Goal: Information Seeking & Learning: Learn about a topic

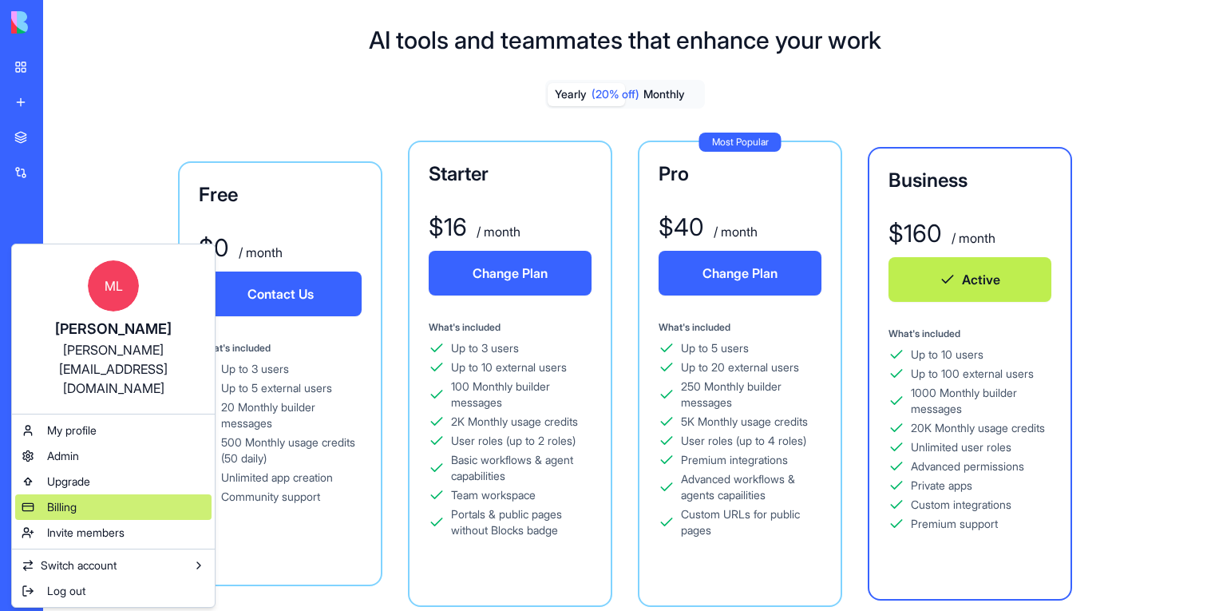
click at [89, 494] on div "Billing" at bounding box center [113, 507] width 196 height 26
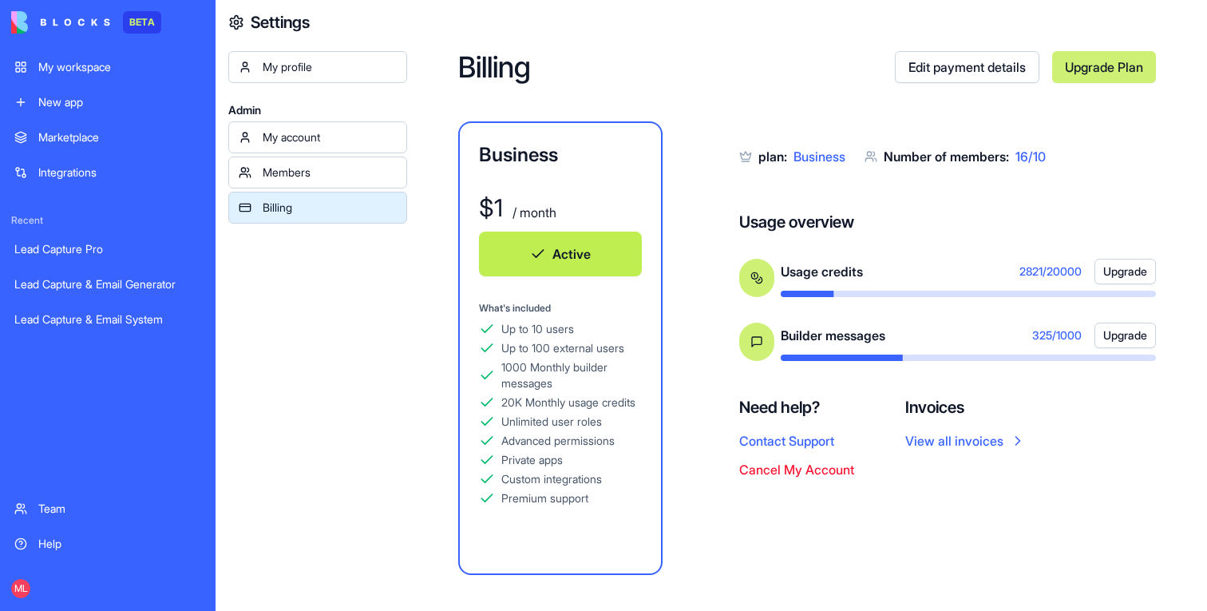
click at [1091, 68] on link "Upgrade Plan" at bounding box center [1104, 67] width 104 height 32
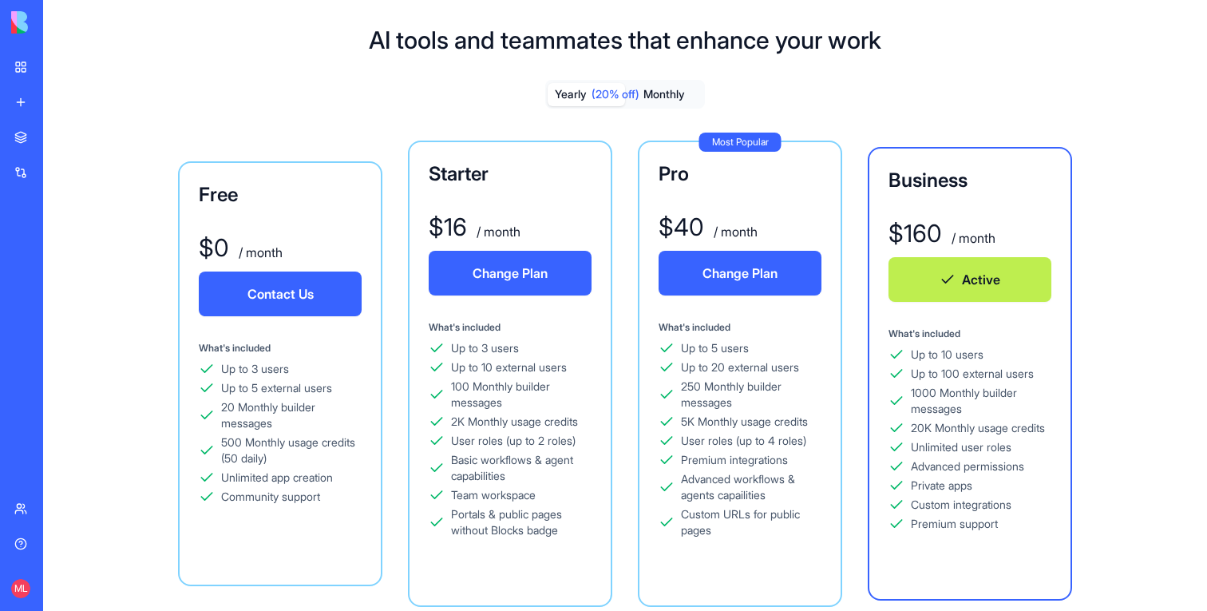
click at [11, 582] on div "ML" at bounding box center [11, 588] width 0 height 19
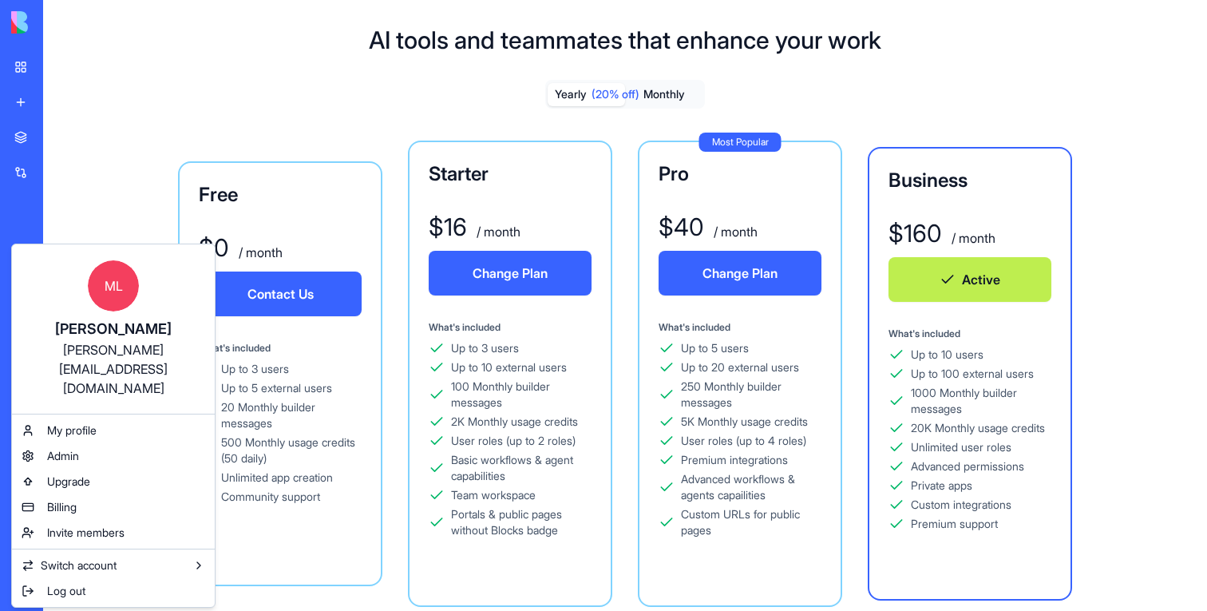
click at [418, 126] on html "BETA My workspace New app Marketplace Integrations Recent Lead Capture Pro Lead…" at bounding box center [603, 305] width 1207 height 611
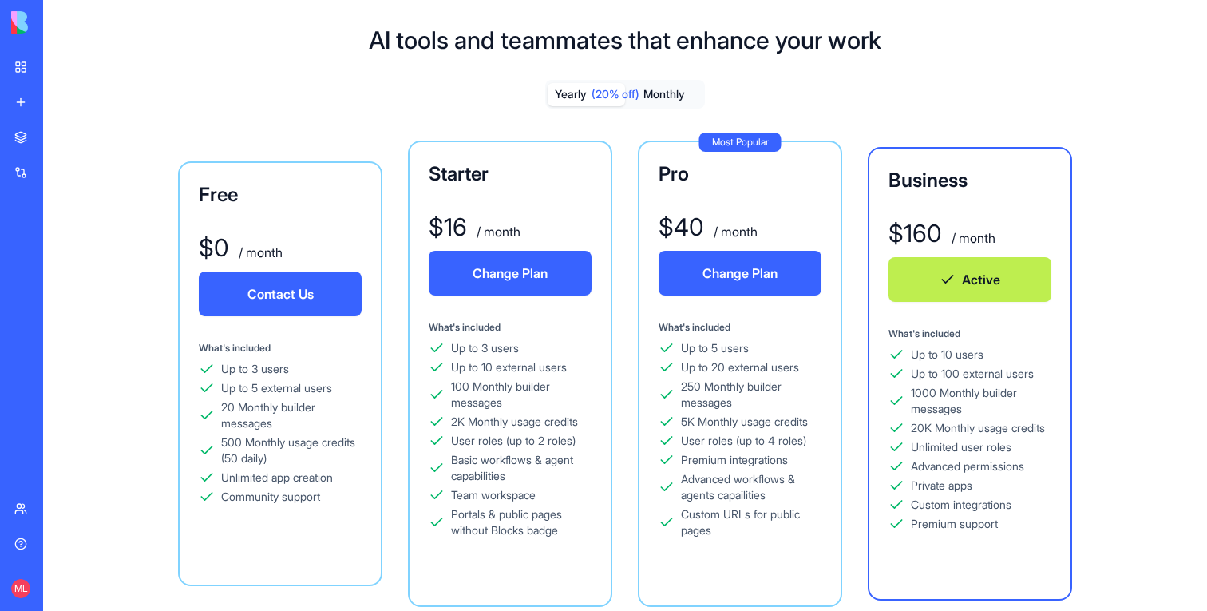
click at [6, 590] on div "ML" at bounding box center [22, 588] width 34 height 45
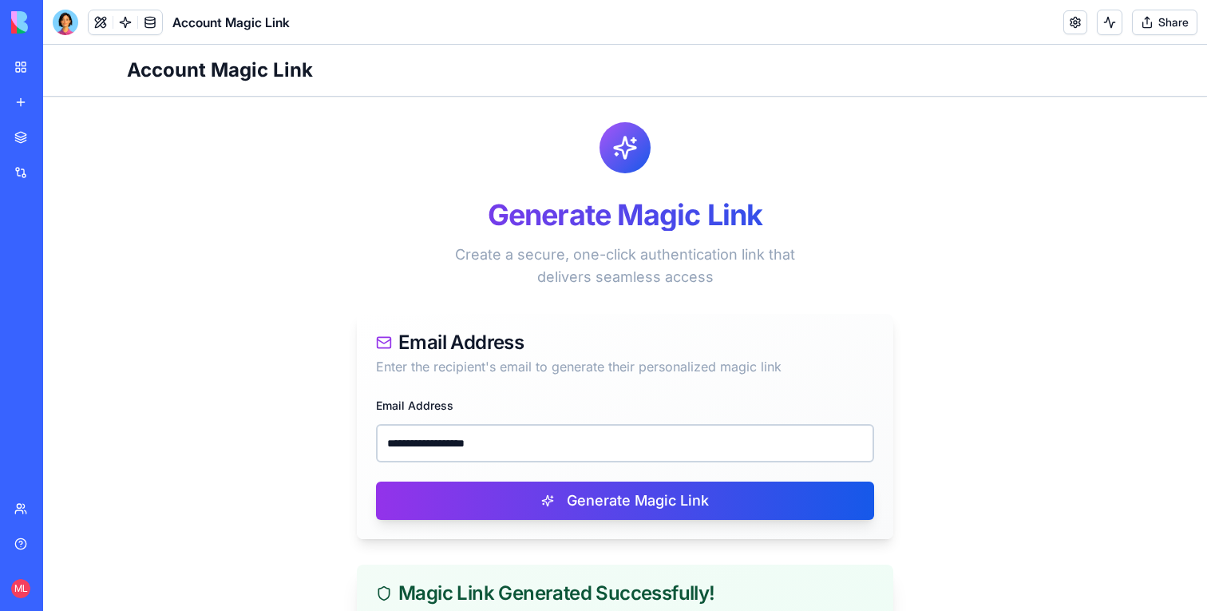
click at [509, 424] on input "**********" at bounding box center [625, 443] width 498 height 38
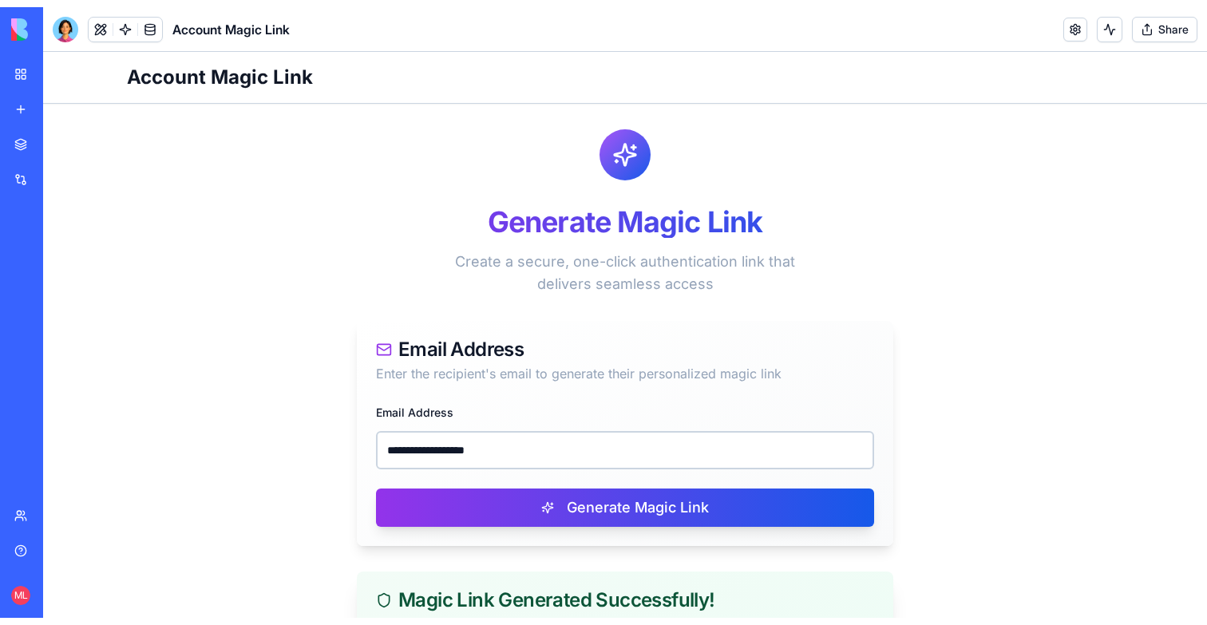
scroll to position [263, 0]
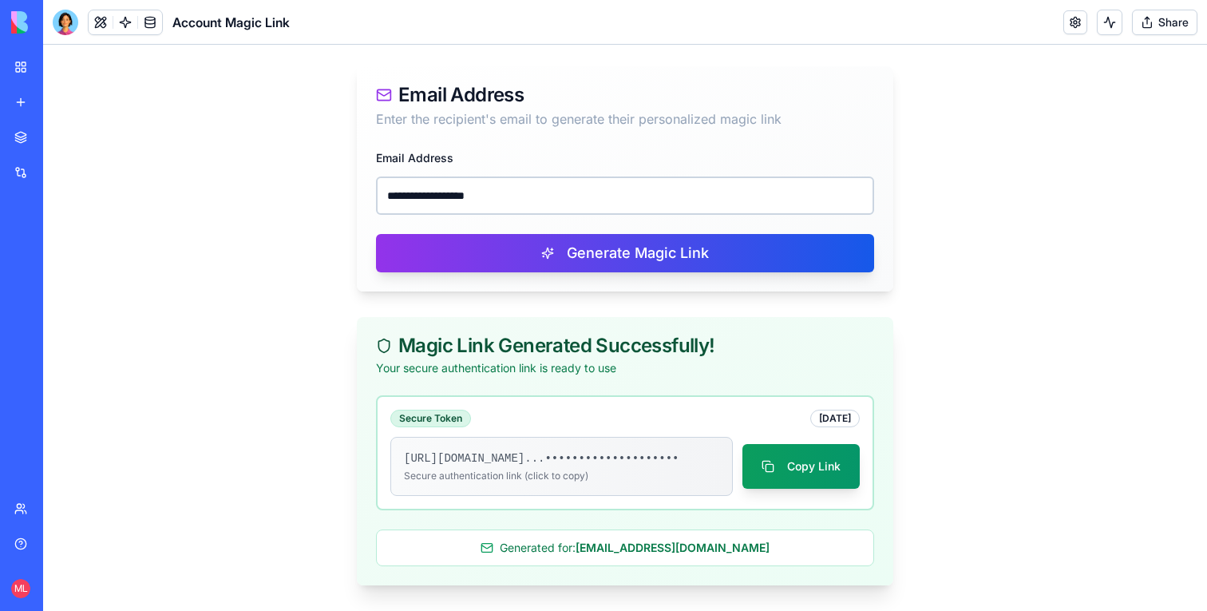
click at [509, 179] on input "**********" at bounding box center [625, 195] width 498 height 38
type input "**********"
click at [550, 273] on div "**********" at bounding box center [625, 220] width 537 height 144
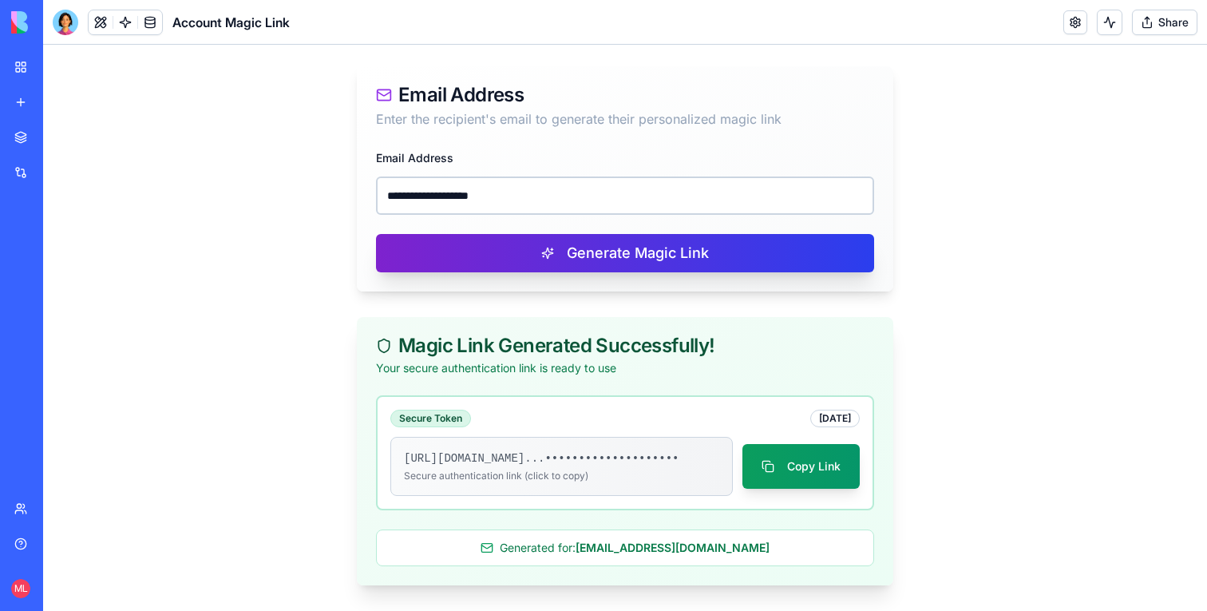
click at [561, 240] on button "Generate Magic Link" at bounding box center [625, 253] width 498 height 38
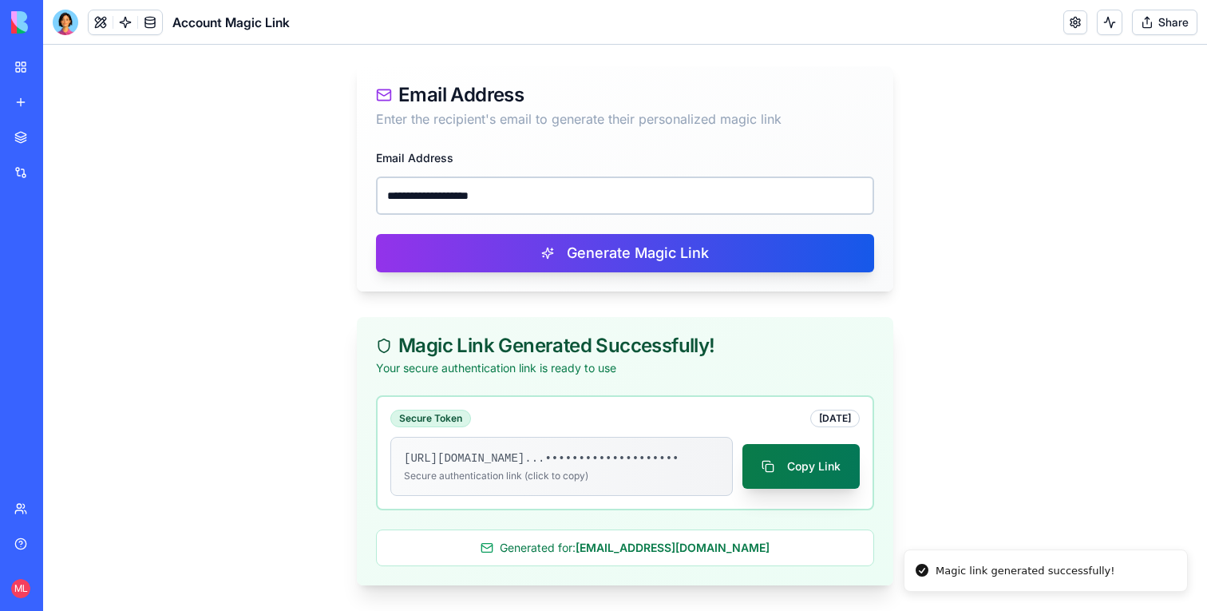
click at [782, 461] on button "Copy Link" at bounding box center [801, 466] width 117 height 45
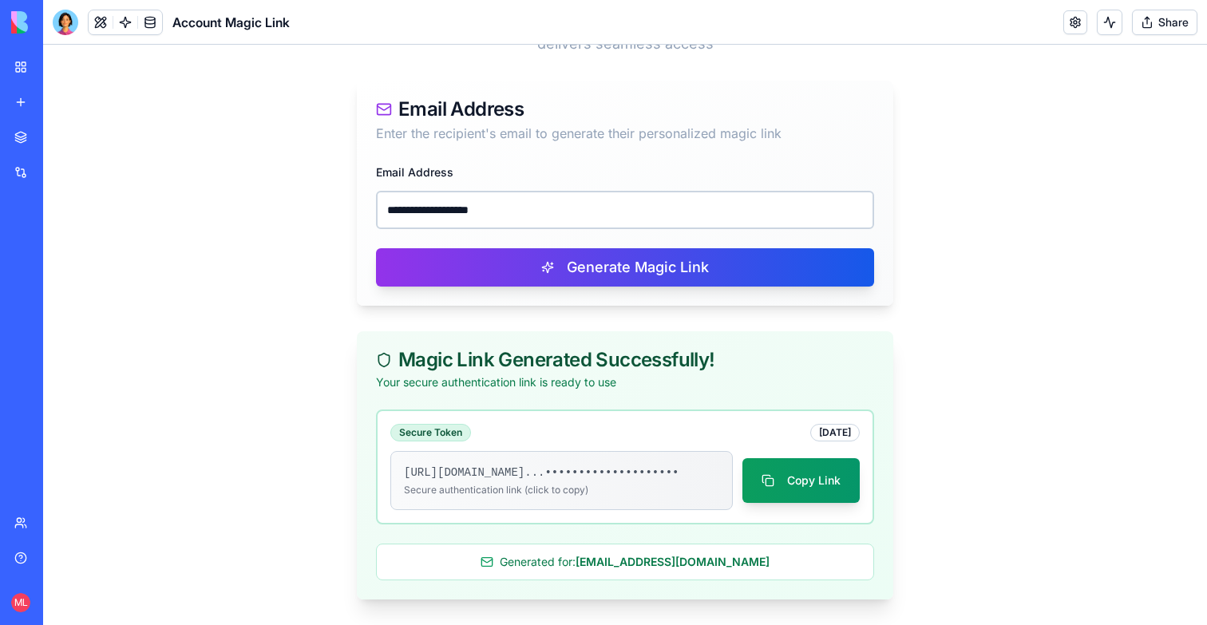
scroll to position [249, 0]
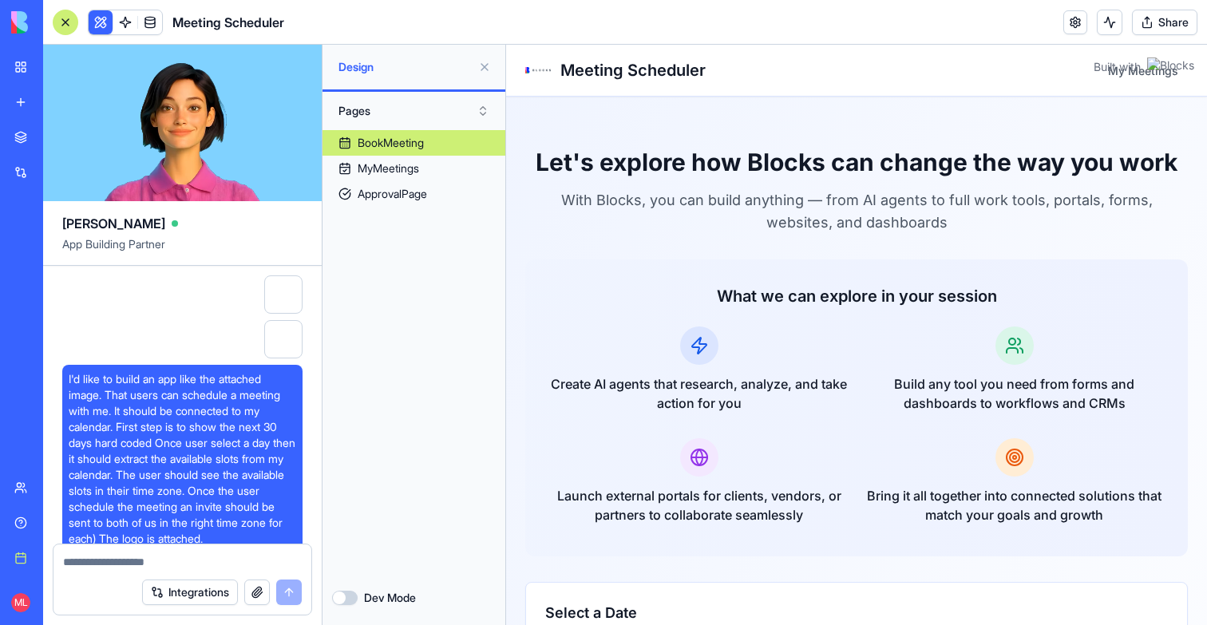
scroll to position [19417, 0]
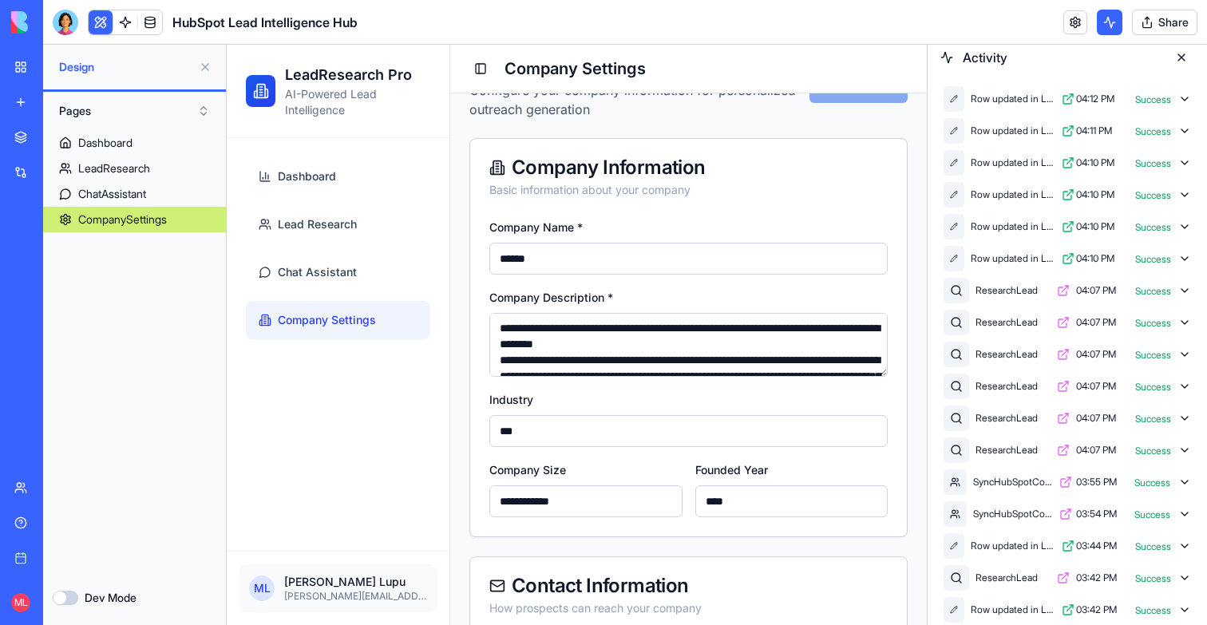
scroll to position [404, 0]
click at [1183, 59] on button at bounding box center [1182, 58] width 26 height 26
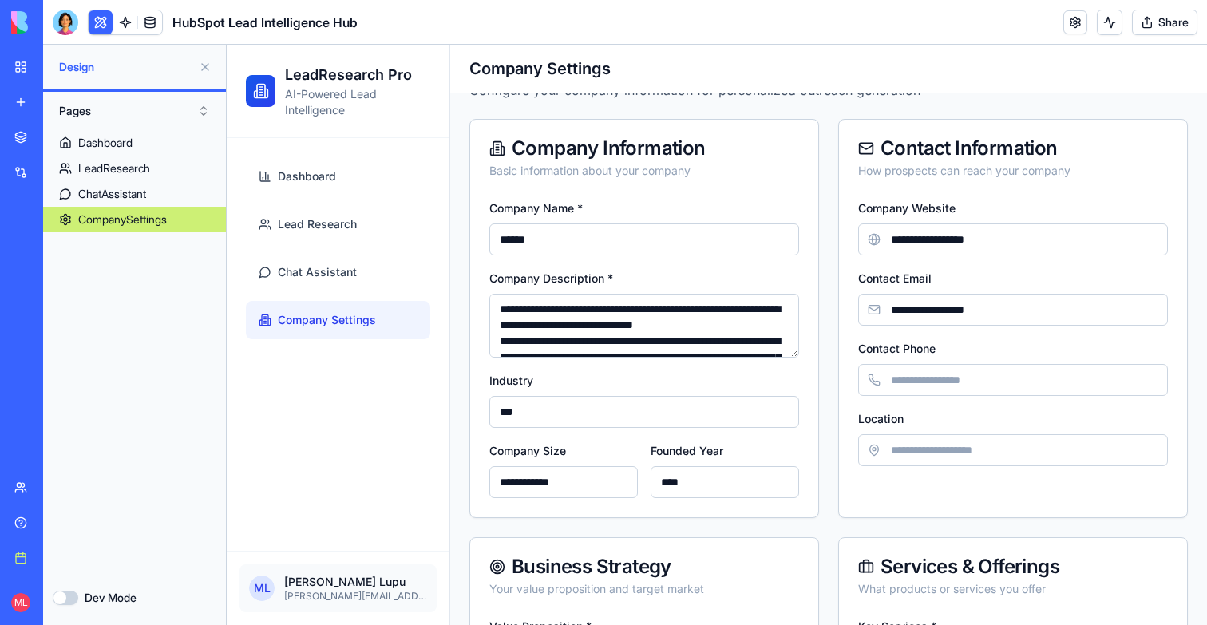
scroll to position [0, 0]
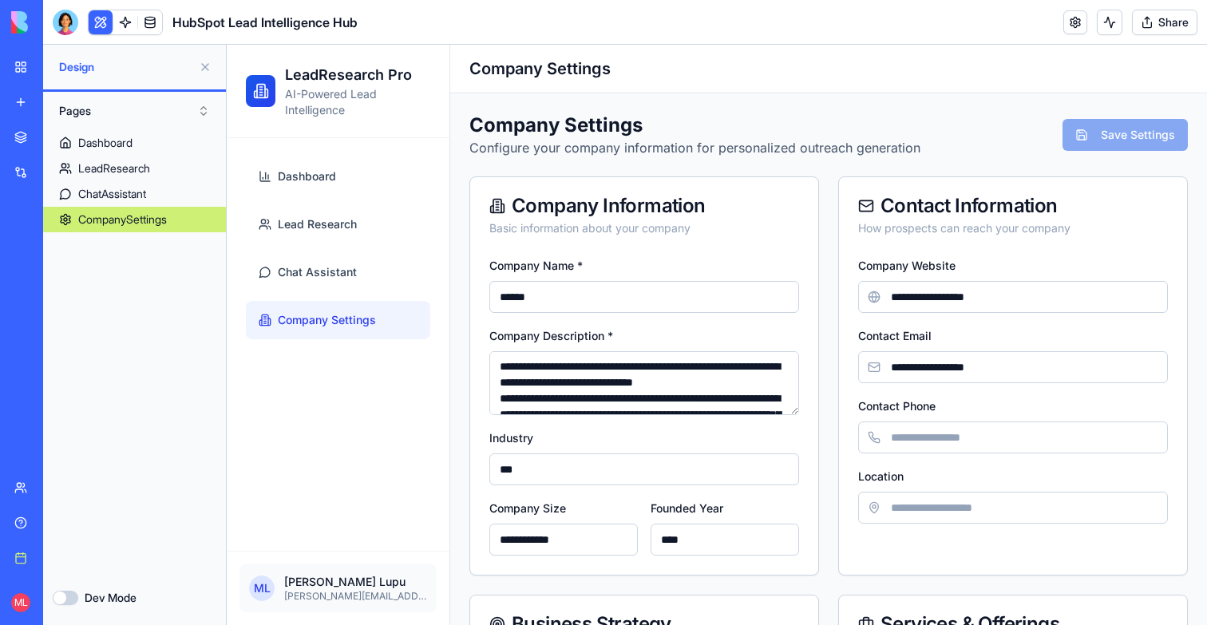
click at [203, 54] on button at bounding box center [205, 67] width 26 height 26
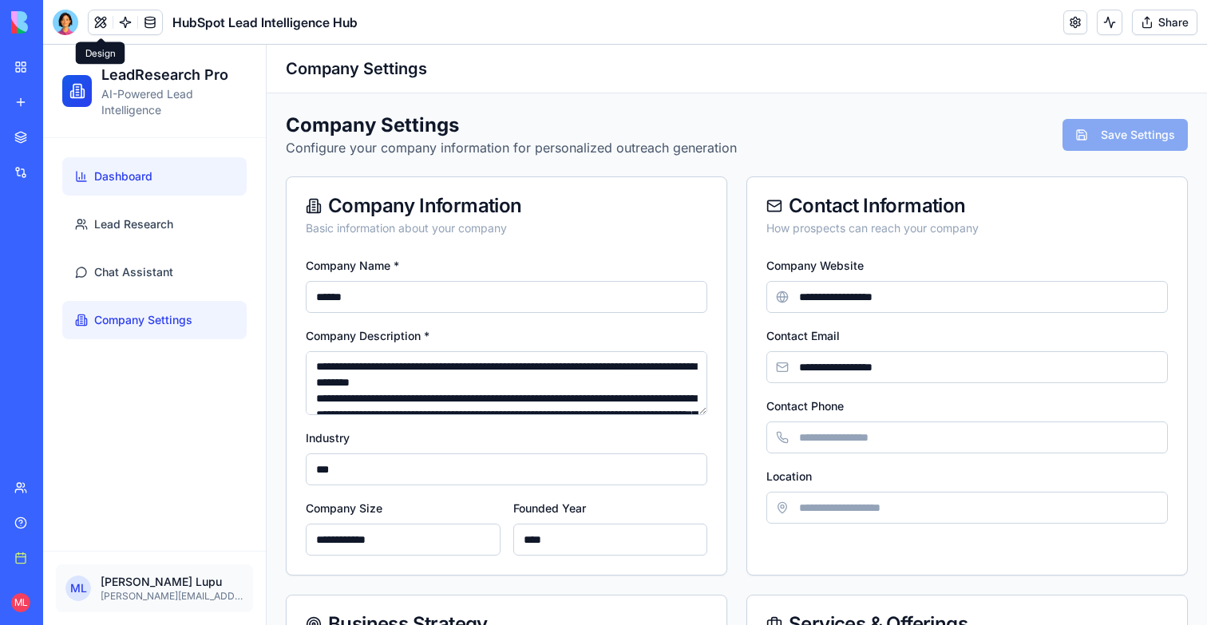
click at [135, 172] on span "Dashboard" at bounding box center [123, 176] width 58 height 16
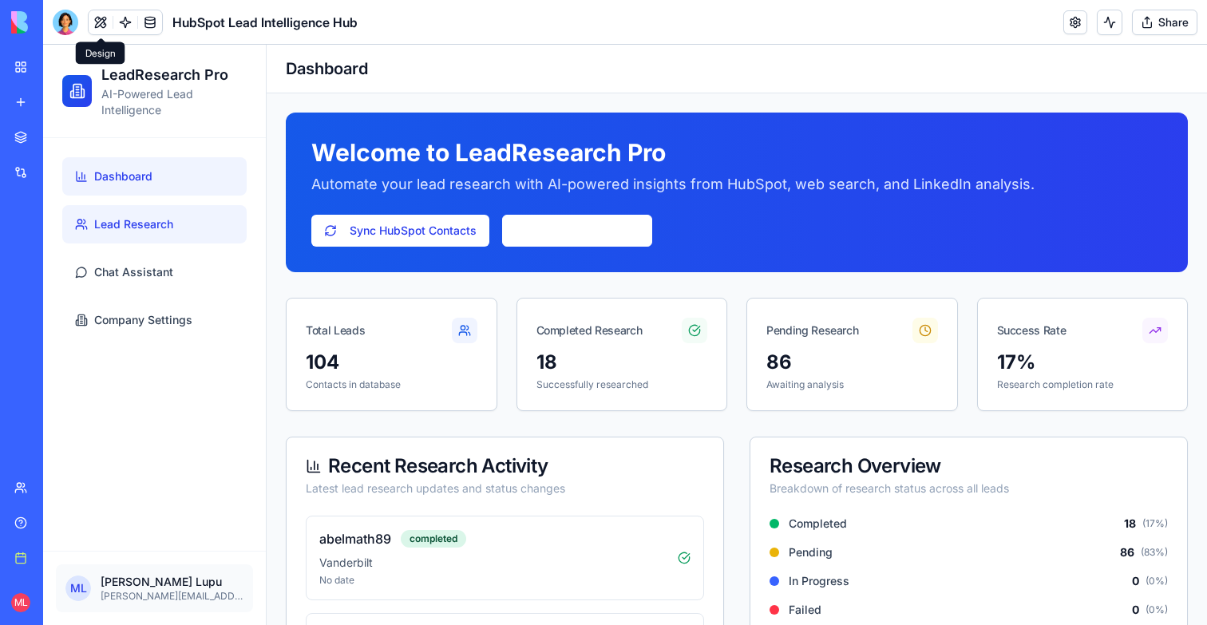
click at [142, 227] on span "Lead Research" at bounding box center [133, 224] width 79 height 16
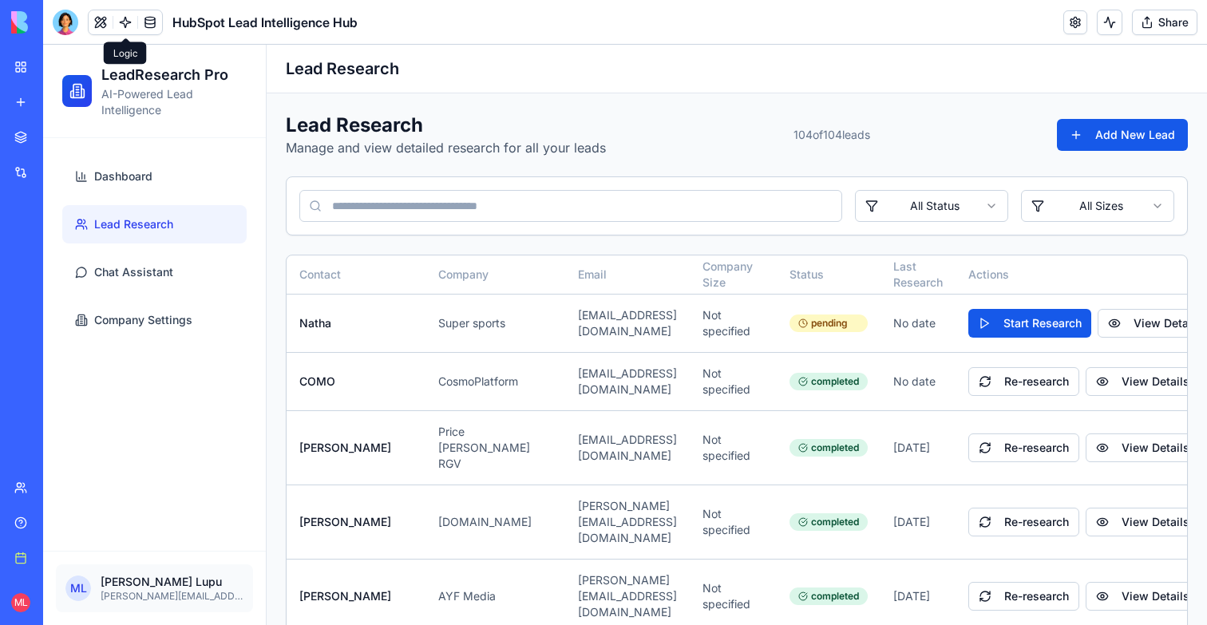
click at [125, 15] on link at bounding box center [125, 22] width 24 height 24
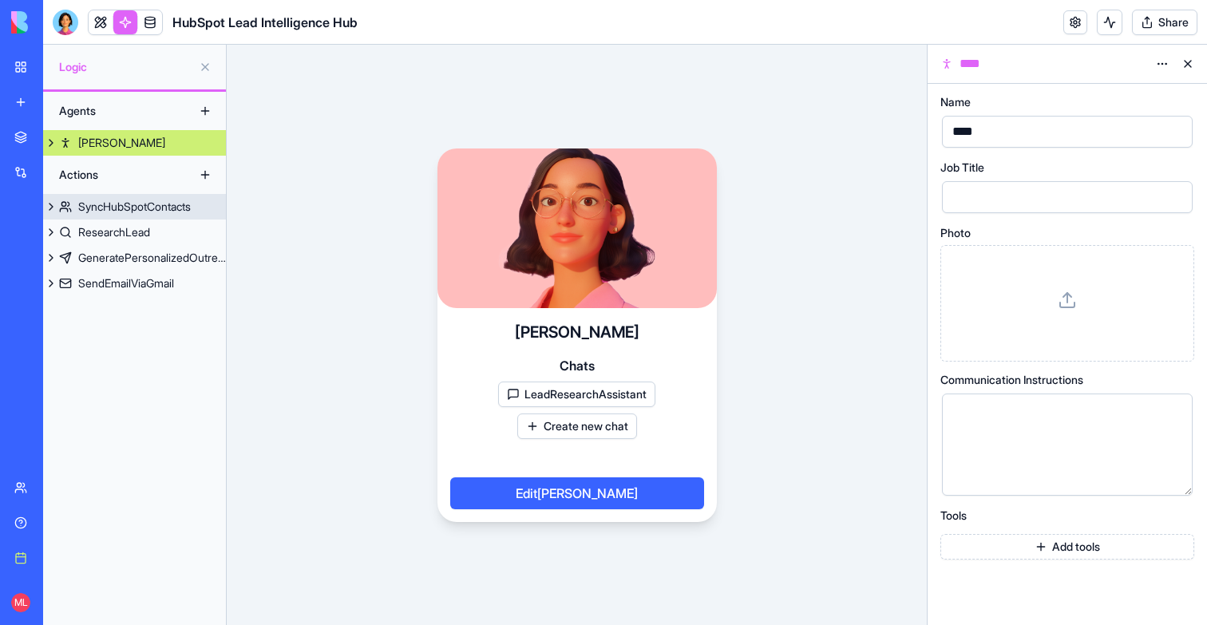
click at [142, 211] on div "SyncHubSpotContacts" at bounding box center [134, 207] width 113 height 16
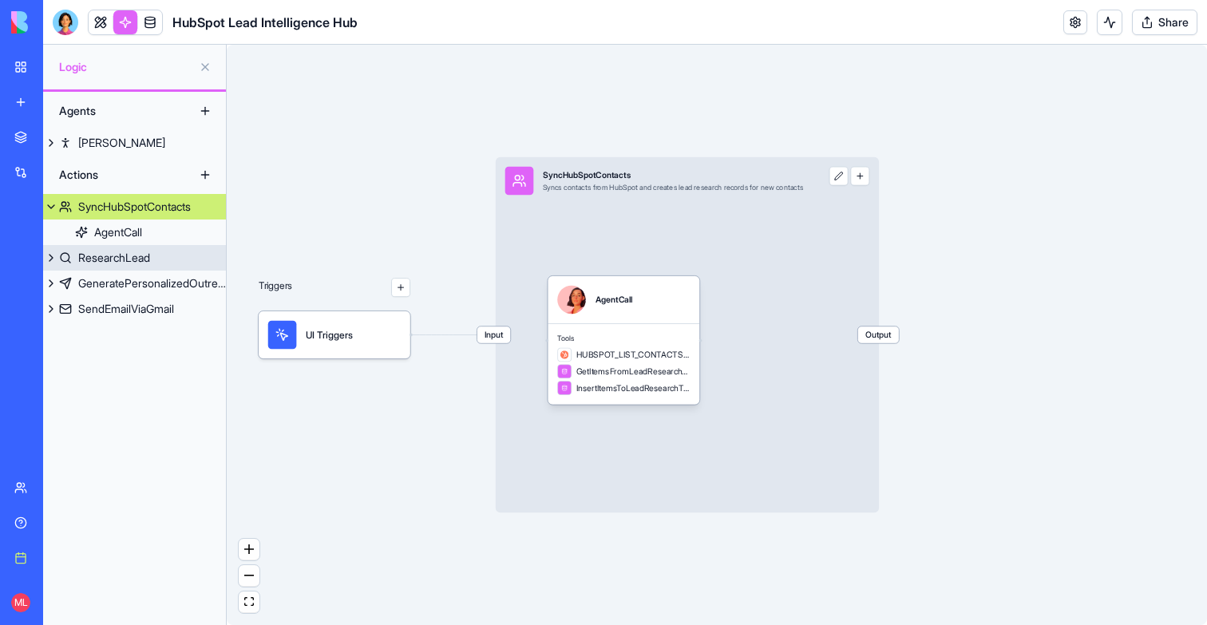
click at [152, 269] on link "ResearchLead" at bounding box center [134, 258] width 183 height 26
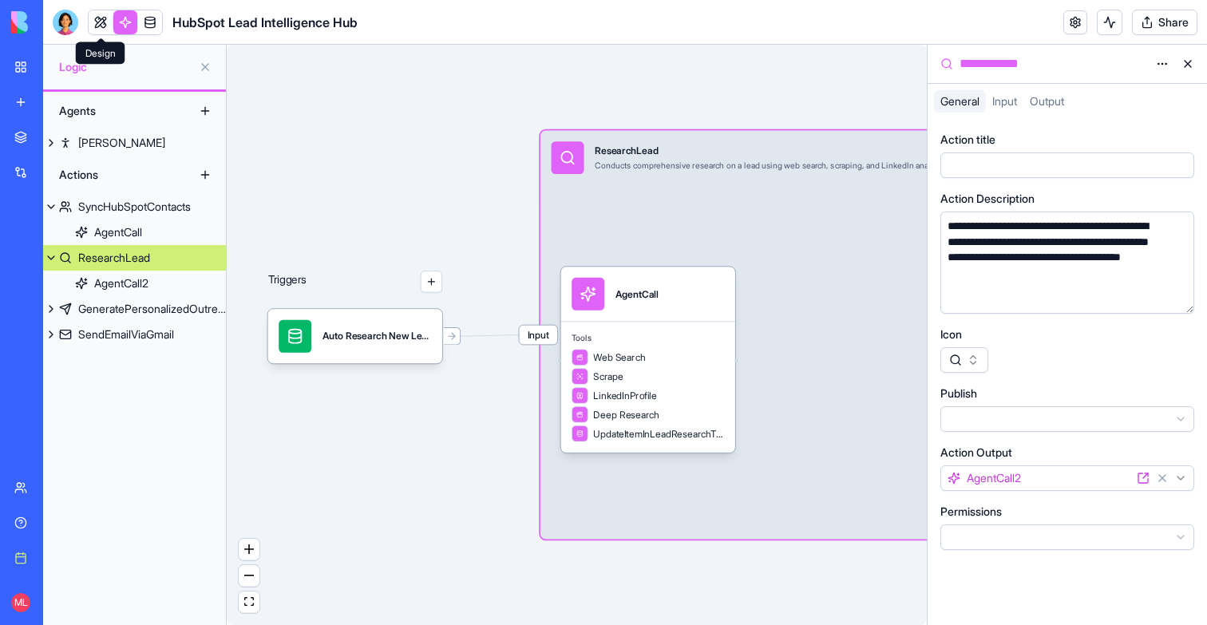
click at [98, 26] on link at bounding box center [101, 22] width 24 height 24
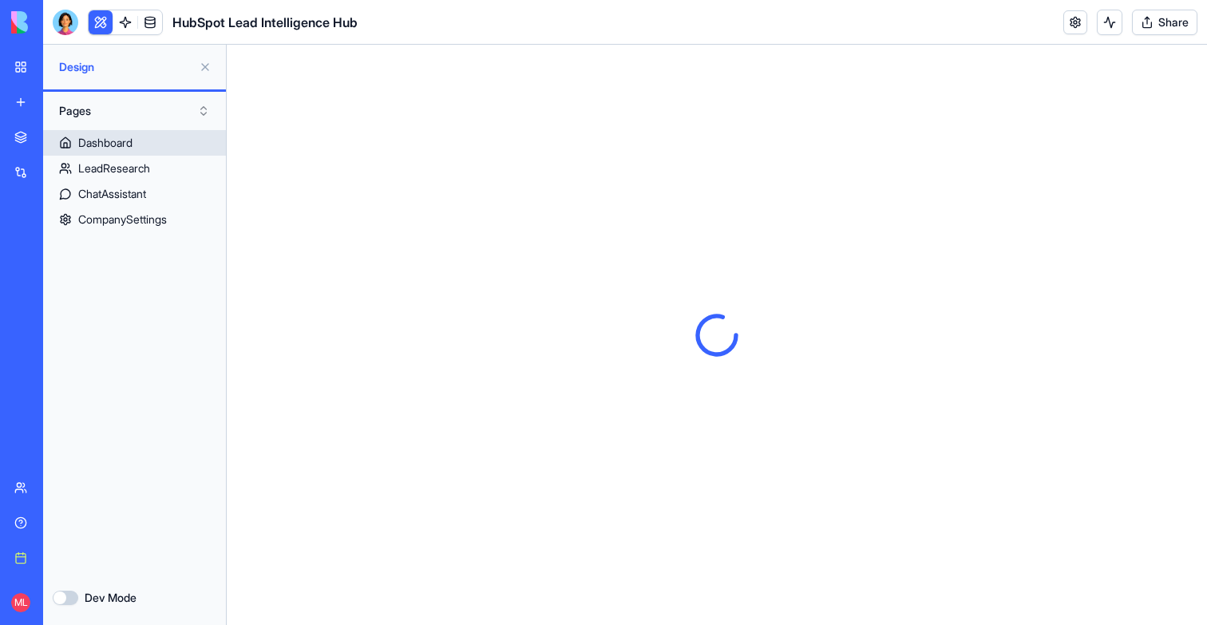
click at [126, 165] on div "LeadResearch" at bounding box center [114, 168] width 72 height 16
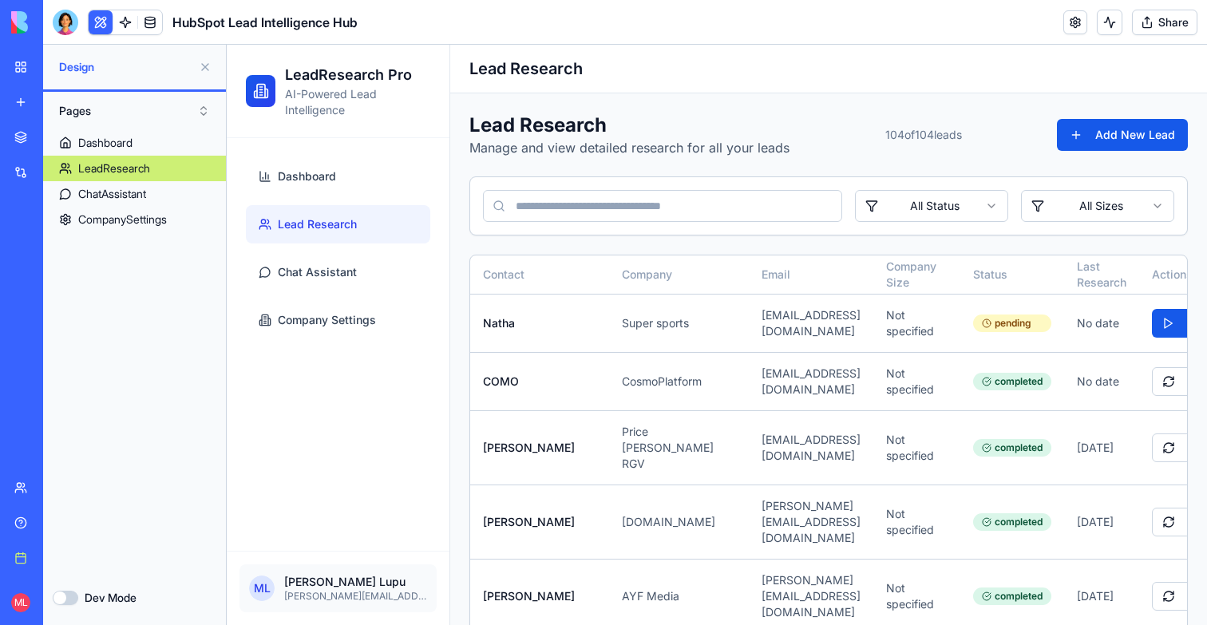
click at [206, 65] on button at bounding box center [205, 67] width 26 height 26
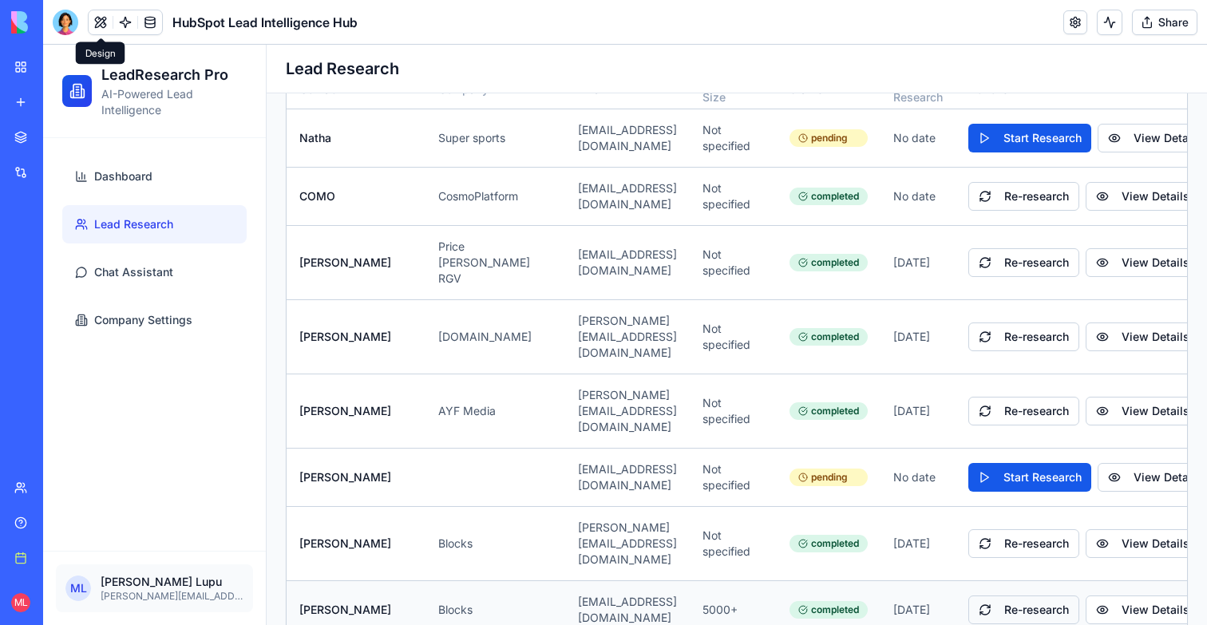
scroll to position [0, 113]
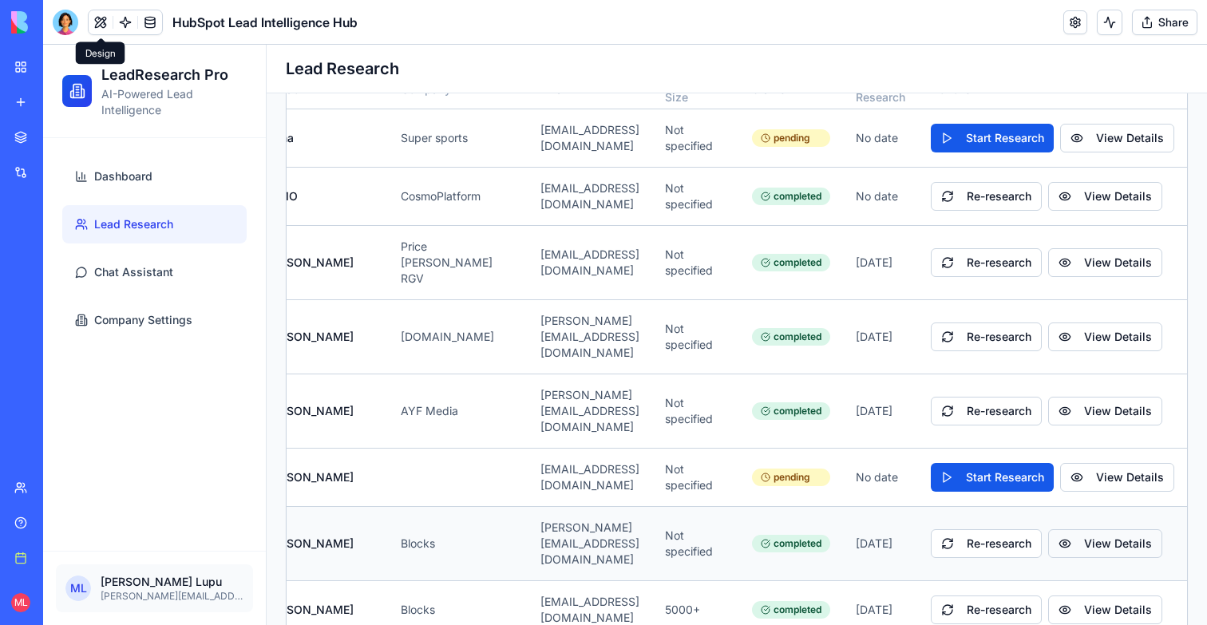
click at [1071, 529] on button "View Details" at bounding box center [1105, 543] width 114 height 29
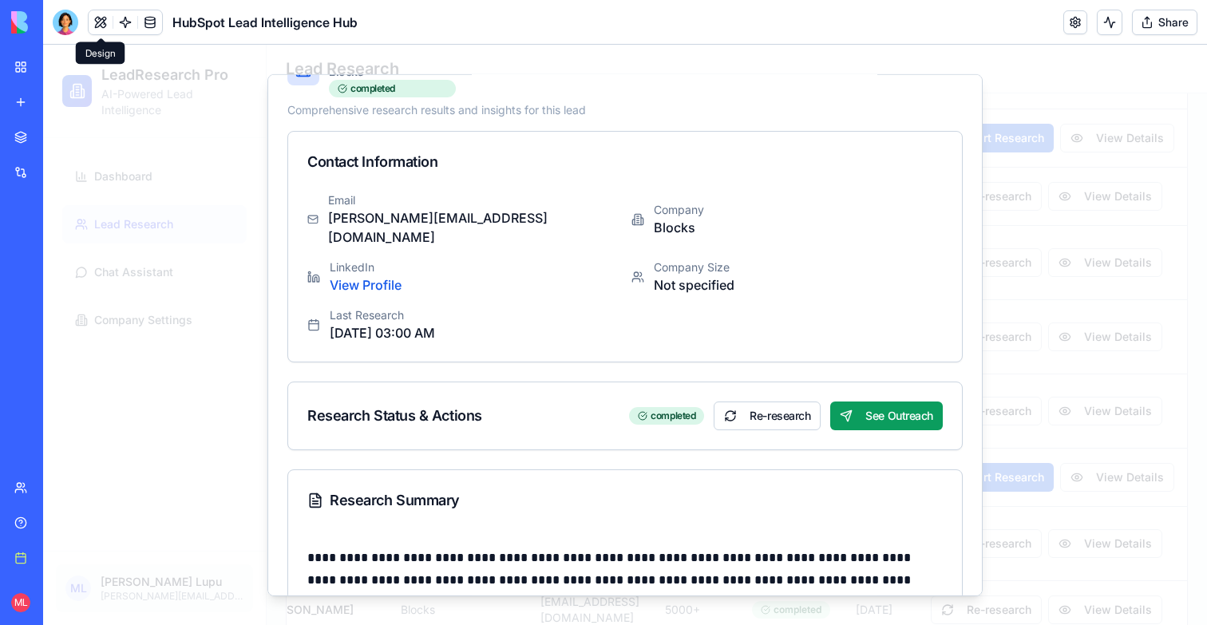
scroll to position [0, 0]
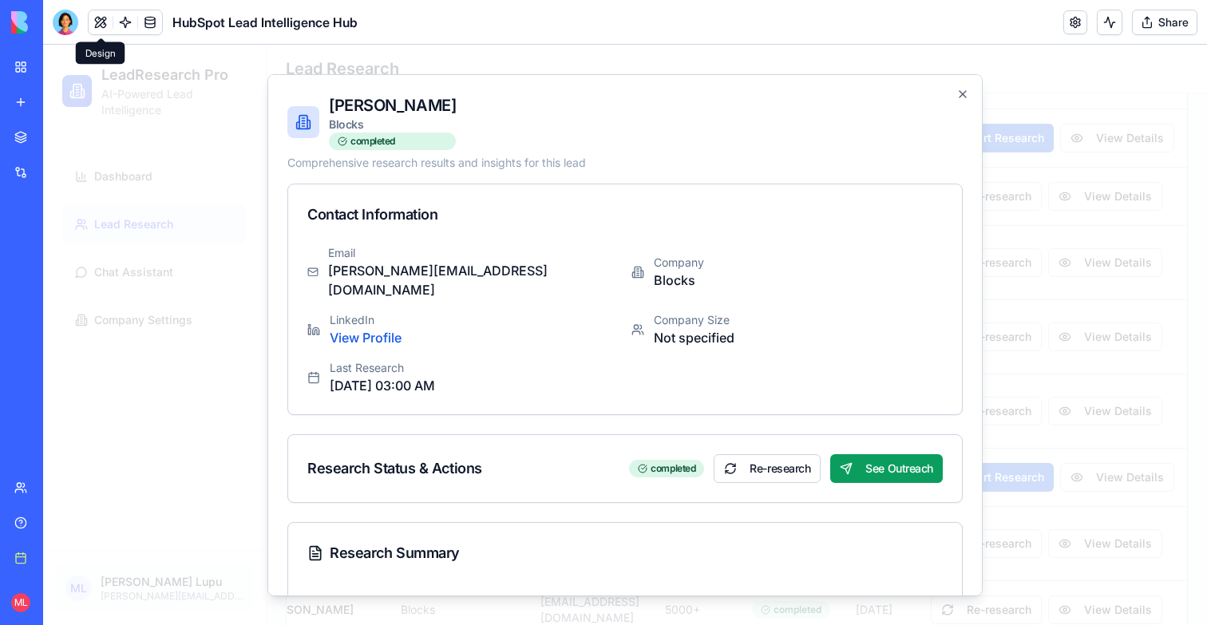
click at [1023, 507] on div at bounding box center [625, 335] width 1164 height 580
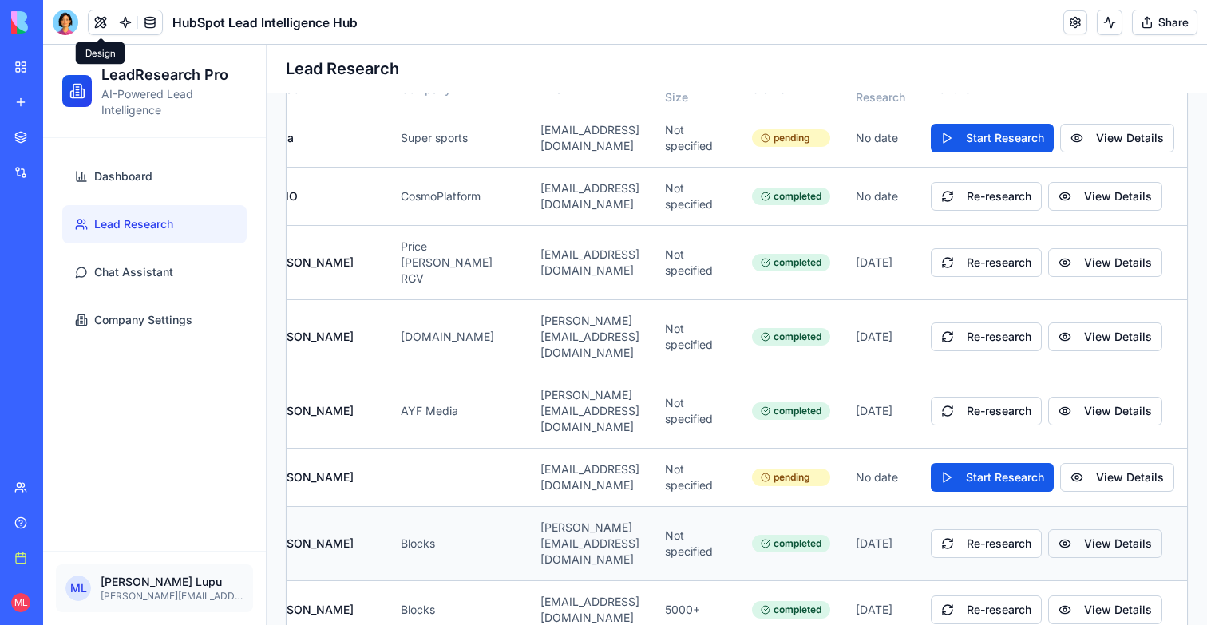
click at [1132, 529] on button "View Details" at bounding box center [1105, 543] width 114 height 29
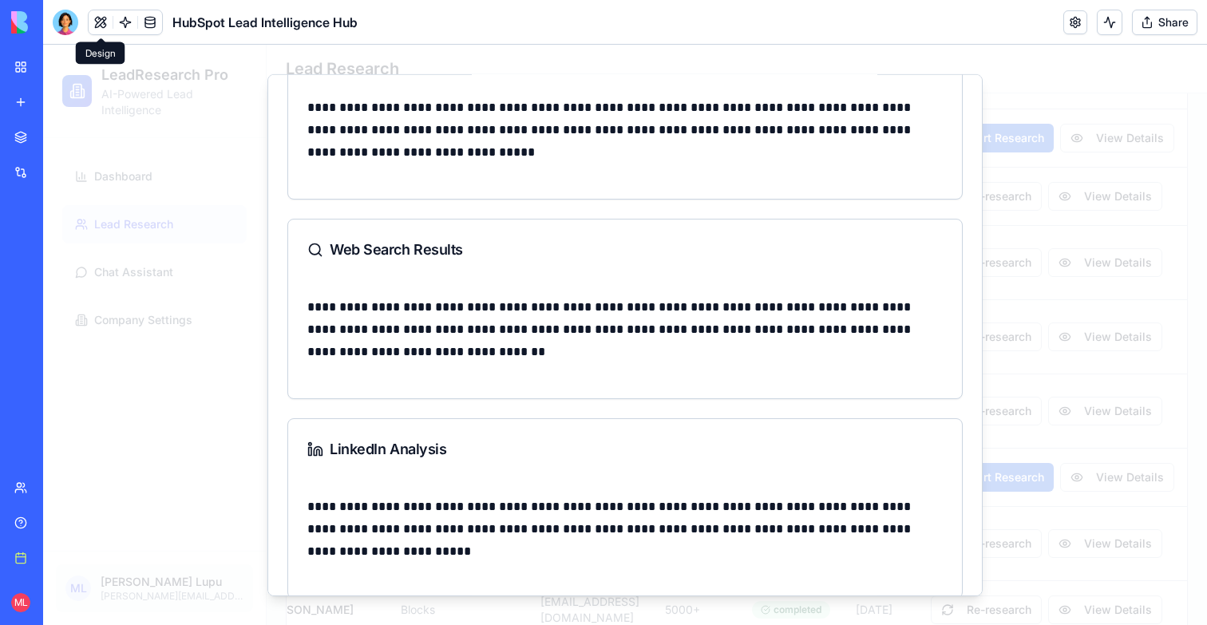
scroll to position [705, 0]
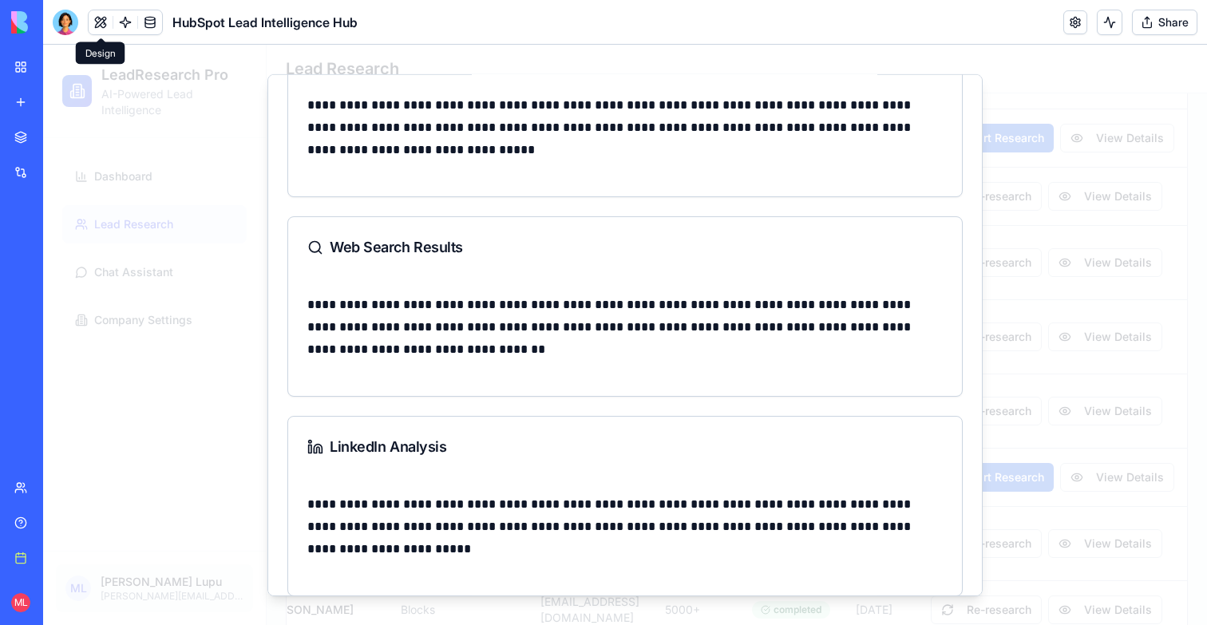
click at [1110, 417] on div at bounding box center [625, 335] width 1164 height 580
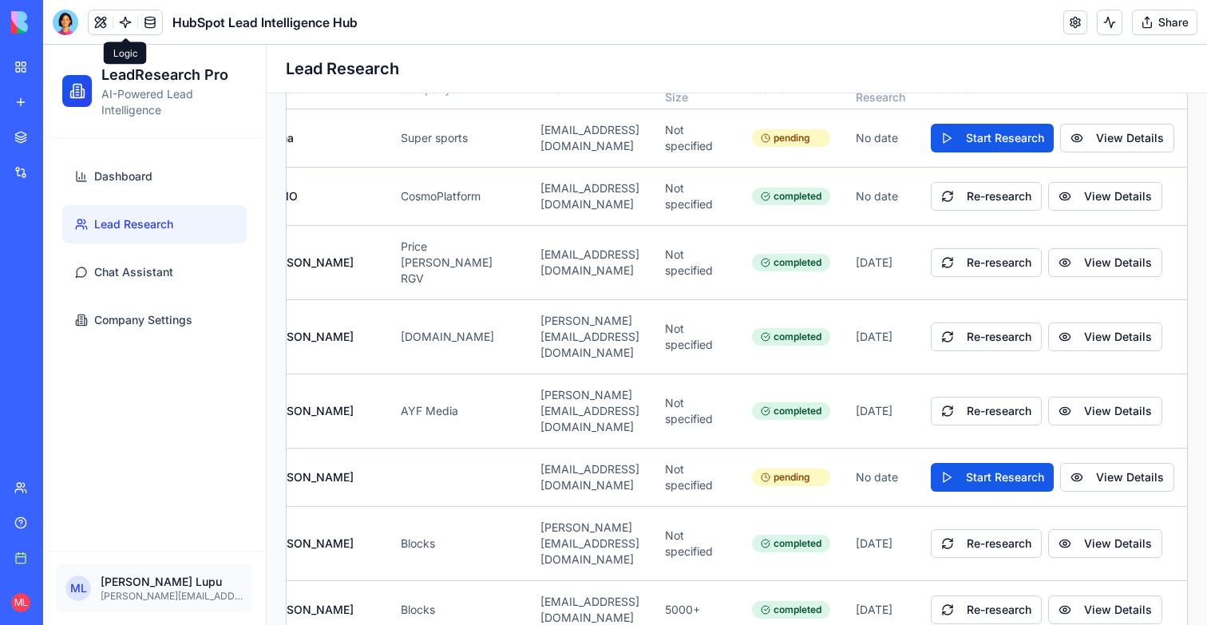
click at [121, 26] on link at bounding box center [125, 22] width 24 height 24
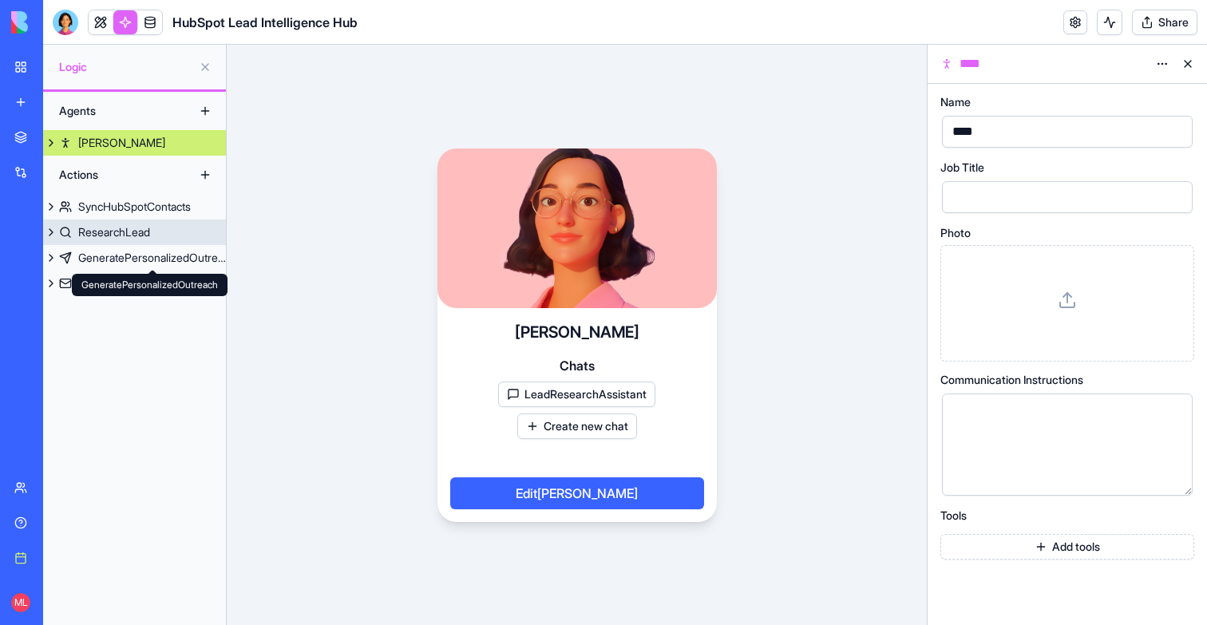
click at [123, 236] on div "ResearchLead" at bounding box center [114, 232] width 72 height 16
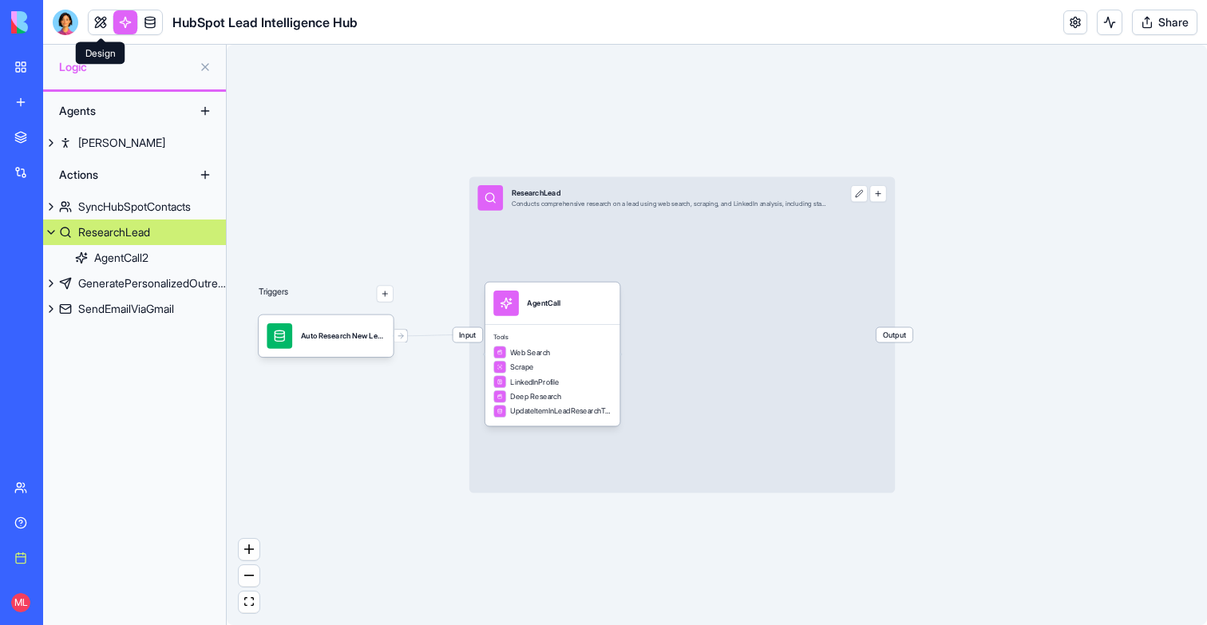
click at [94, 24] on link at bounding box center [101, 22] width 24 height 24
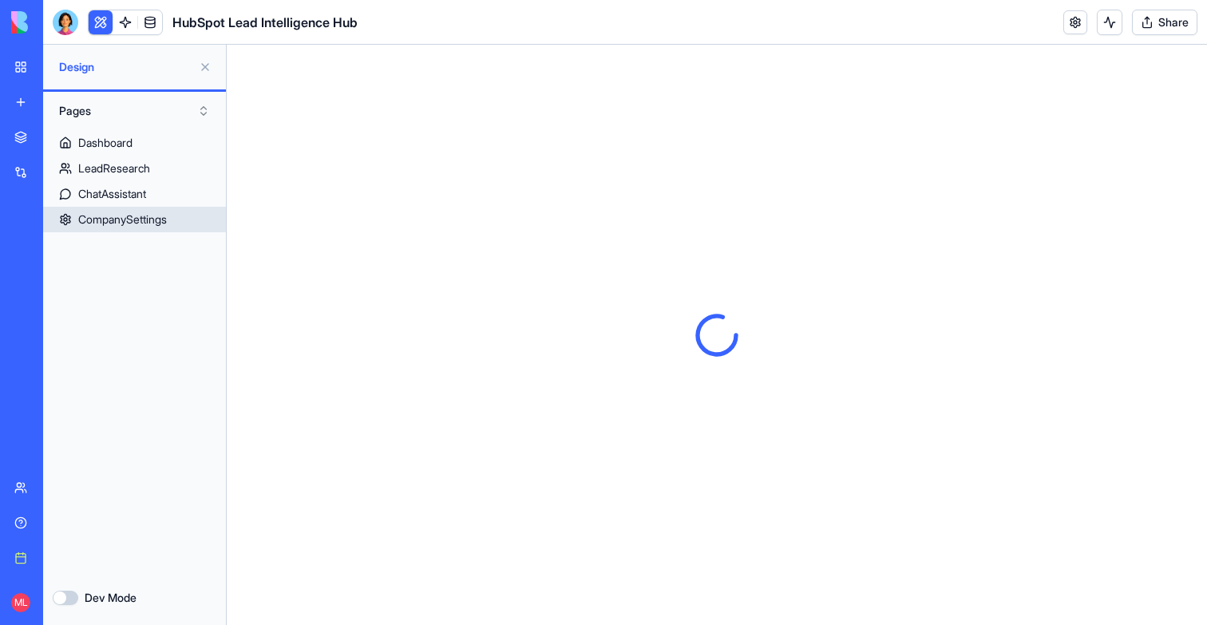
click at [129, 227] on div "CompanySettings" at bounding box center [122, 220] width 89 height 16
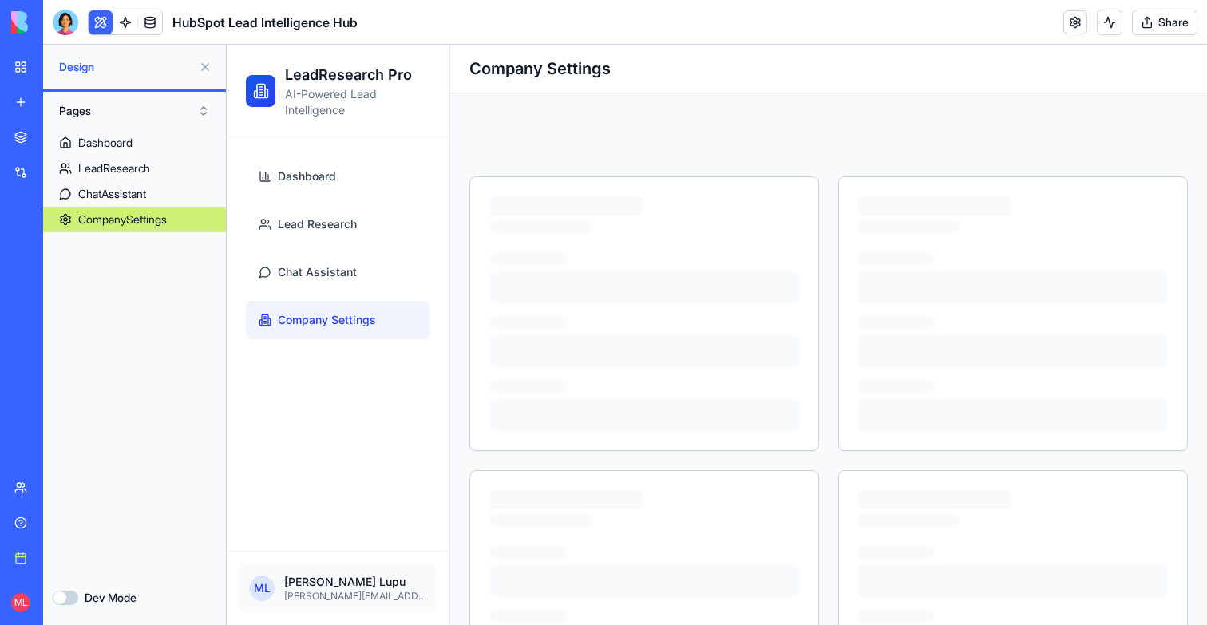
click at [126, 220] on div "CompanySettings" at bounding box center [122, 220] width 89 height 16
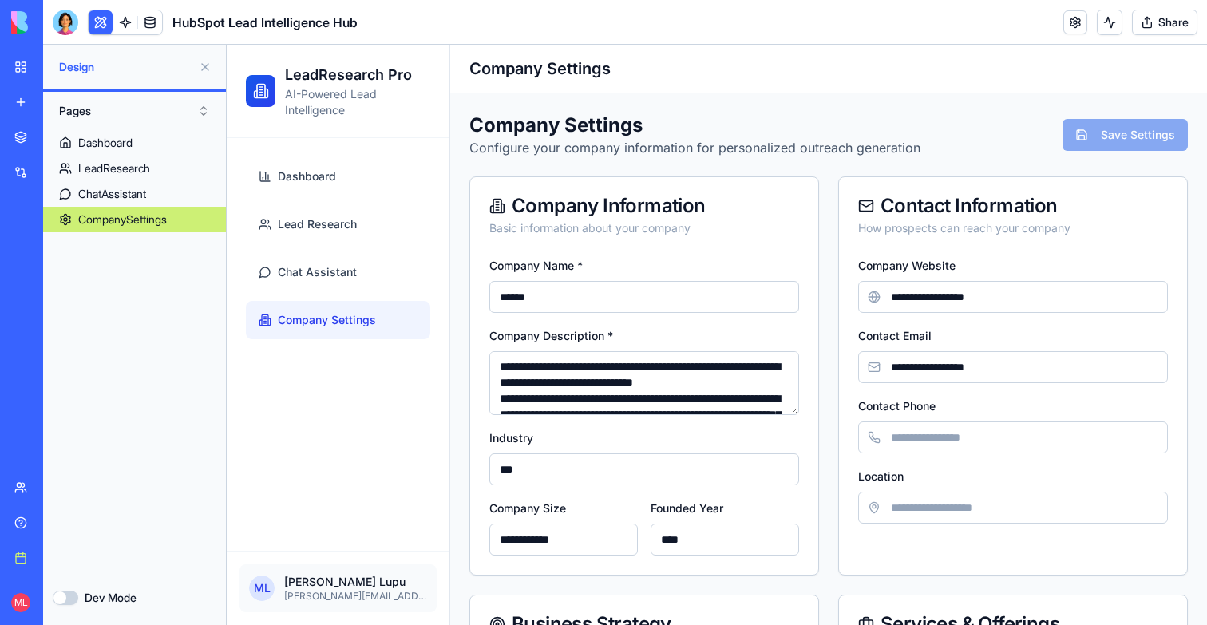
click at [204, 67] on button at bounding box center [205, 67] width 26 height 26
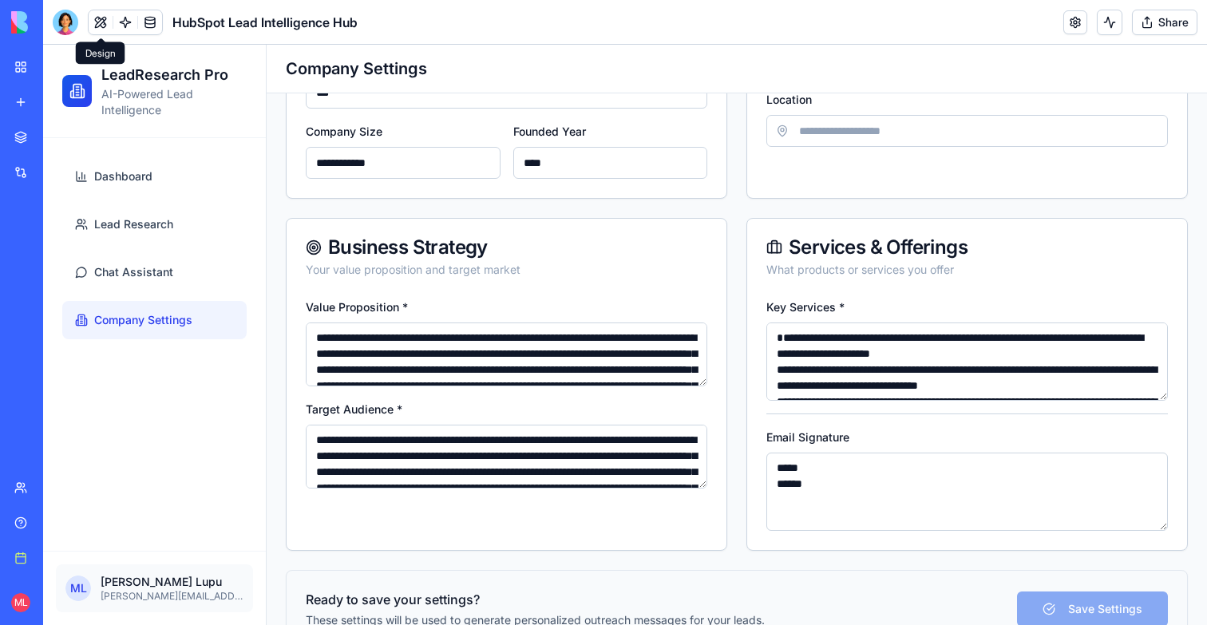
scroll to position [419, 0]
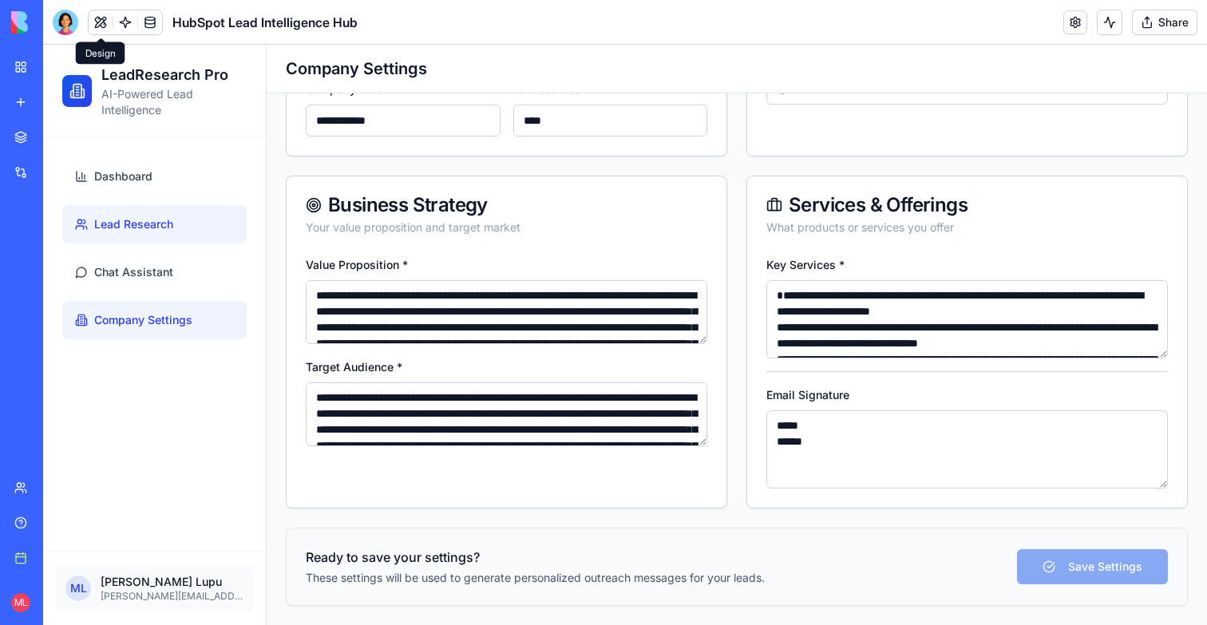
click at [153, 209] on link "Lead Research" at bounding box center [154, 224] width 184 height 38
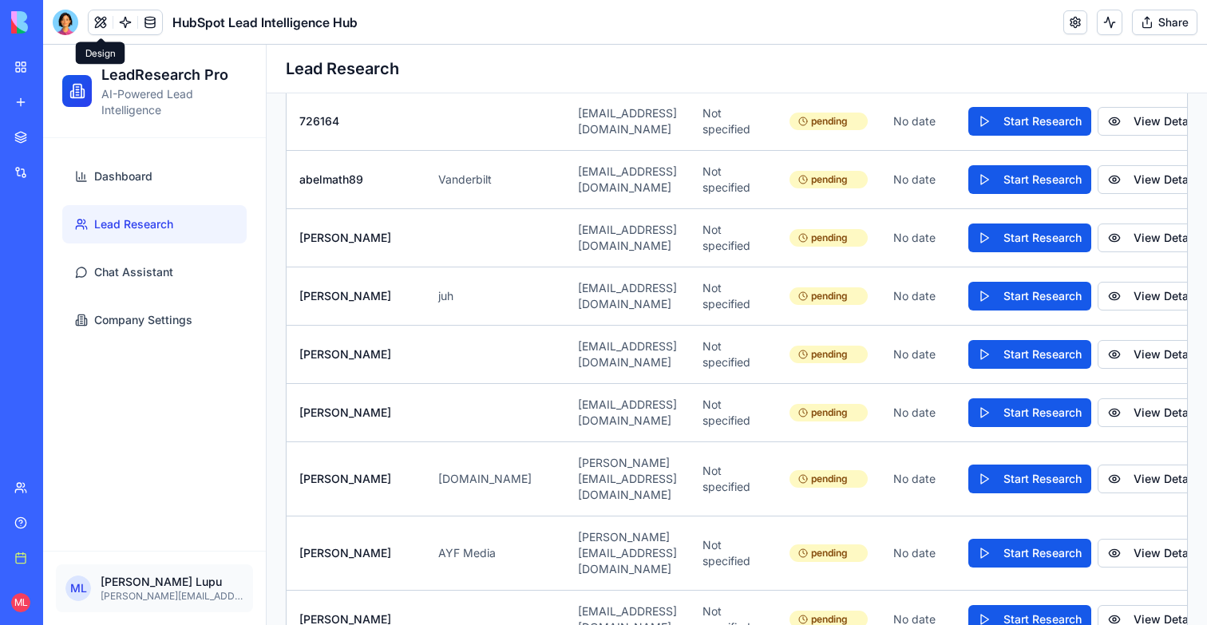
scroll to position [0, 113]
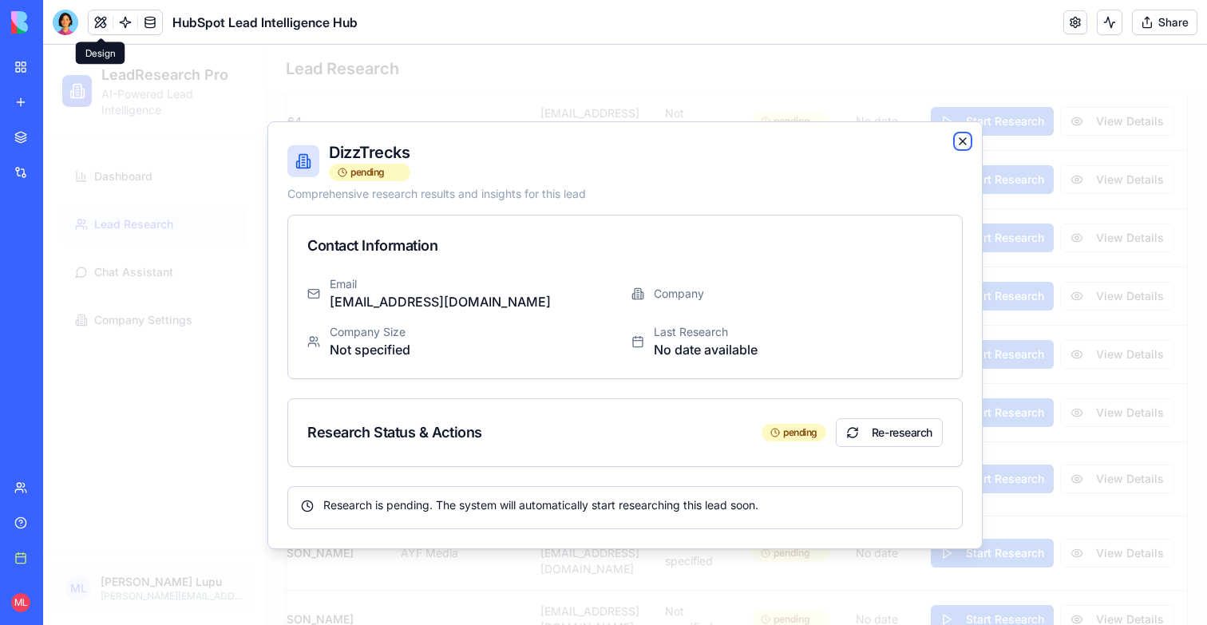
click at [964, 140] on icon "button" at bounding box center [963, 141] width 6 height 6
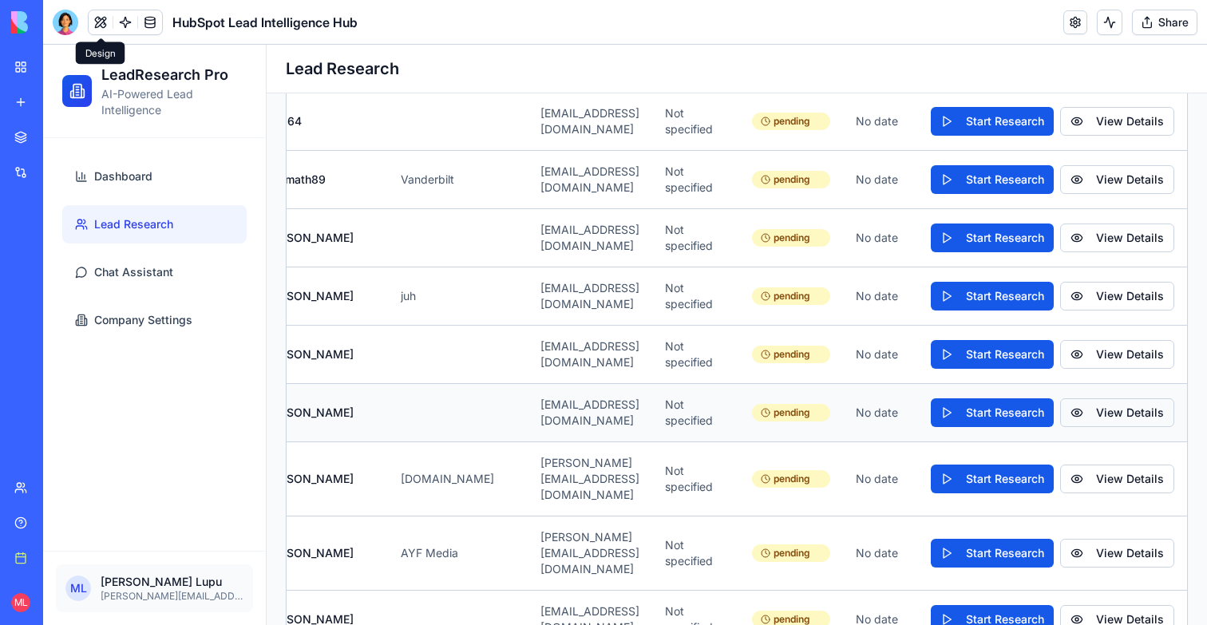
click at [1104, 398] on button "View Details" at bounding box center [1117, 412] width 114 height 29
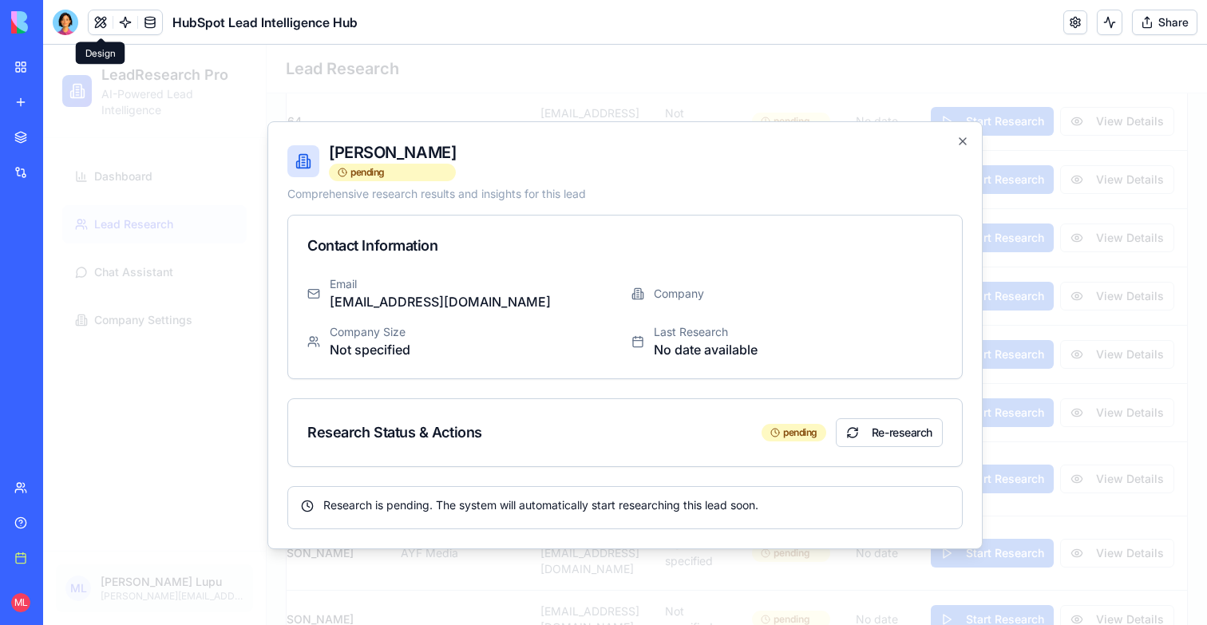
click at [1081, 188] on div at bounding box center [625, 335] width 1164 height 580
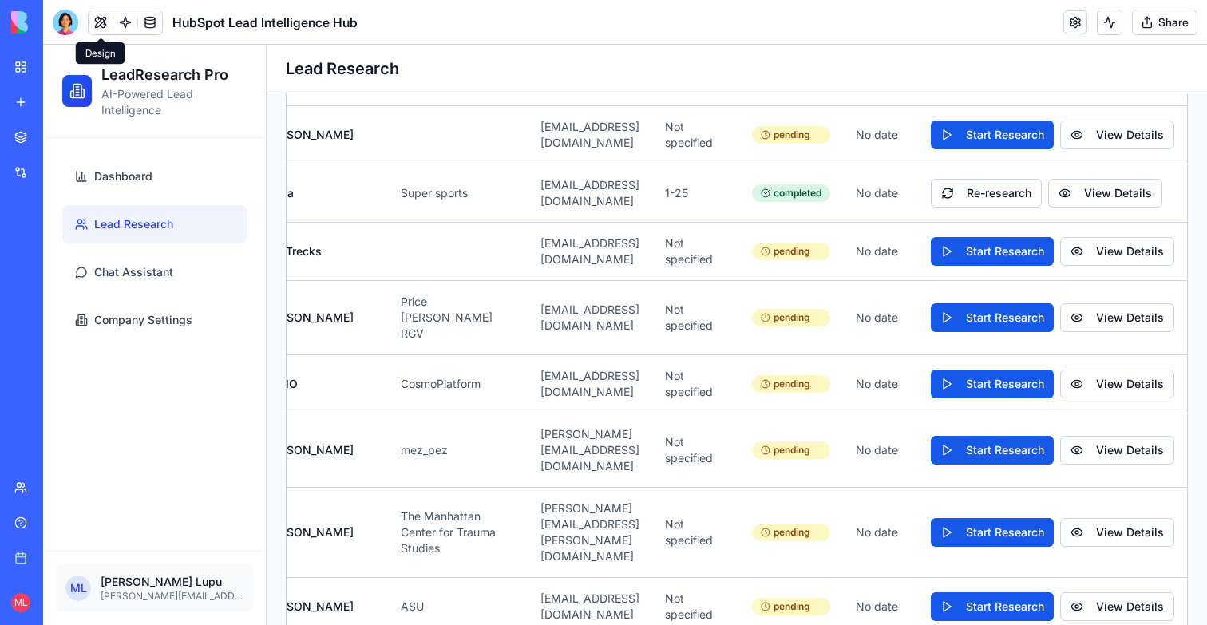
scroll to position [709, 0]
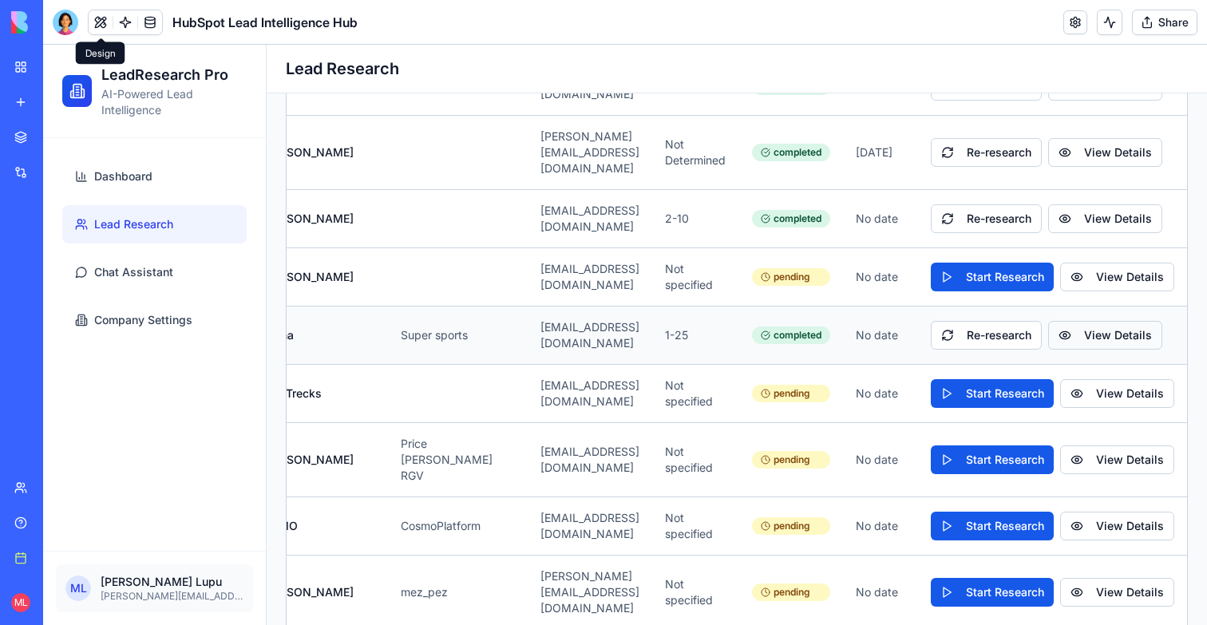
click at [1138, 321] on button "View Details" at bounding box center [1105, 335] width 114 height 29
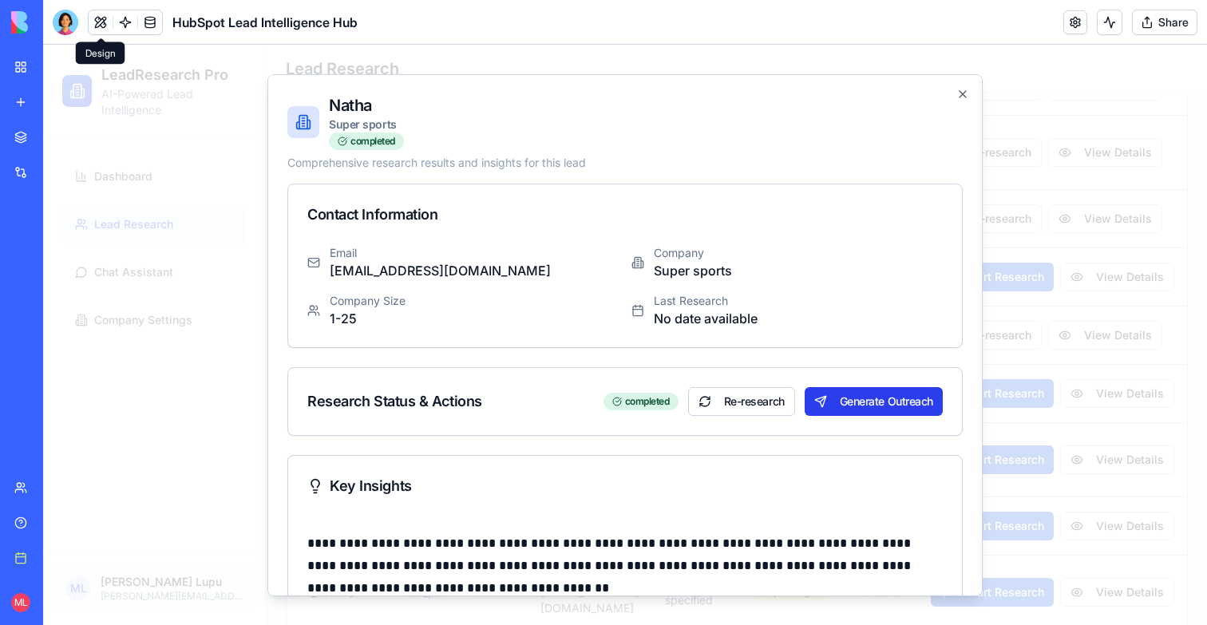
click at [882, 408] on button "Generate Outreach" at bounding box center [874, 400] width 138 height 29
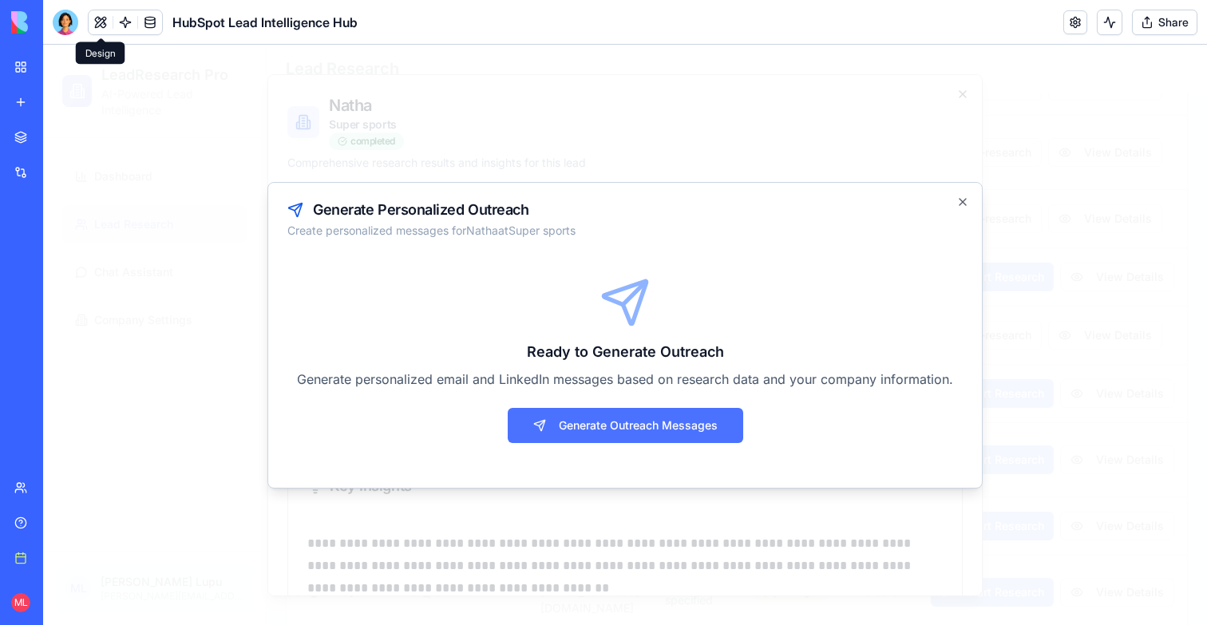
click at [655, 408] on button "Generate Outreach Messages" at bounding box center [626, 425] width 236 height 35
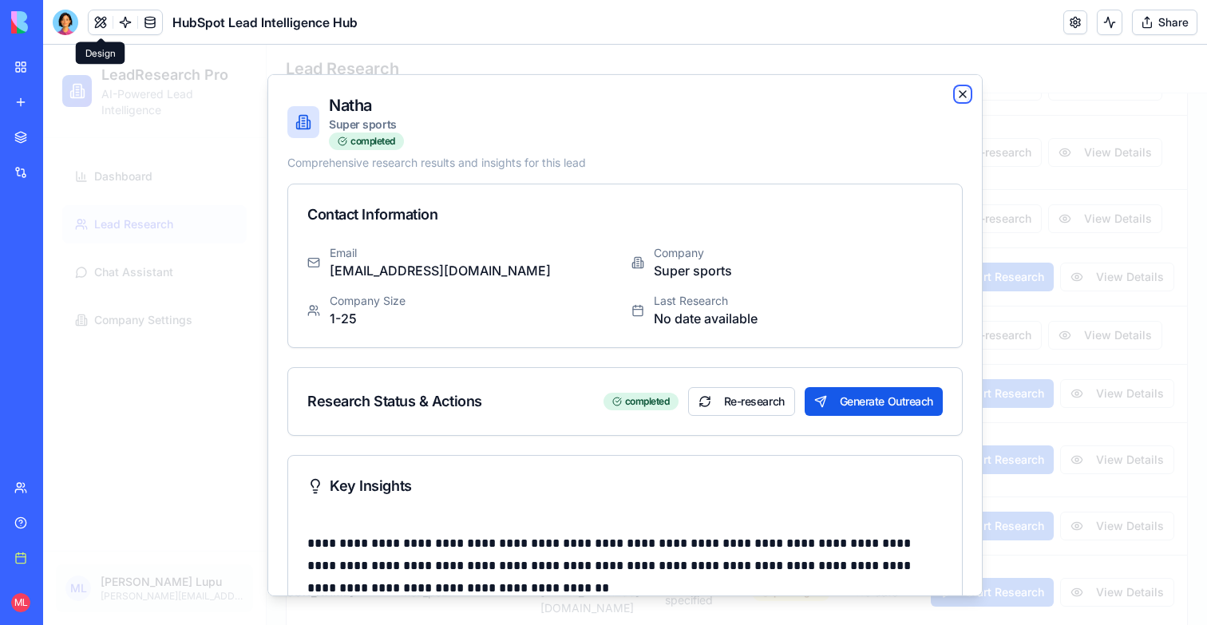
click at [965, 93] on icon "button" at bounding box center [963, 93] width 13 height 13
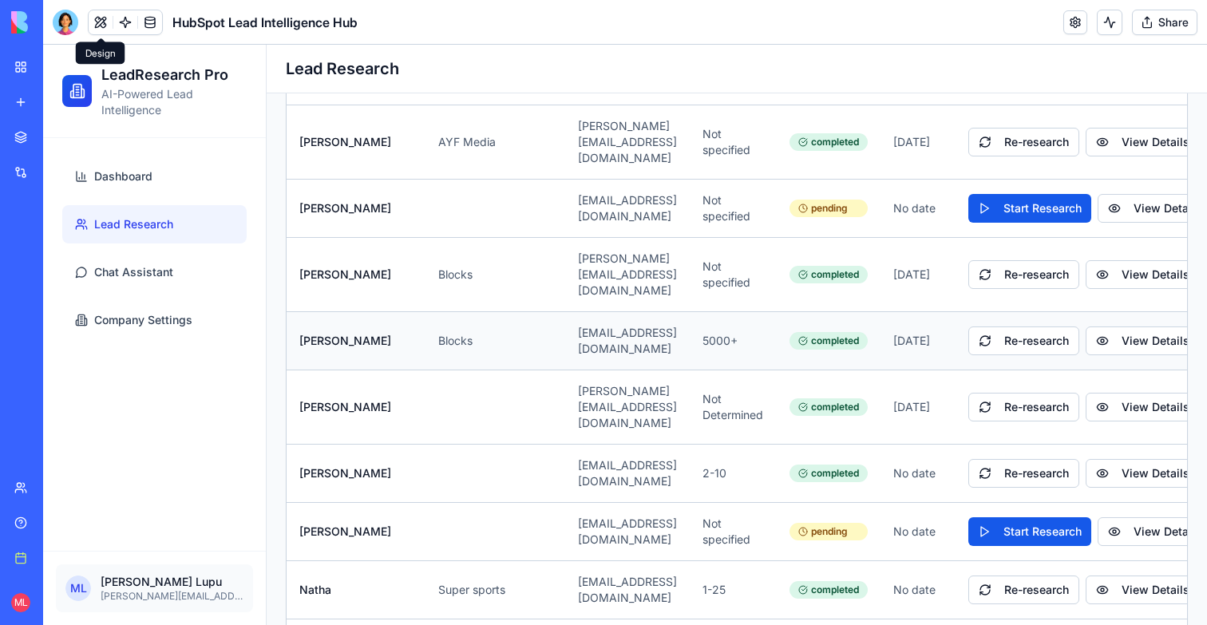
scroll to position [0, 113]
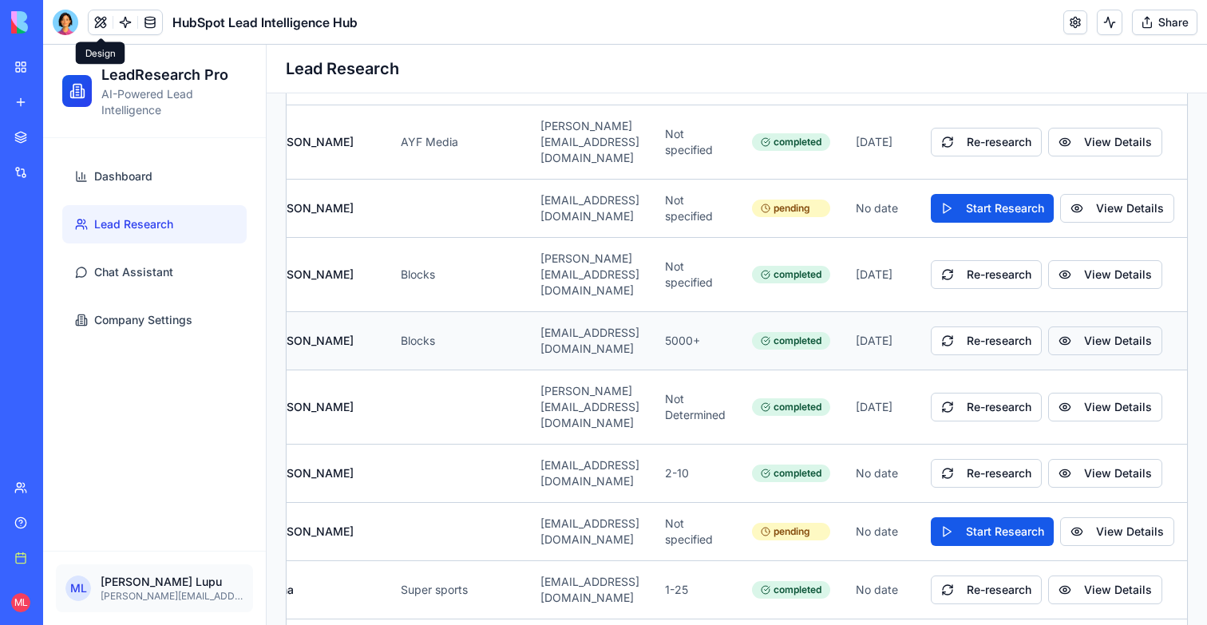
click at [1091, 327] on button "View Details" at bounding box center [1105, 341] width 114 height 29
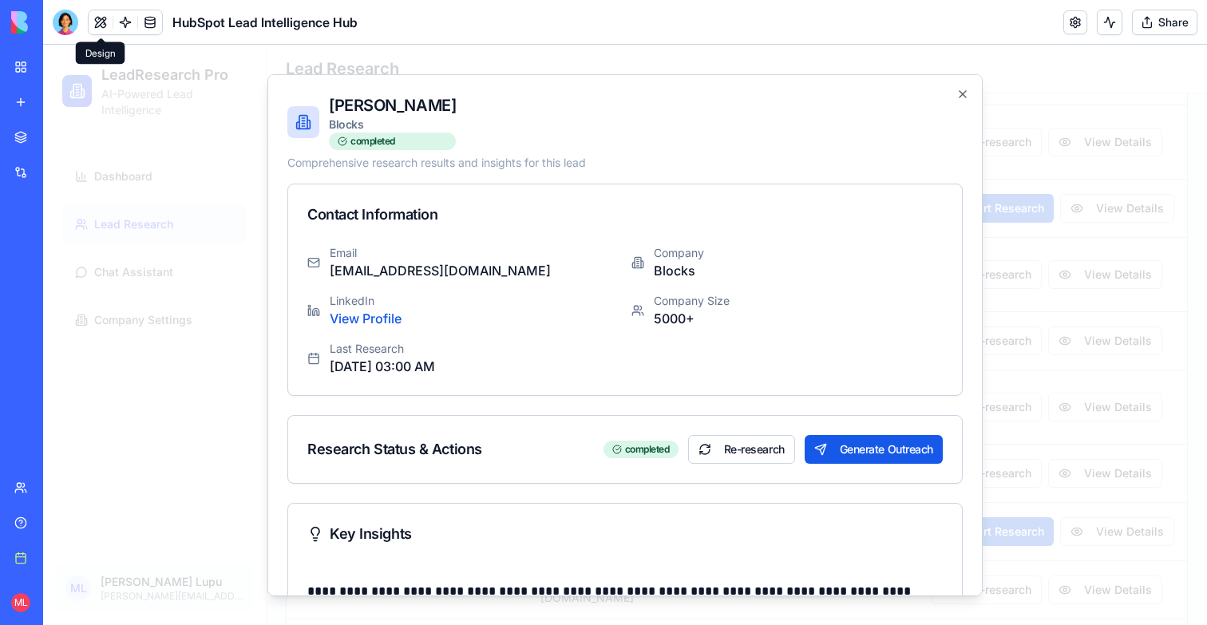
click at [1095, 315] on div at bounding box center [625, 335] width 1164 height 580
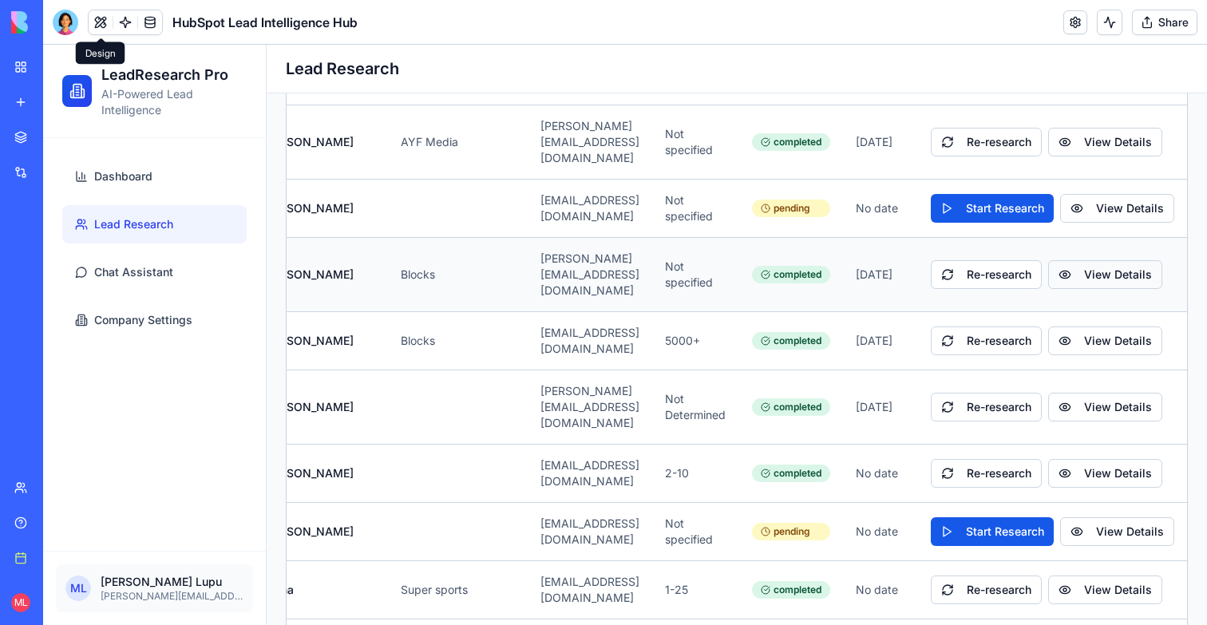
click at [1115, 260] on button "View Details" at bounding box center [1105, 274] width 114 height 29
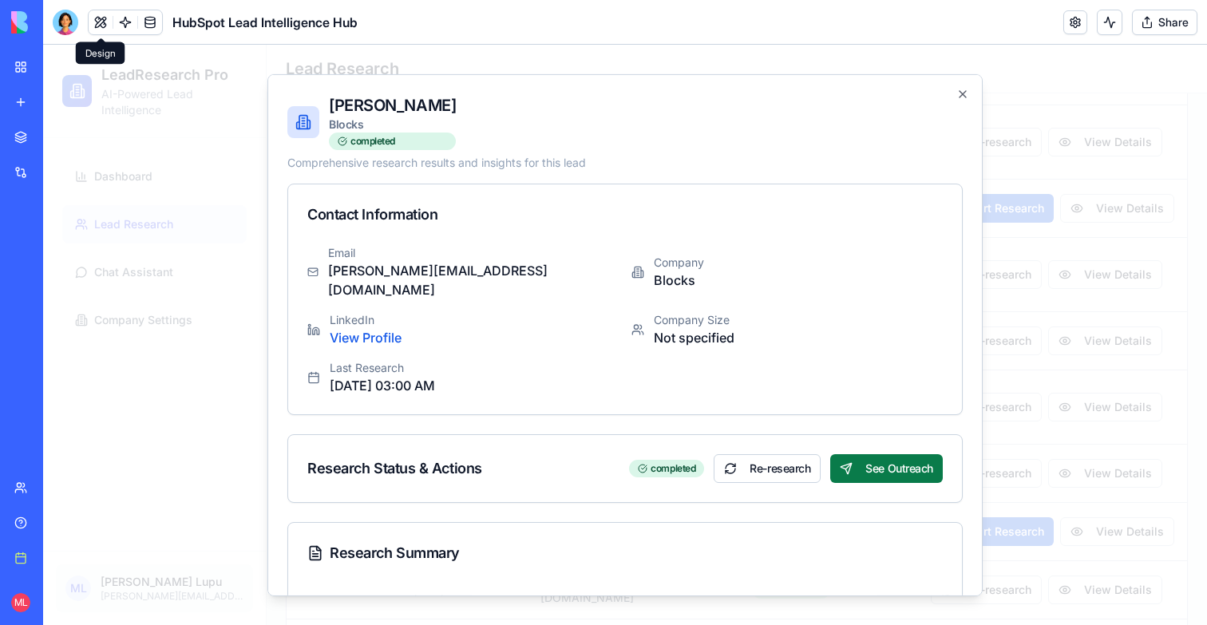
click at [907, 454] on button "See Outreach" at bounding box center [886, 467] width 113 height 29
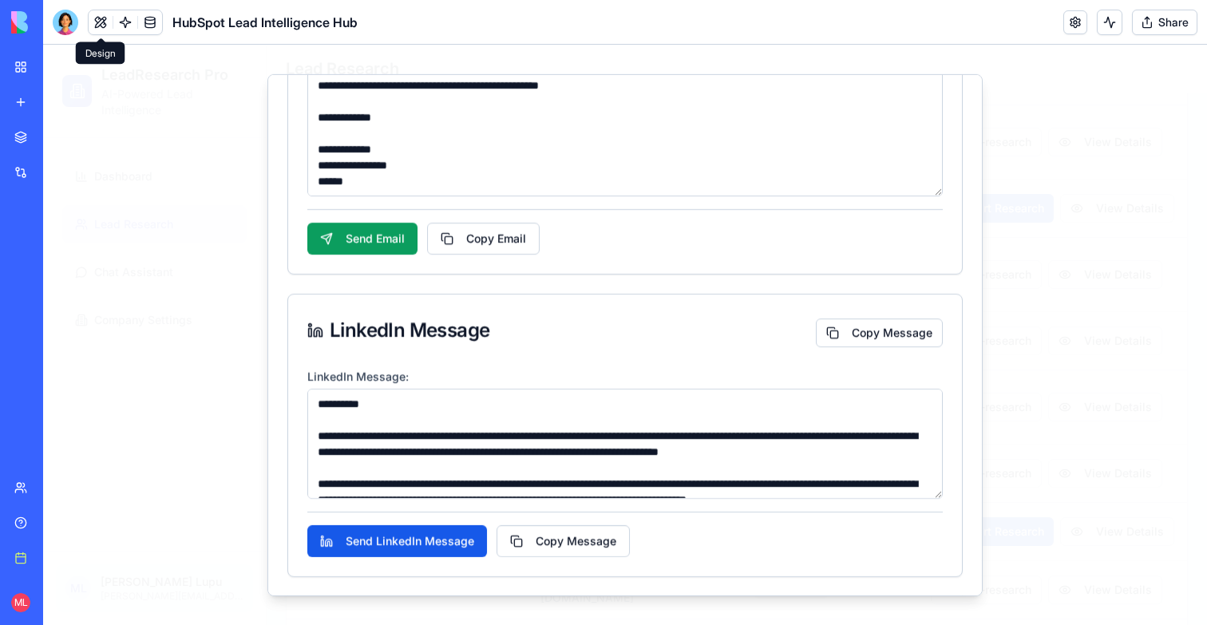
scroll to position [0, 0]
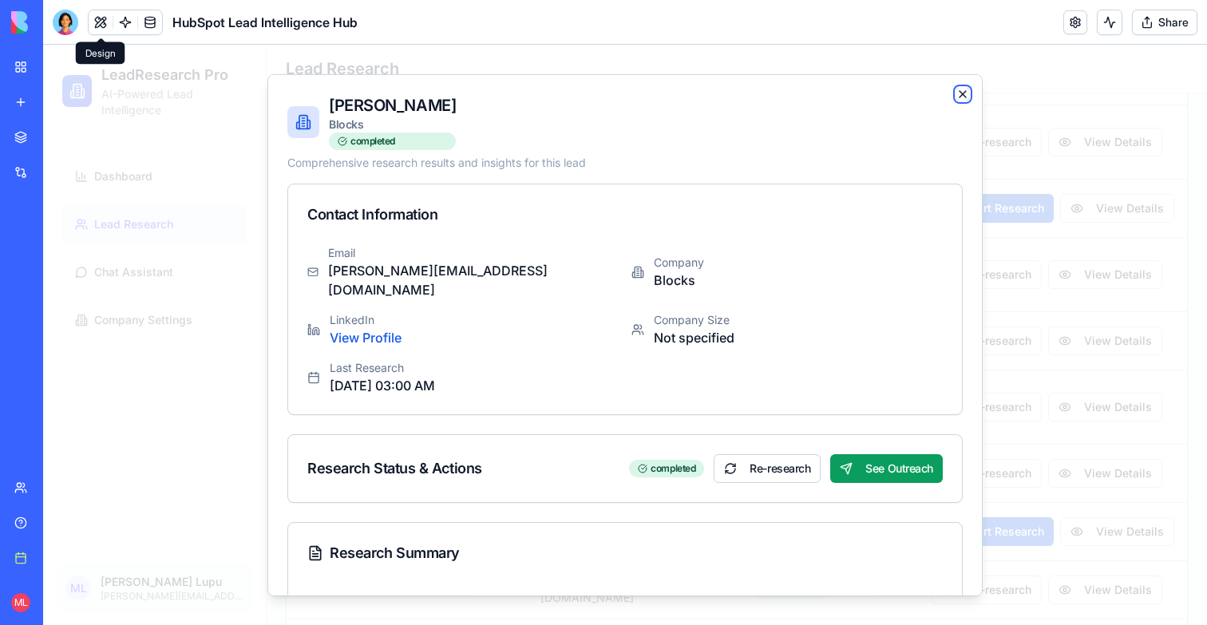
click at [961, 88] on icon "button" at bounding box center [963, 93] width 13 height 13
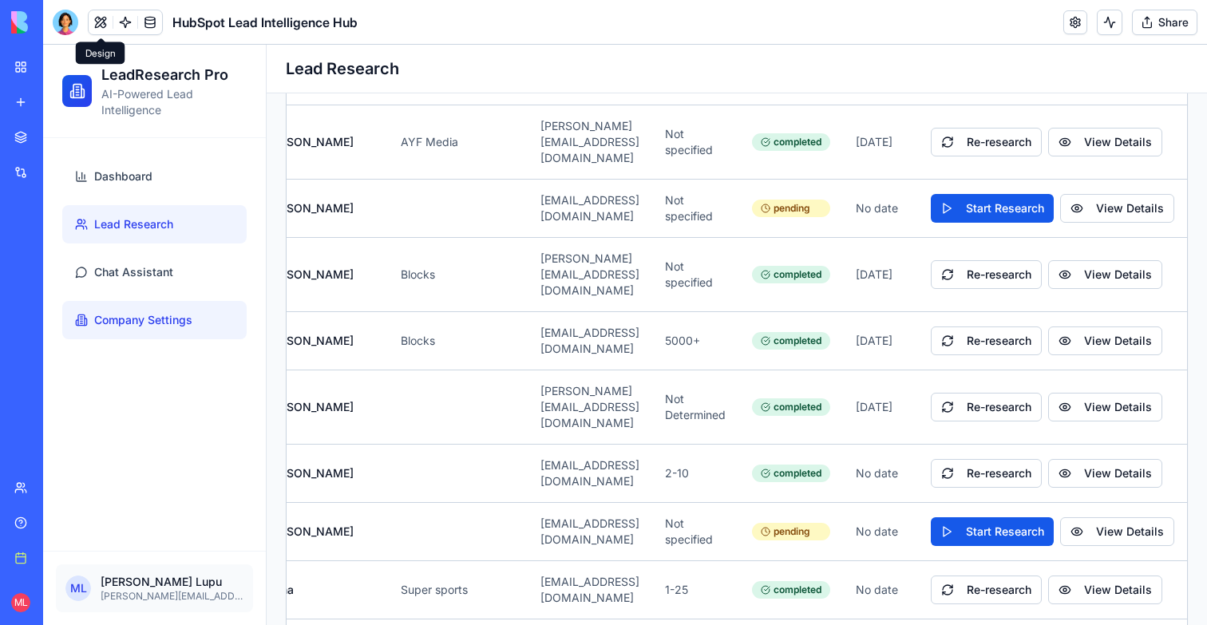
click at [106, 311] on link "Company Settings" at bounding box center [154, 320] width 184 height 38
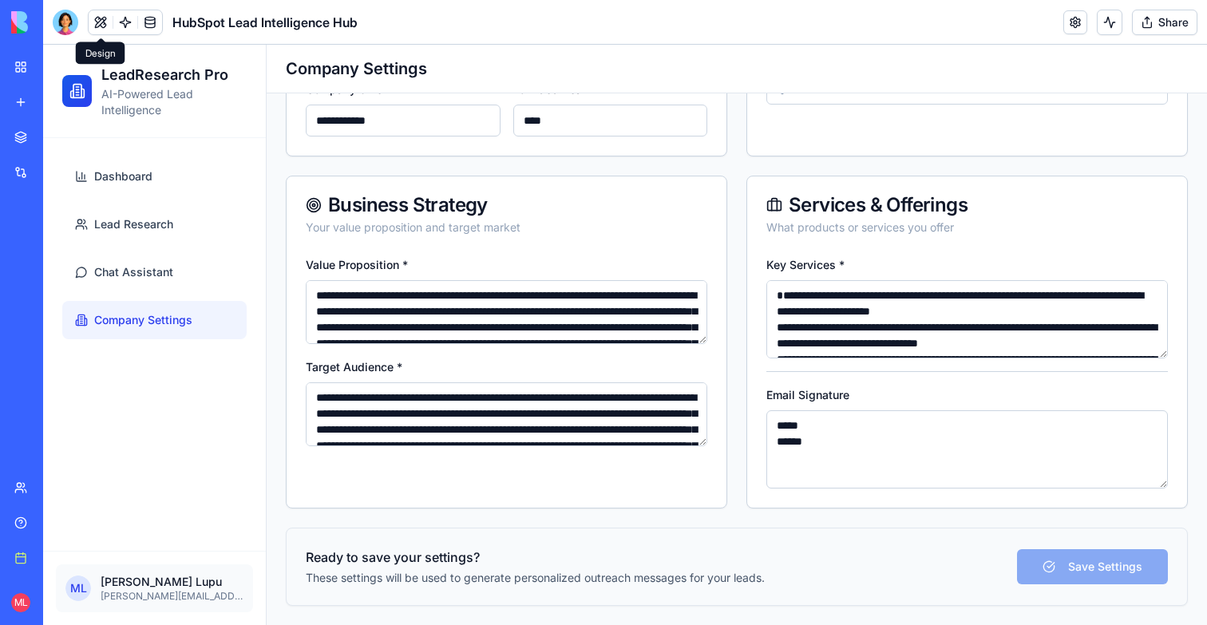
scroll to position [419, 0]
click at [139, 227] on span "Lead Research" at bounding box center [133, 224] width 79 height 16
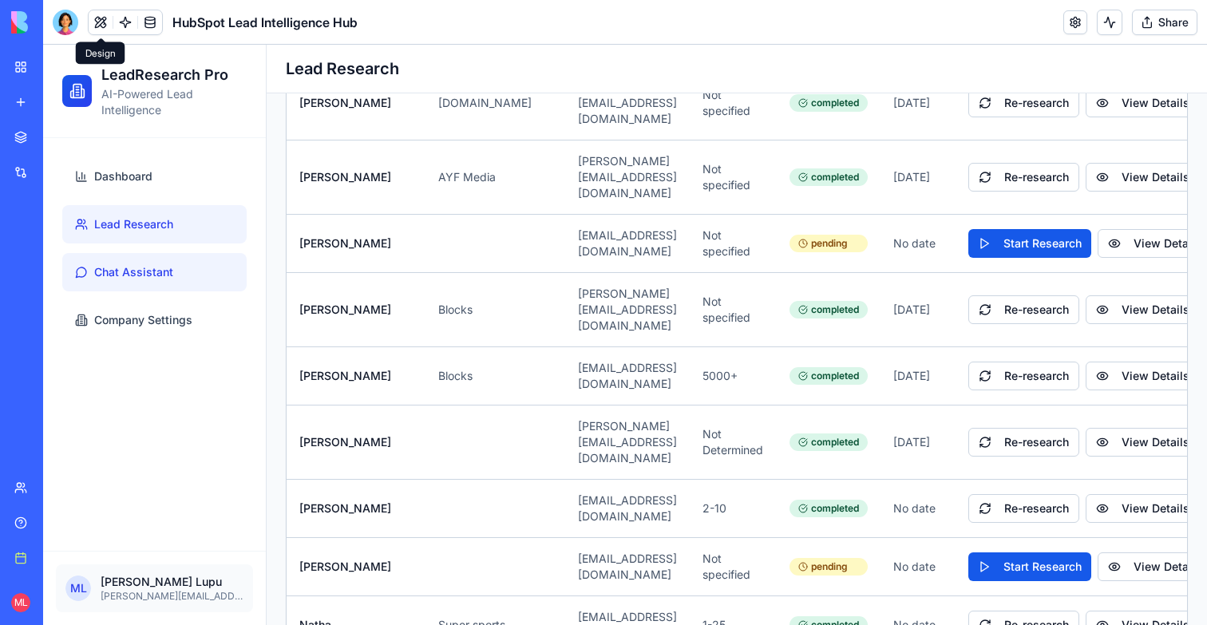
click at [143, 277] on span "Chat Assistant" at bounding box center [133, 272] width 79 height 16
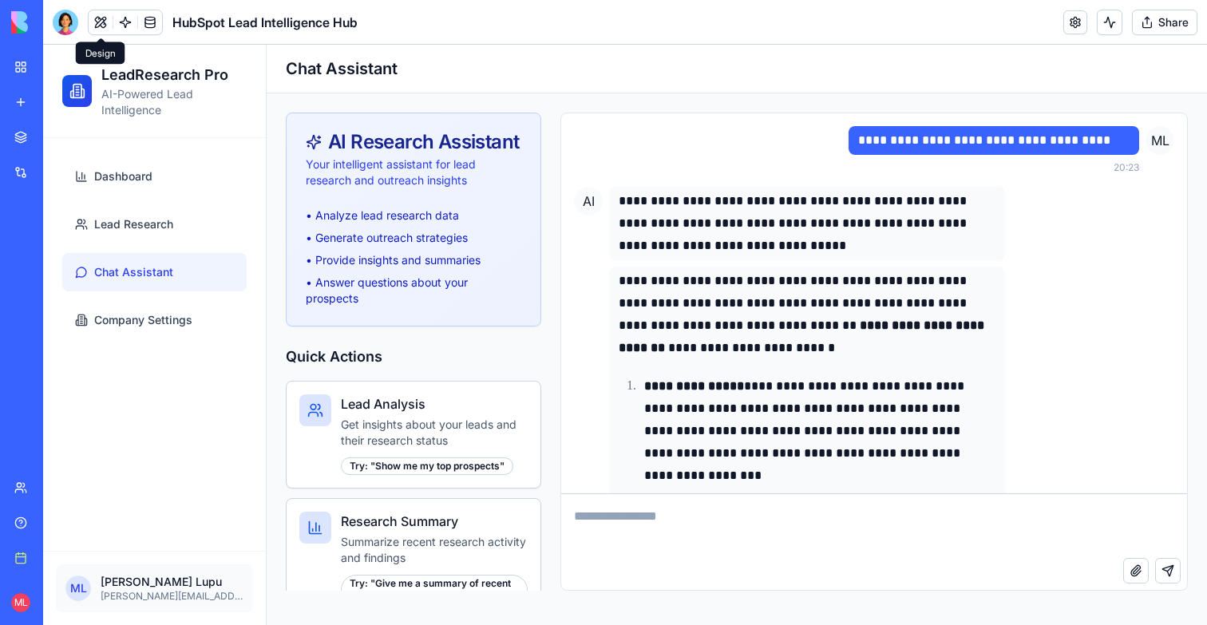
scroll to position [5487, 0]
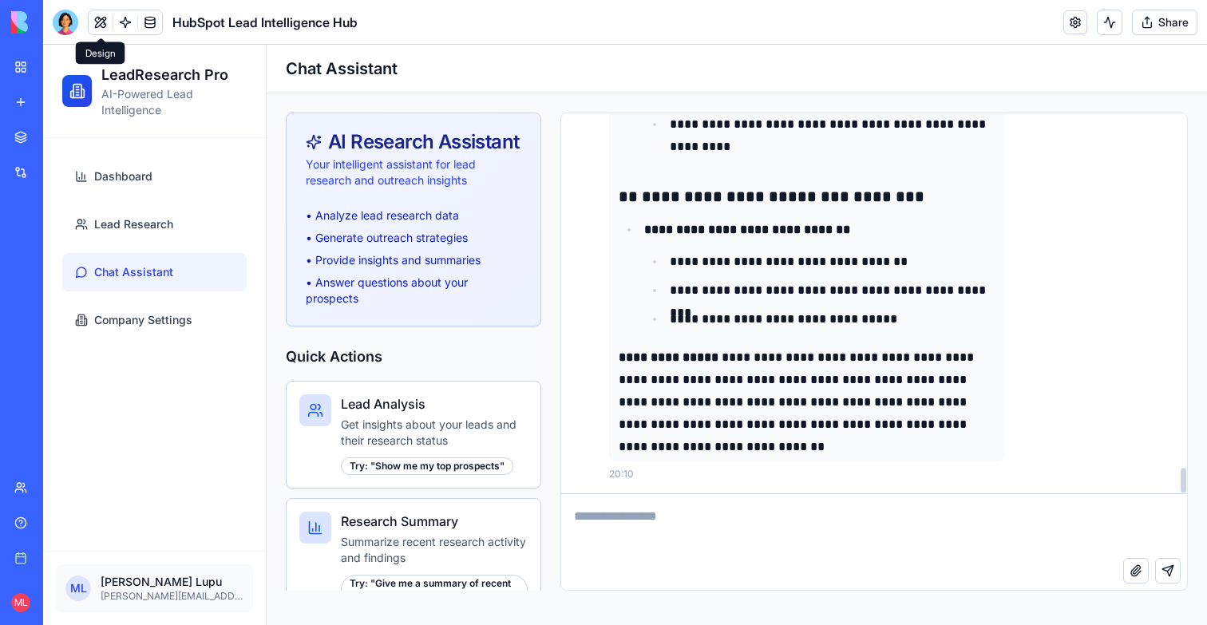
click at [667, 515] on textarea at bounding box center [874, 526] width 626 height 64
type textarea "*"
click at [611, 511] on textarea "**********" at bounding box center [874, 526] width 626 height 64
click at [775, 511] on textarea "**********" at bounding box center [874, 526] width 626 height 64
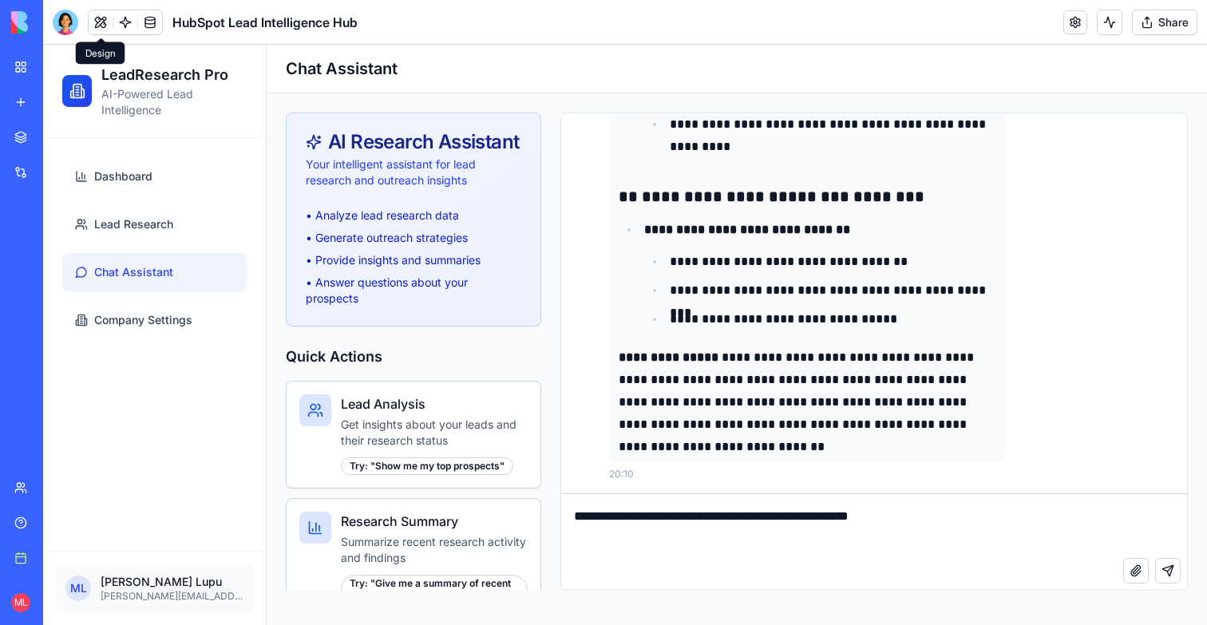
type textarea "**********"
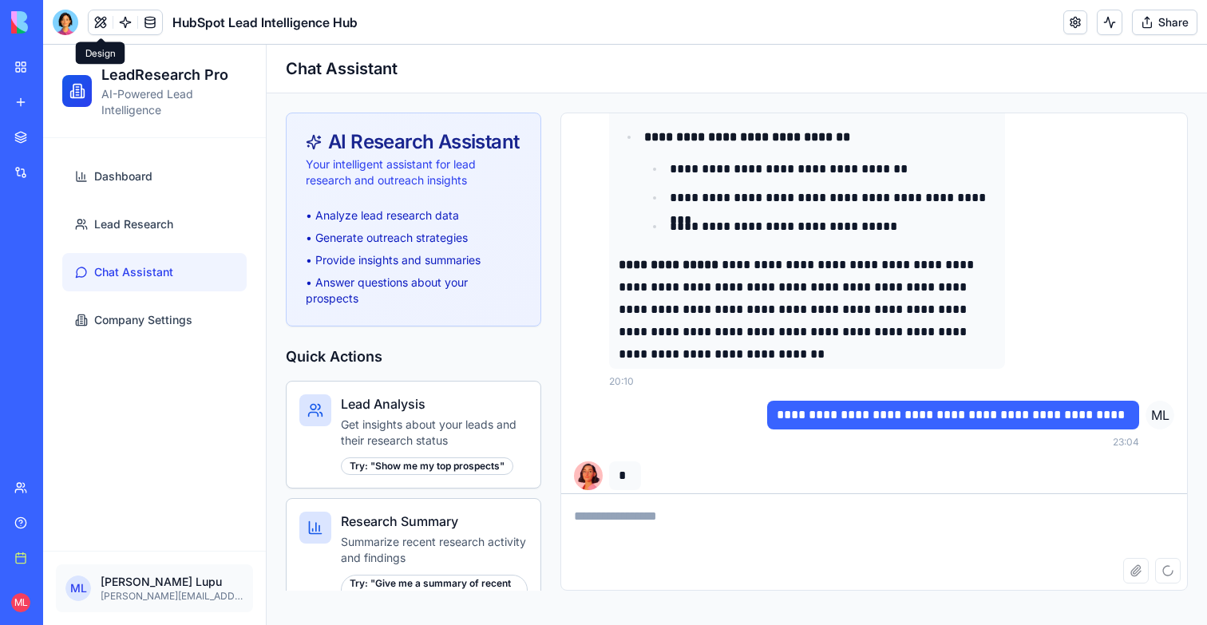
scroll to position [5662, 0]
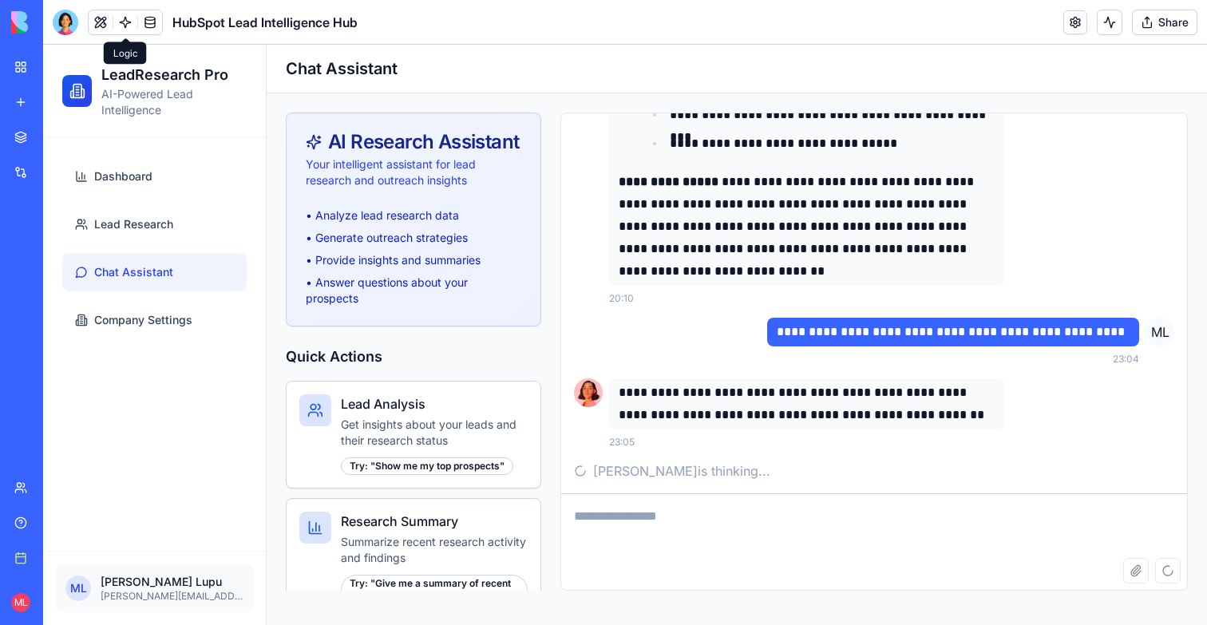
click at [125, 26] on link at bounding box center [125, 22] width 24 height 24
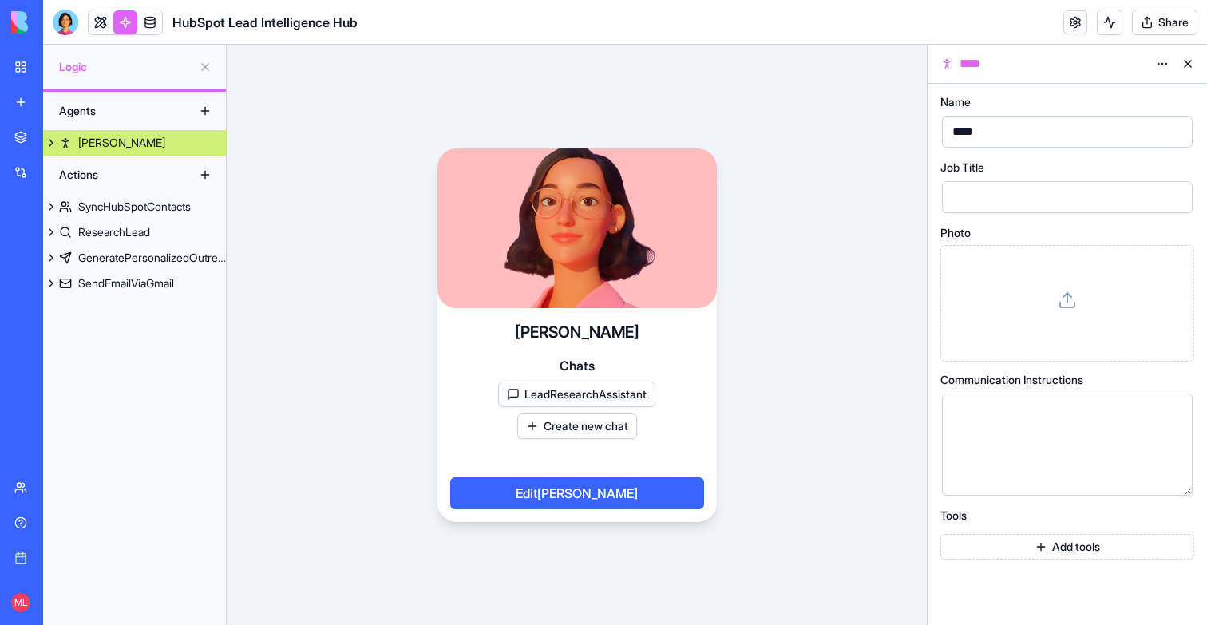
click at [146, 152] on link "Nora" at bounding box center [134, 143] width 183 height 26
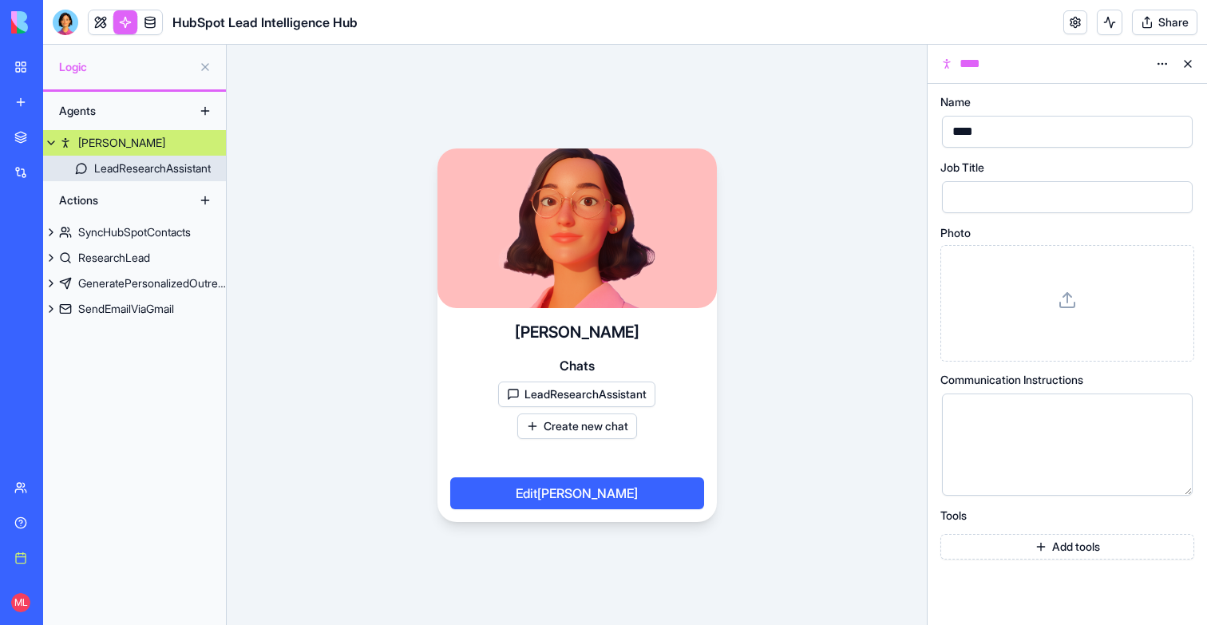
click at [135, 181] on div "Actions" at bounding box center [134, 200] width 183 height 38
click at [135, 178] on link "LeadResearchAssistant" at bounding box center [134, 169] width 183 height 26
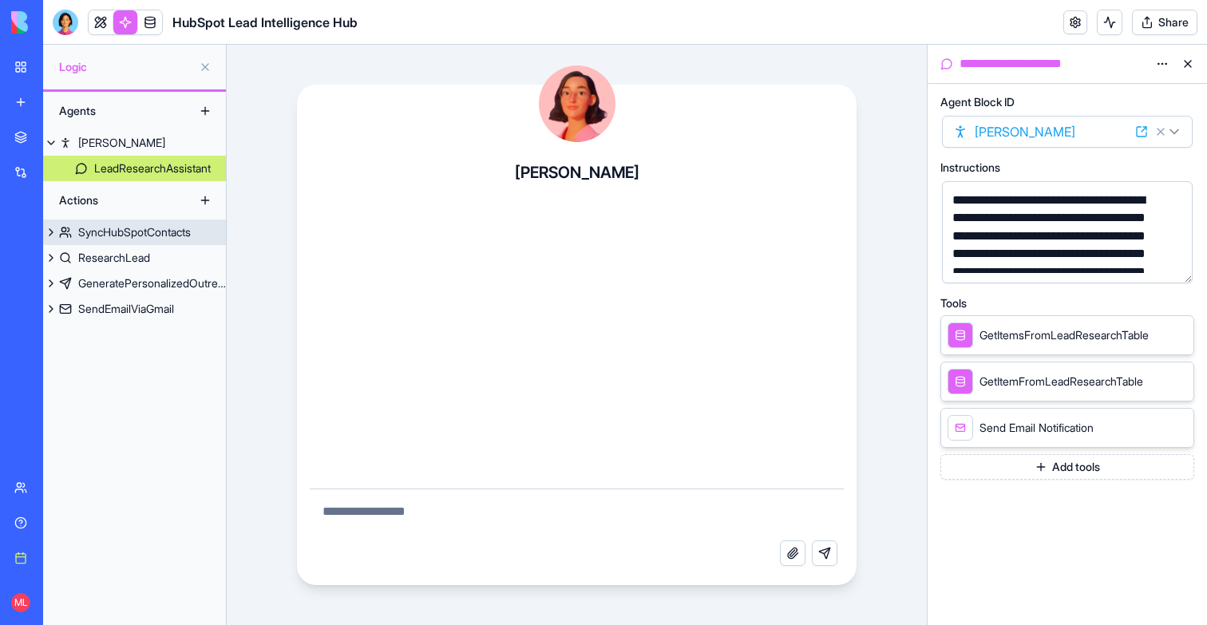
click at [172, 224] on div "SyncHubSpotContacts" at bounding box center [134, 232] width 113 height 16
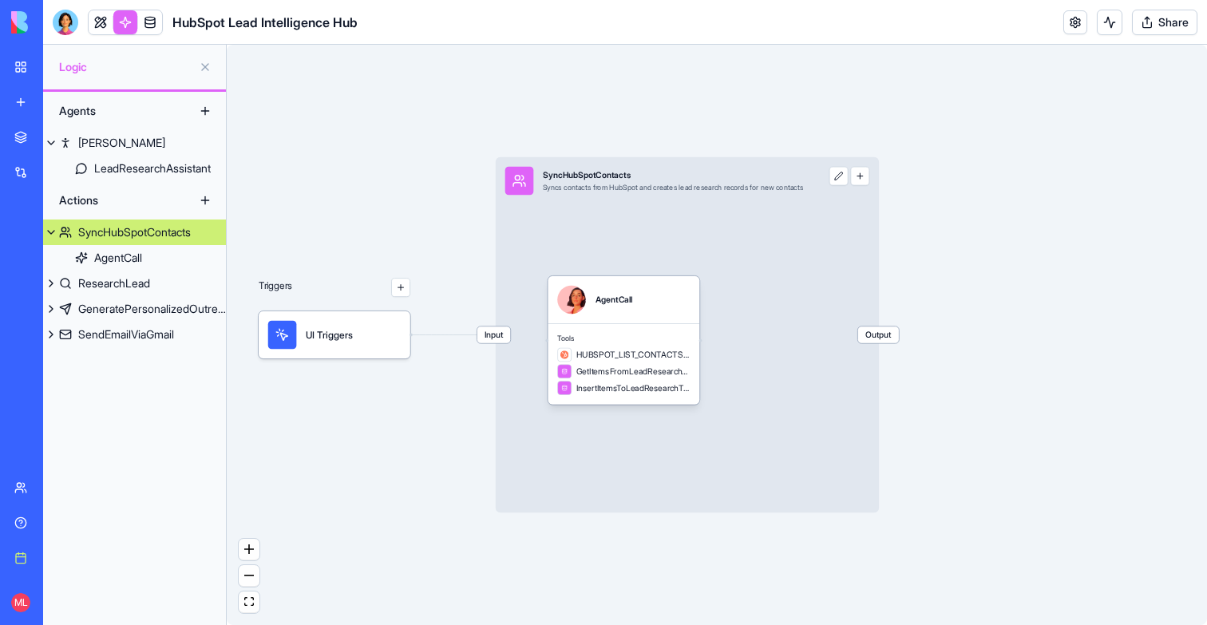
click at [402, 289] on button "button" at bounding box center [400, 287] width 19 height 19
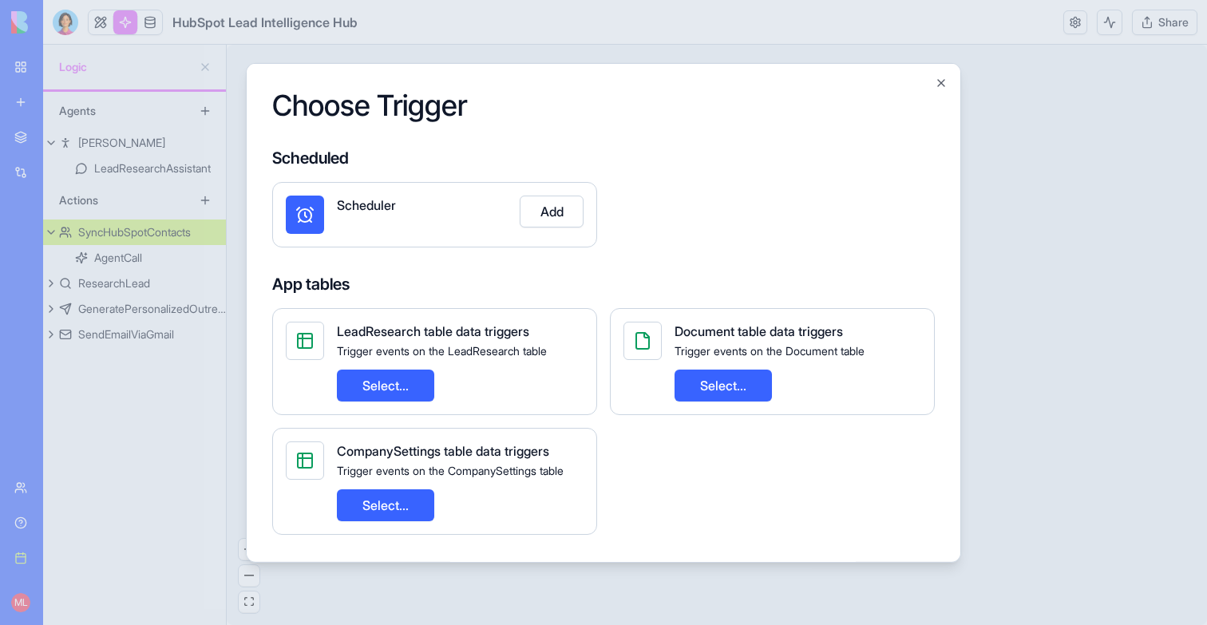
click at [1155, 338] on div at bounding box center [603, 312] width 1207 height 625
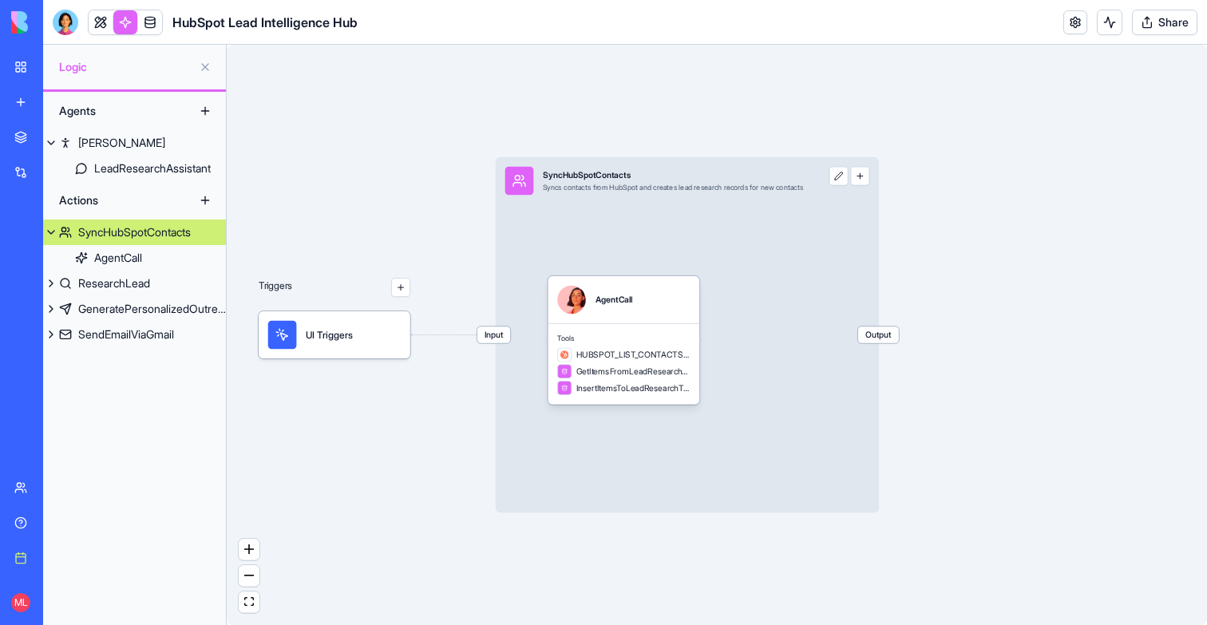
click at [403, 287] on button "button" at bounding box center [400, 287] width 19 height 19
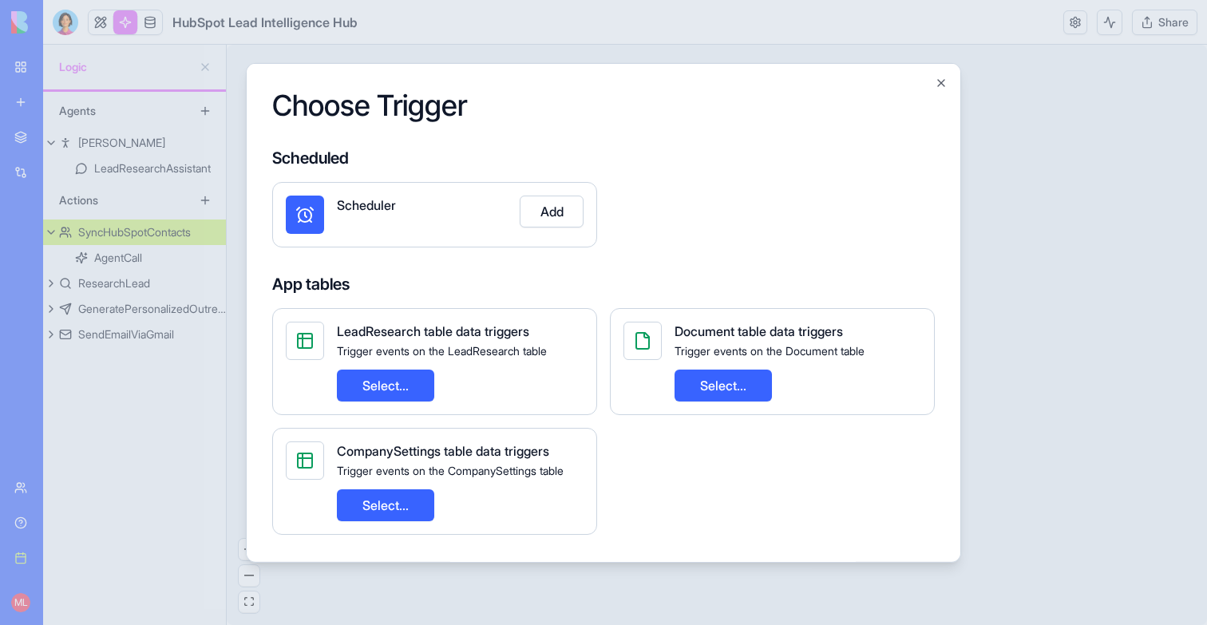
click at [361, 29] on div at bounding box center [603, 312] width 1207 height 625
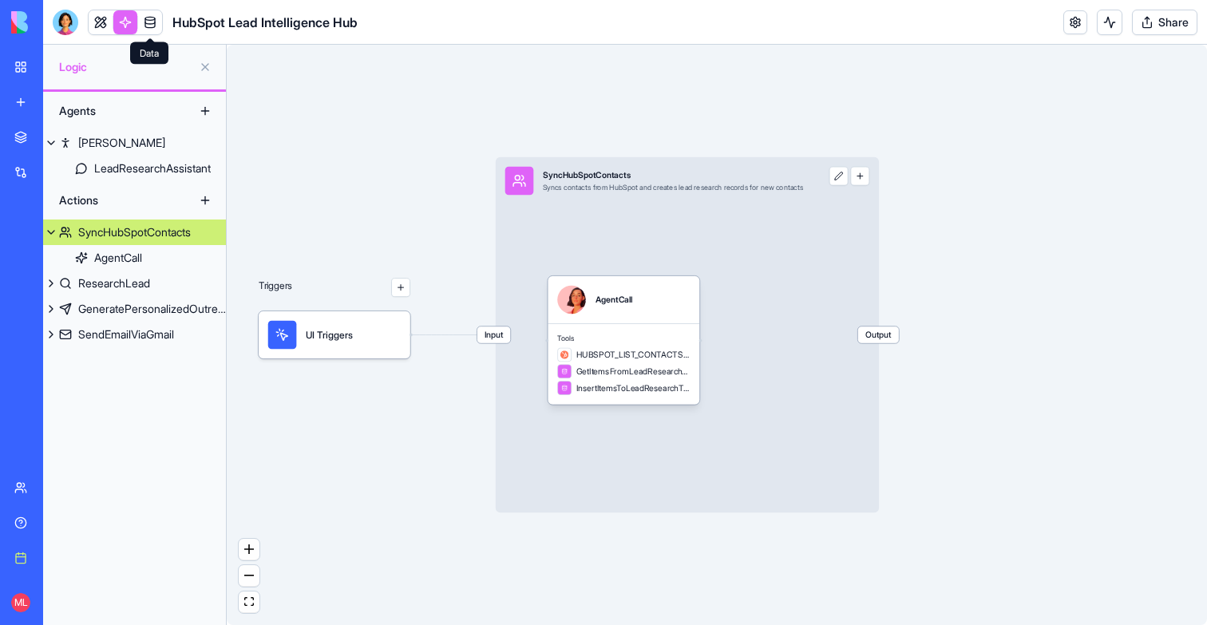
click at [149, 13] on link at bounding box center [150, 22] width 24 height 24
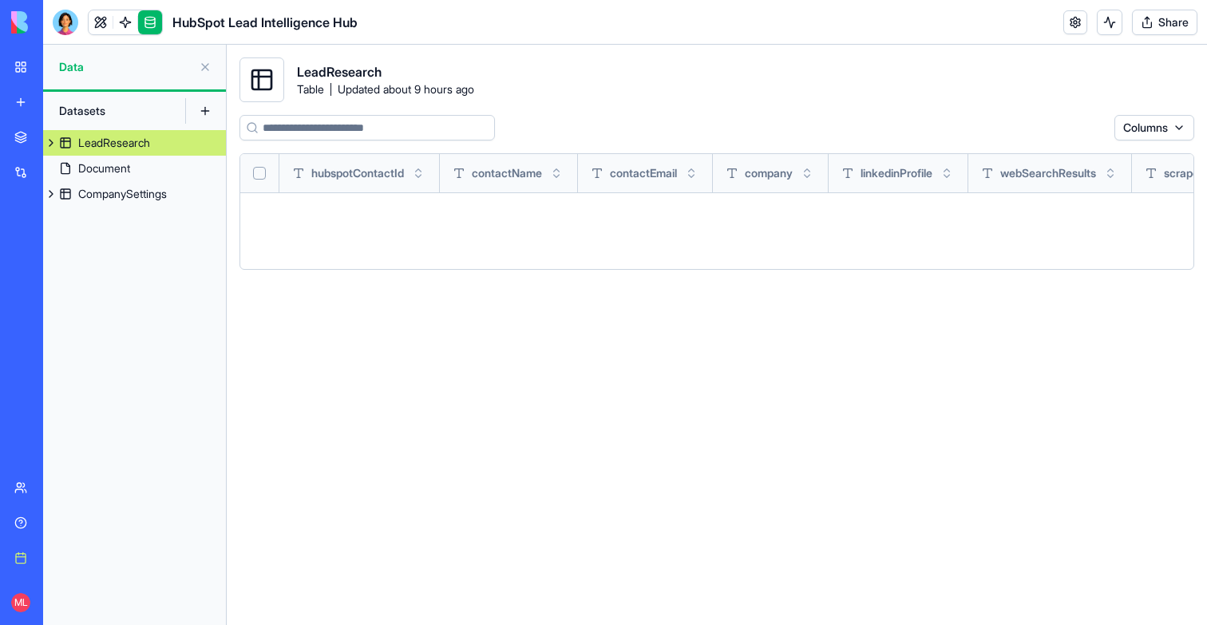
click at [103, 33] on link at bounding box center [101, 22] width 24 height 24
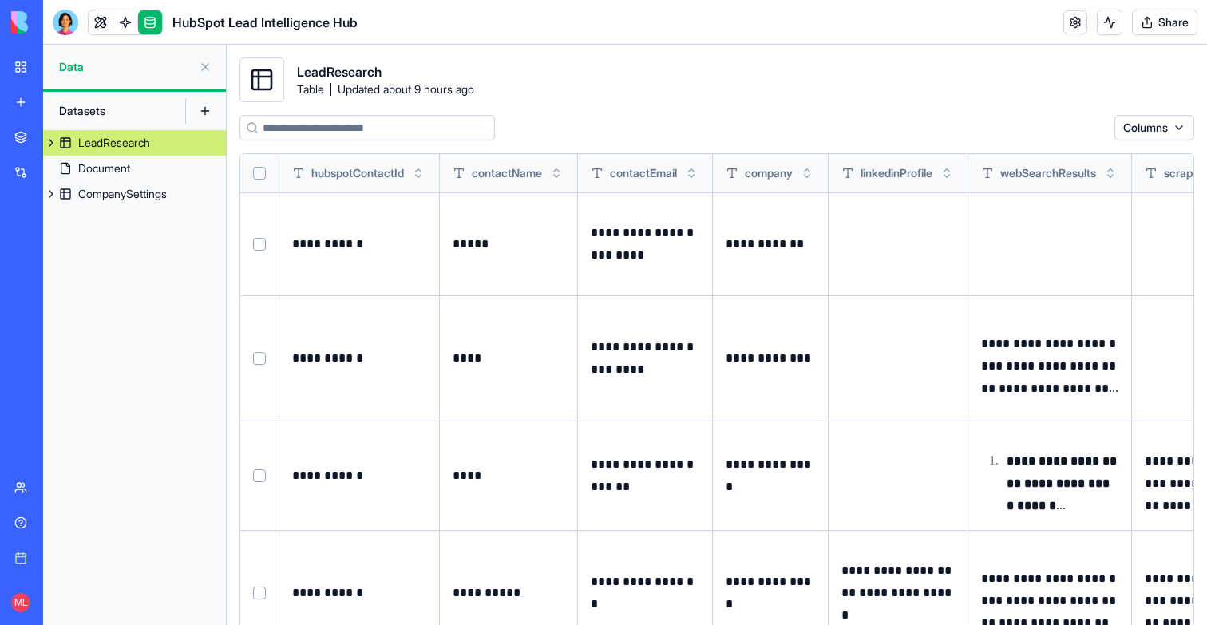
click at [103, 26] on link at bounding box center [101, 22] width 24 height 24
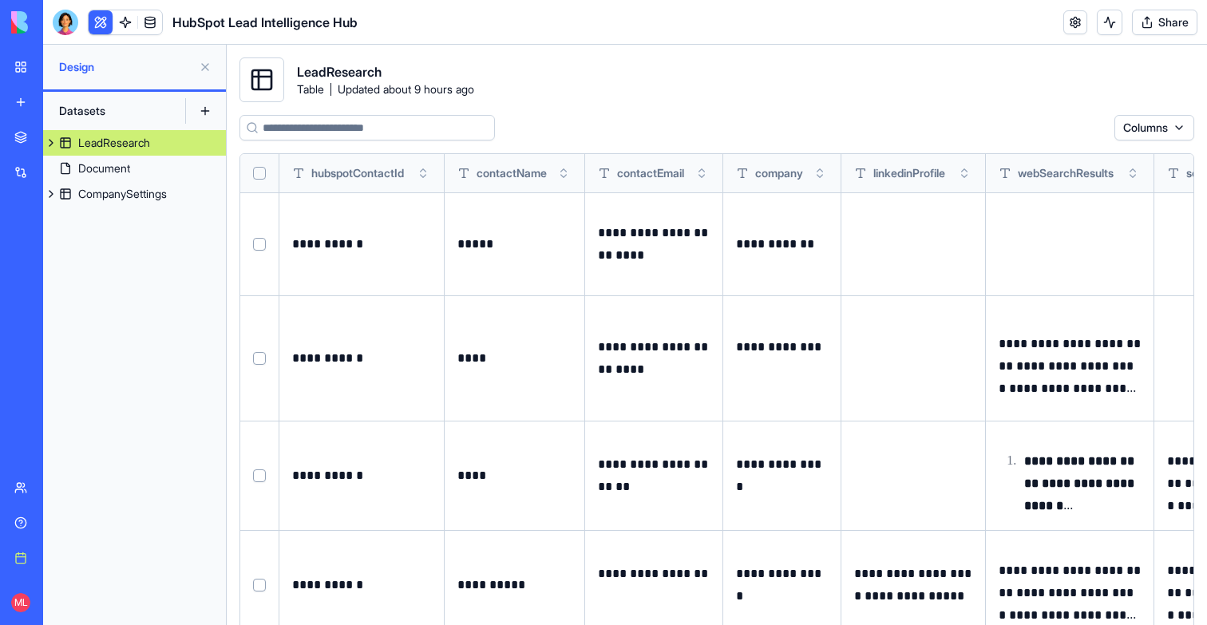
click at [103, 26] on button at bounding box center [101, 22] width 24 height 24
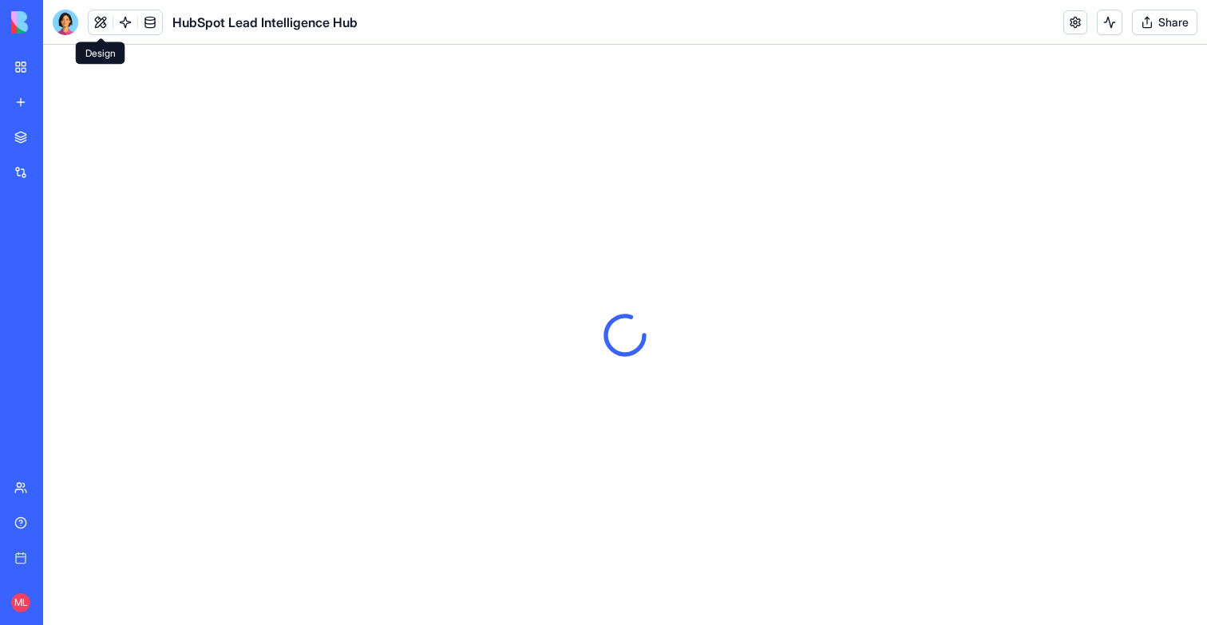
click at [103, 26] on button at bounding box center [101, 22] width 24 height 24
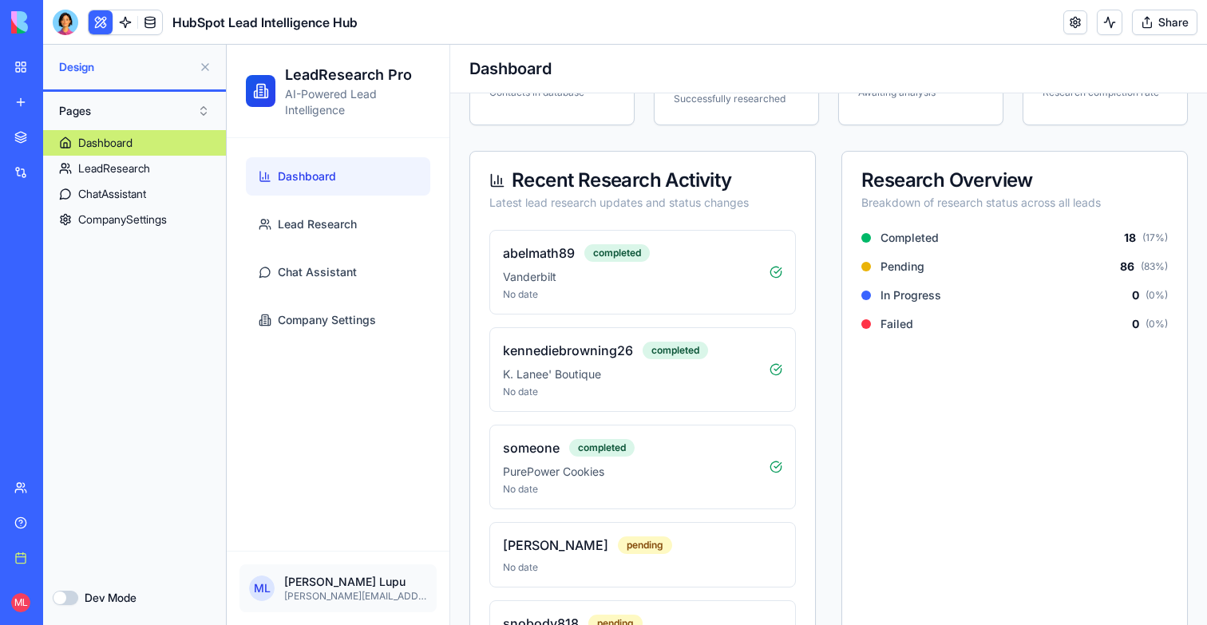
scroll to position [382, 0]
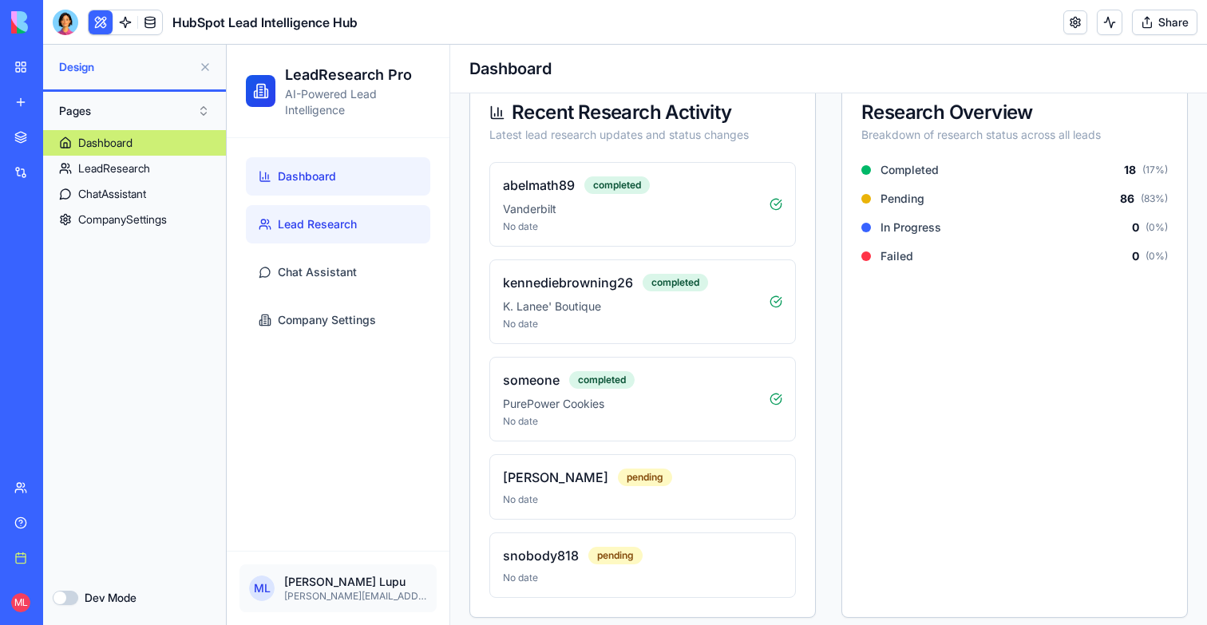
click at [286, 211] on link "Lead Research" at bounding box center [338, 224] width 184 height 38
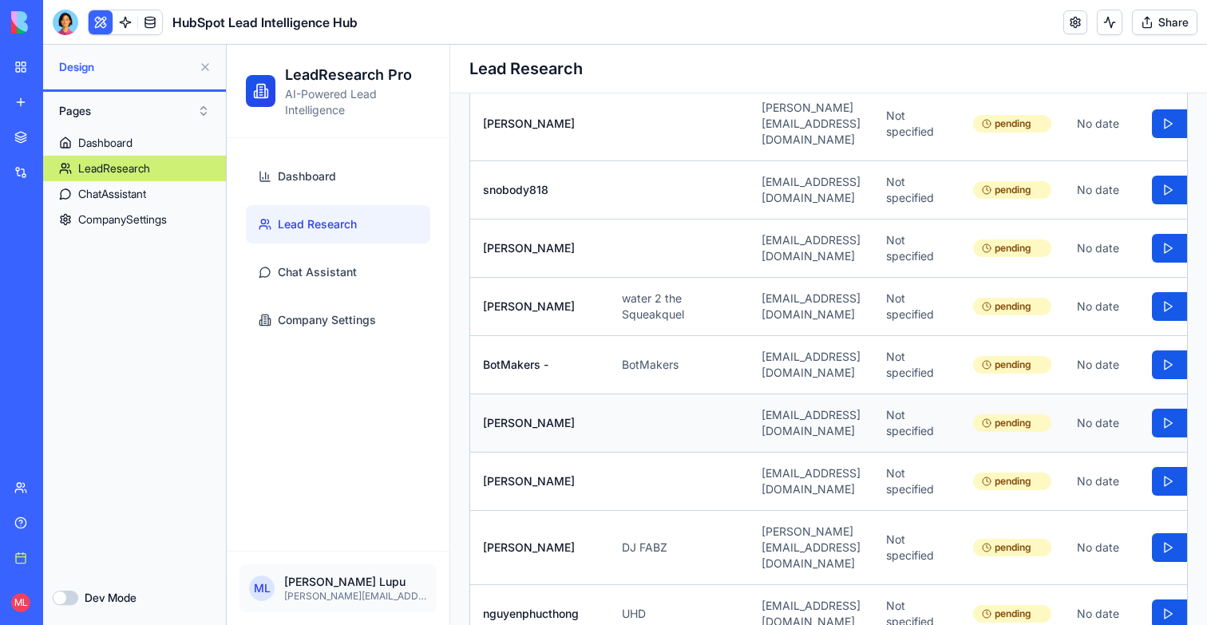
scroll to position [0, 296]
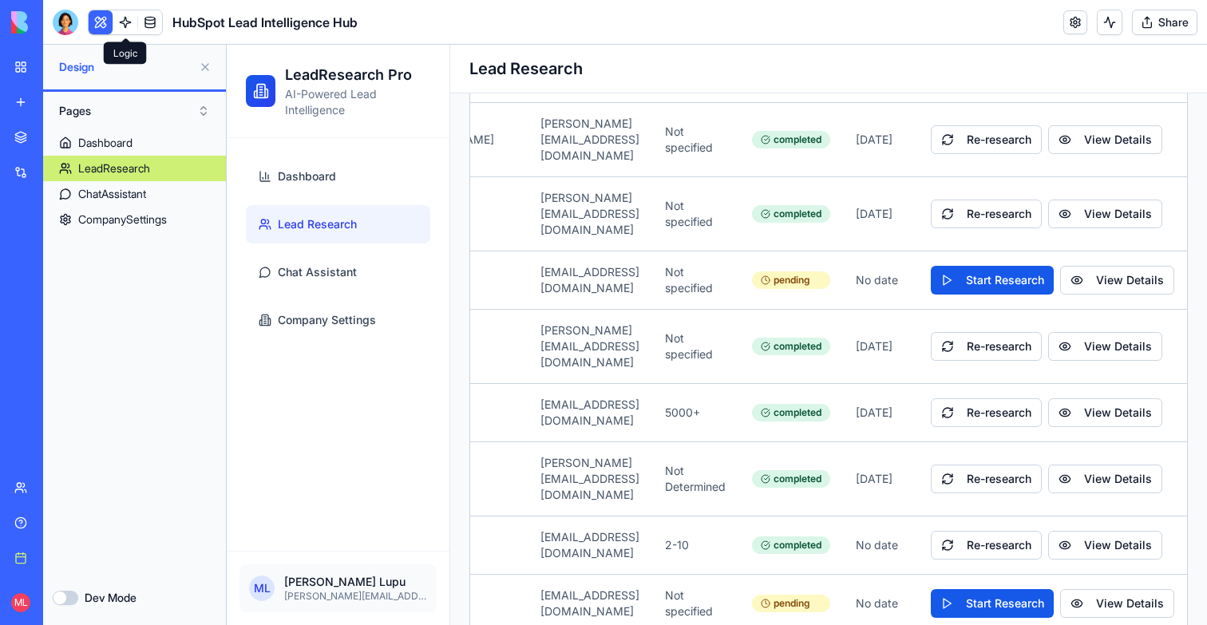
click at [131, 24] on link at bounding box center [125, 22] width 24 height 24
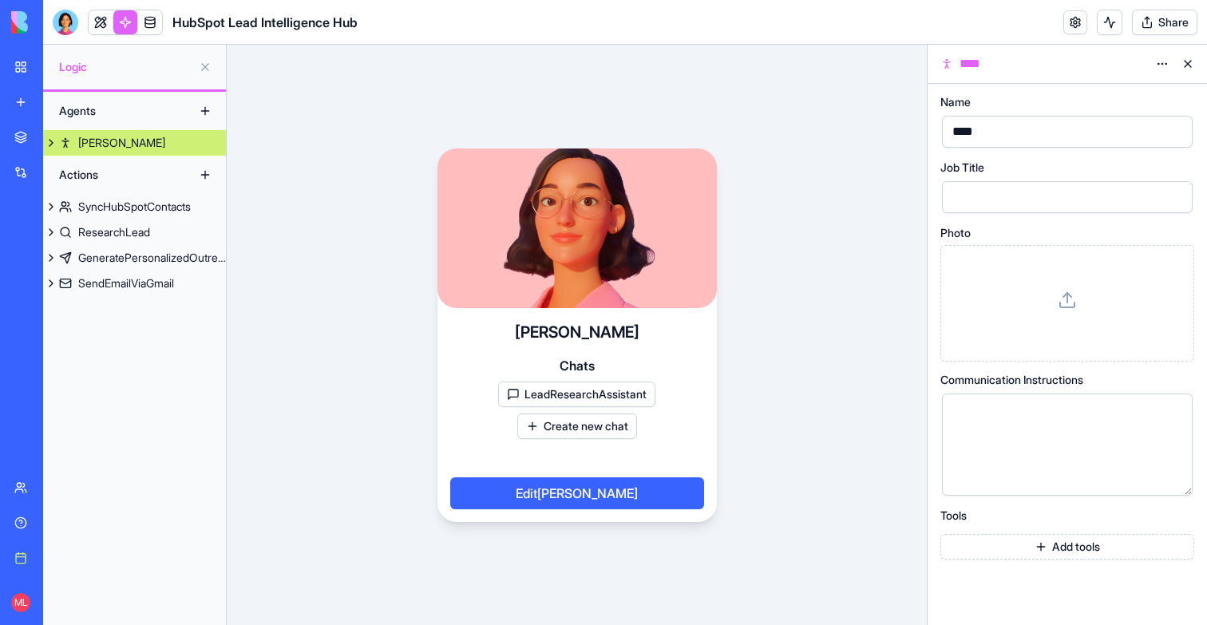
click at [115, 141] on link "Nora" at bounding box center [134, 143] width 183 height 26
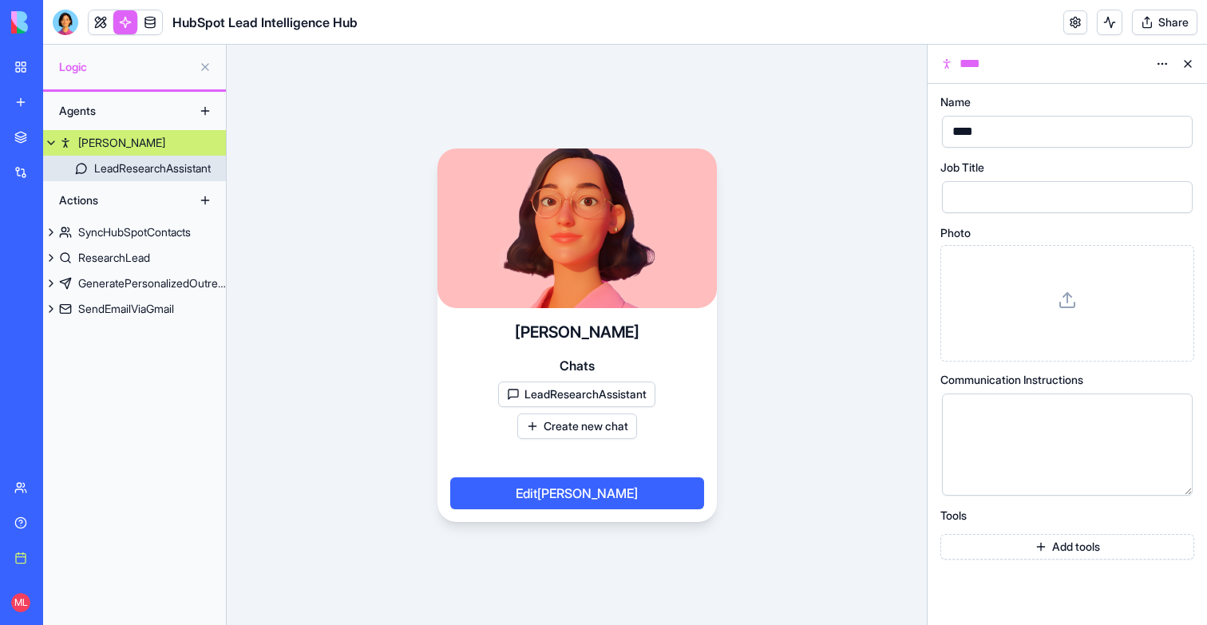
click at [115, 160] on div "LeadResearchAssistant" at bounding box center [152, 168] width 117 height 16
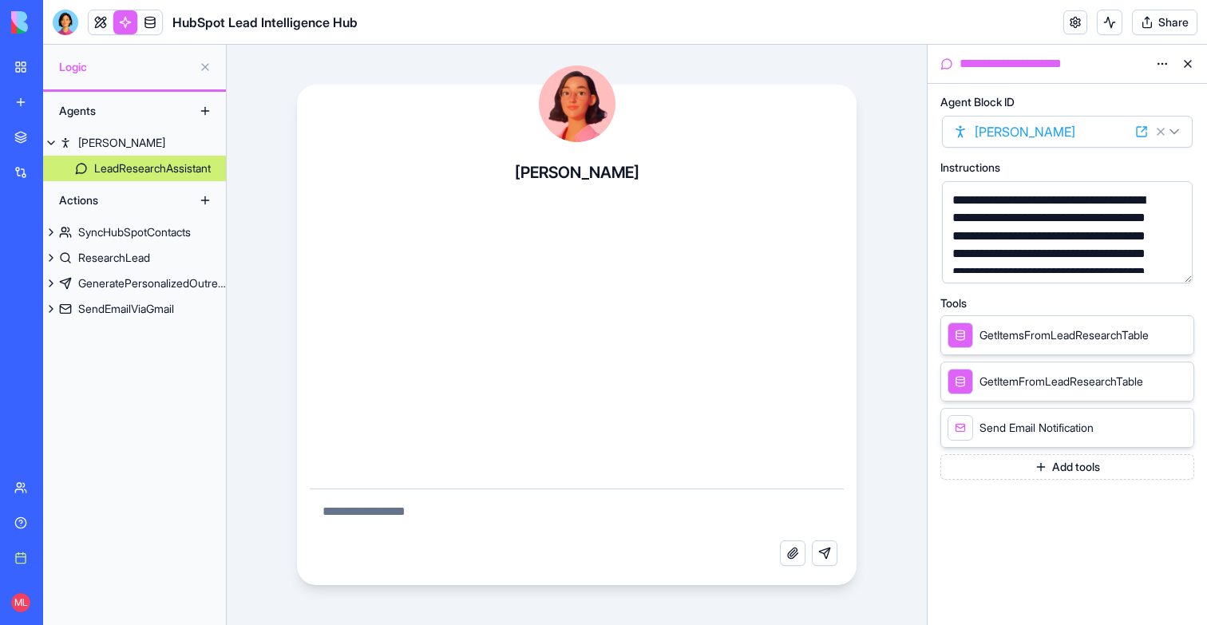
click at [1092, 469] on button "Add tools" at bounding box center [1068, 467] width 254 height 26
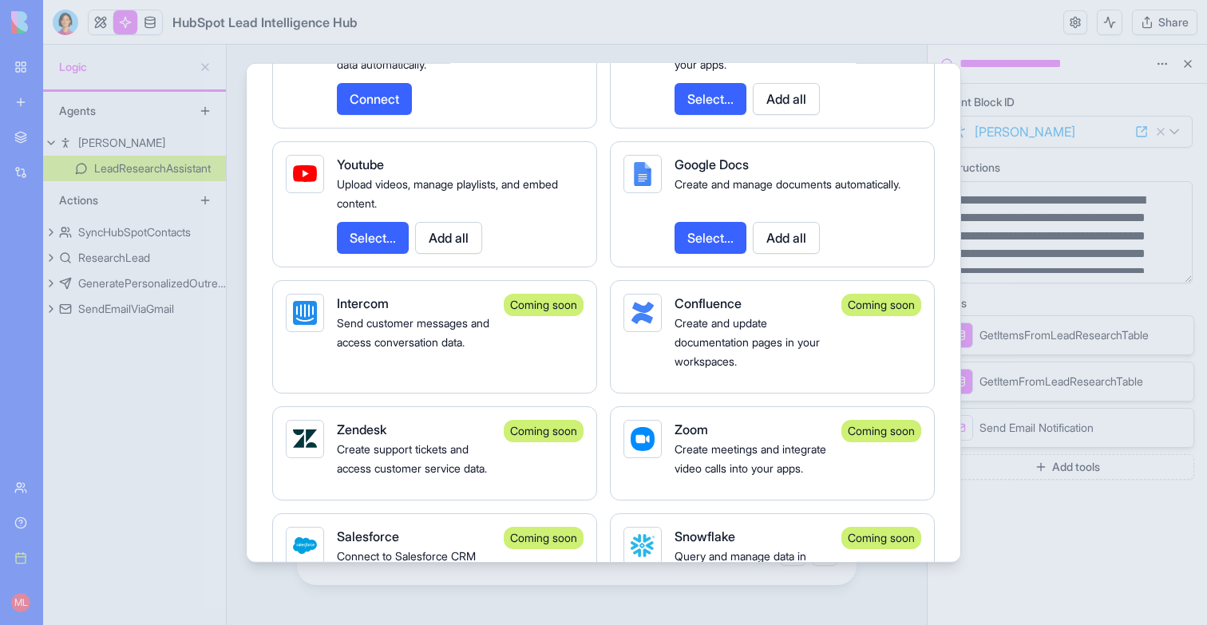
scroll to position [2800, 0]
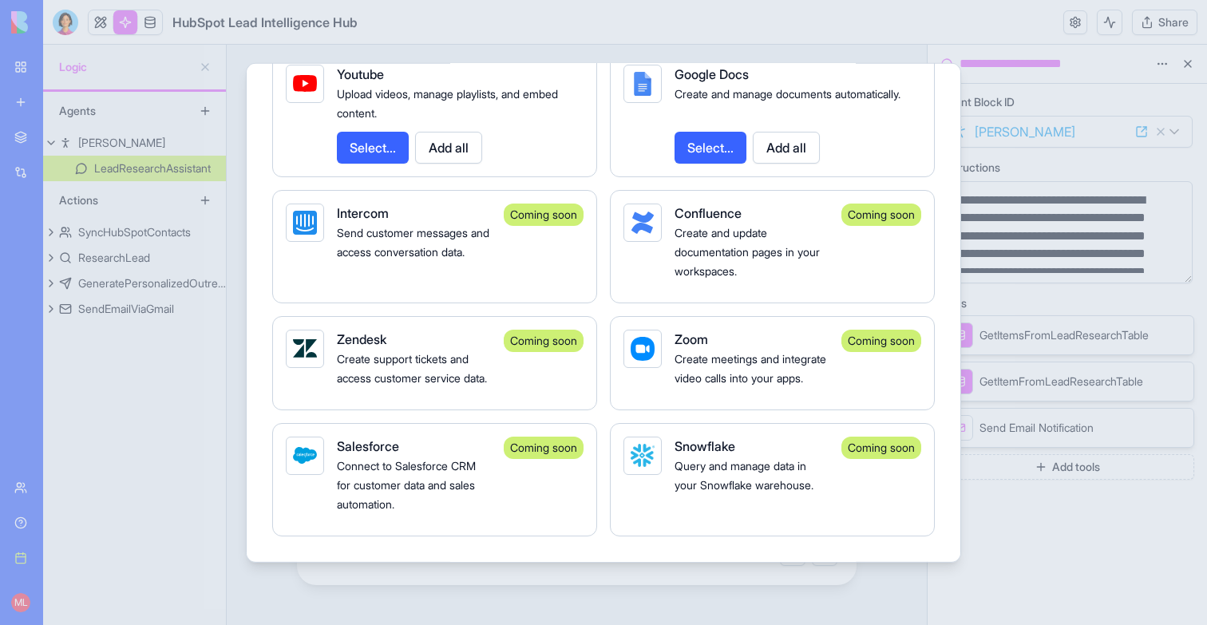
click at [1050, 555] on div at bounding box center [603, 312] width 1207 height 625
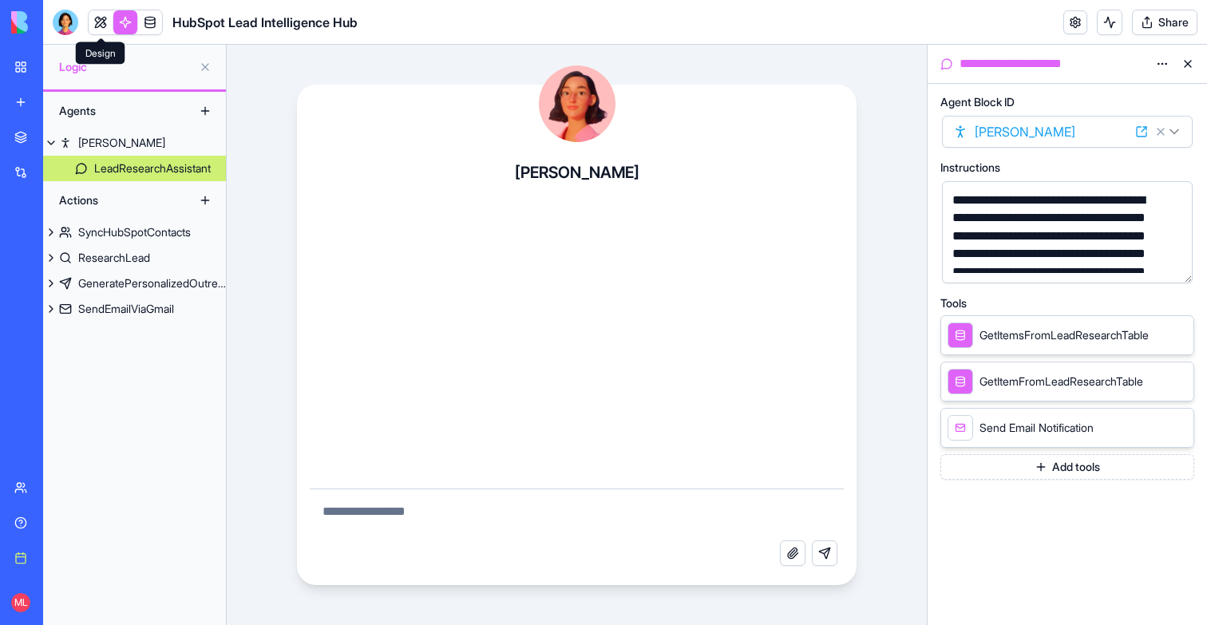
click at [95, 15] on link at bounding box center [101, 22] width 24 height 24
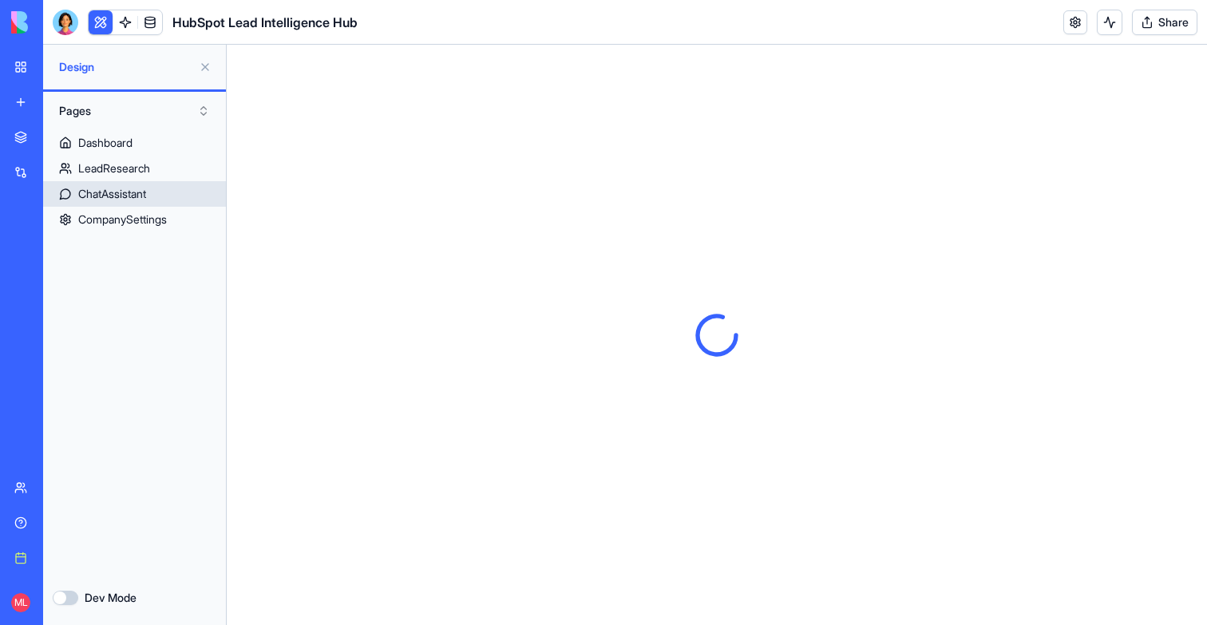
click at [123, 189] on div "ChatAssistant" at bounding box center [112, 194] width 68 height 16
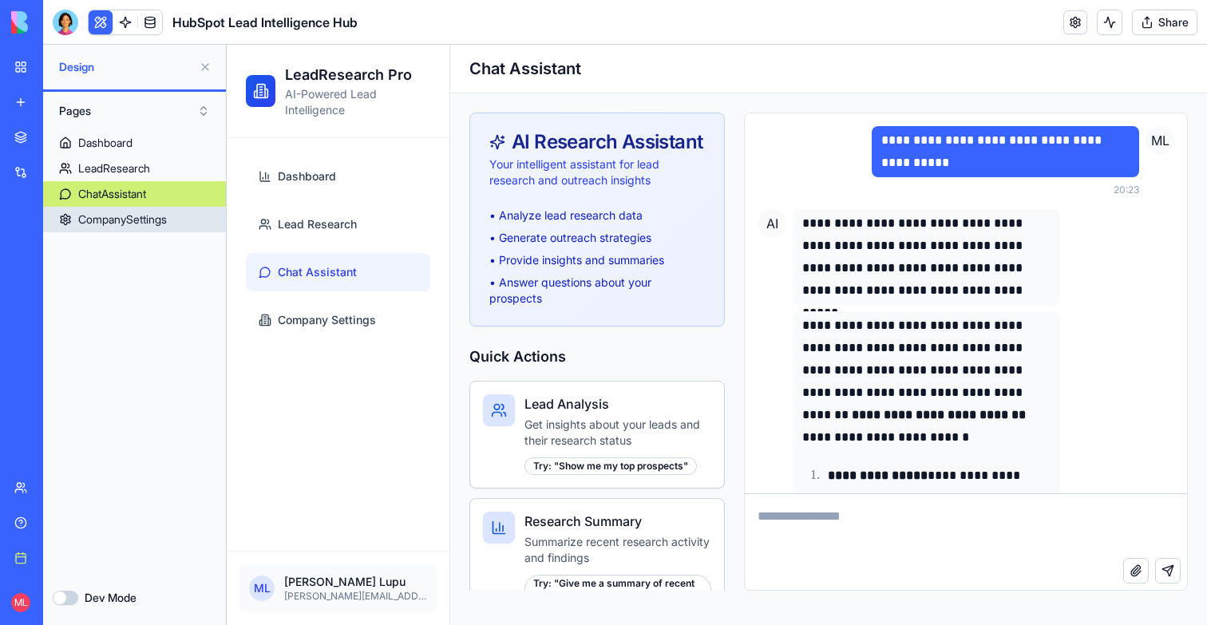
scroll to position [9942, 0]
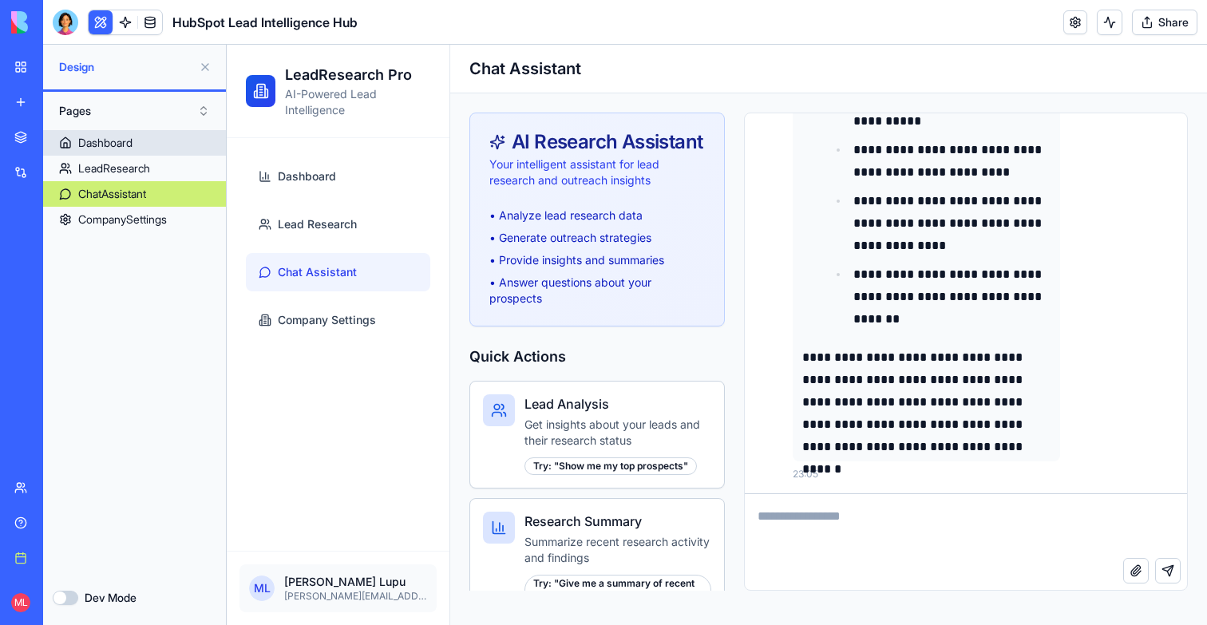
click at [112, 140] on div "Dashboard" at bounding box center [105, 143] width 54 height 16
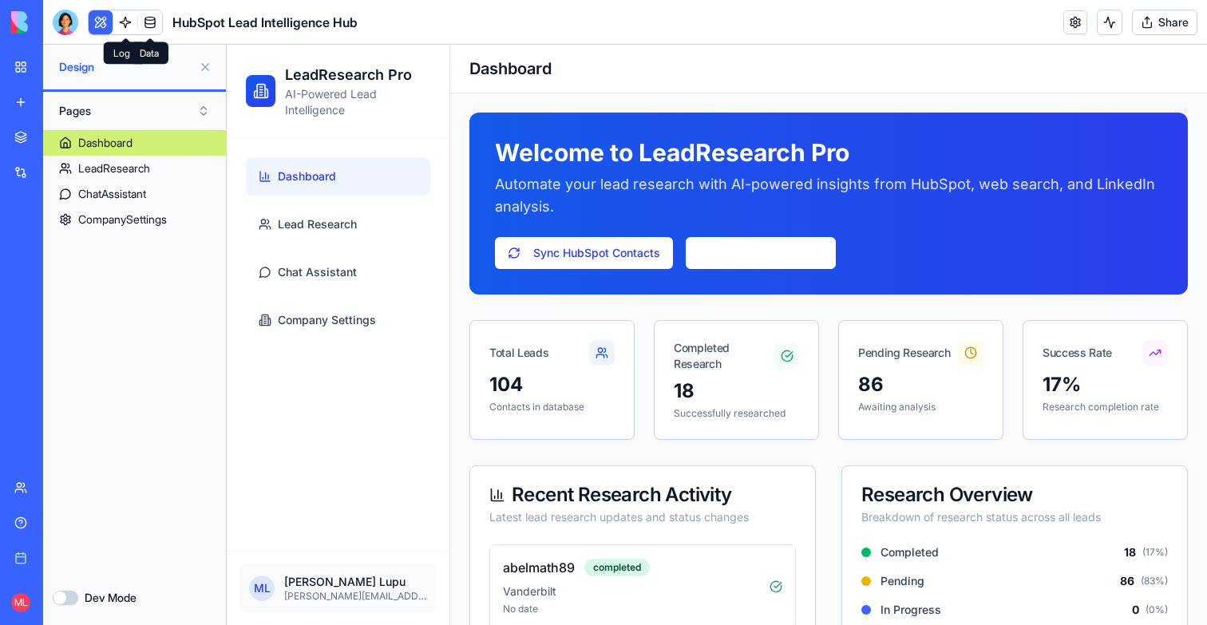
click at [144, 27] on link at bounding box center [150, 22] width 24 height 24
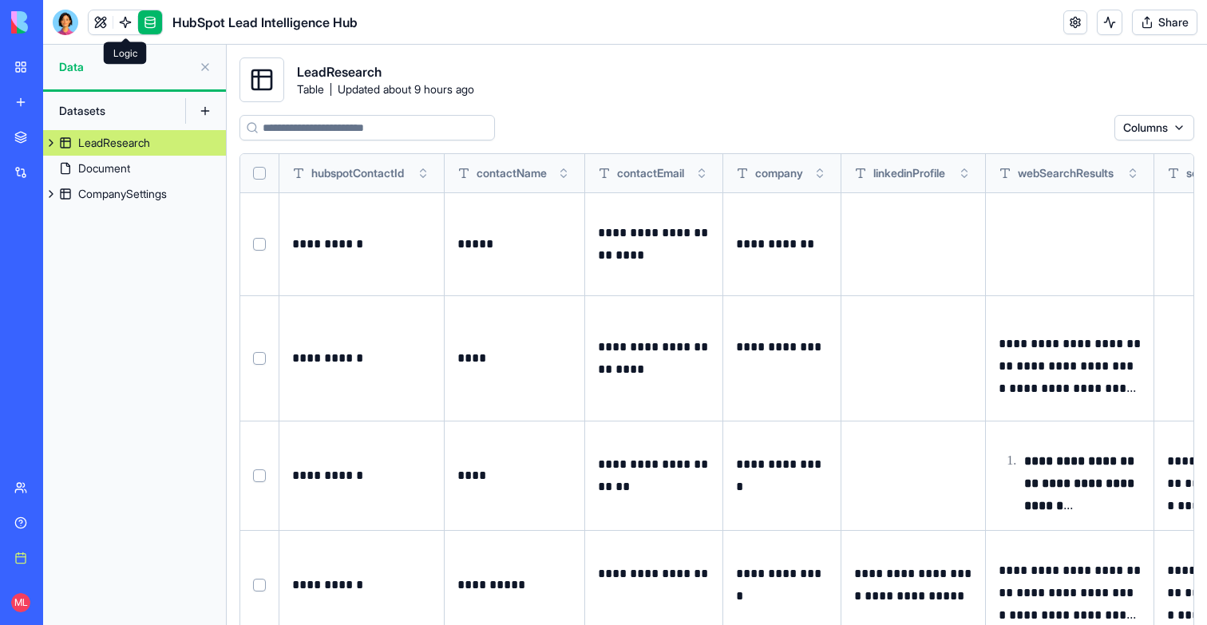
click at [128, 34] on span at bounding box center [125, 38] width 8 height 8
click at [128, 28] on link at bounding box center [125, 22] width 24 height 24
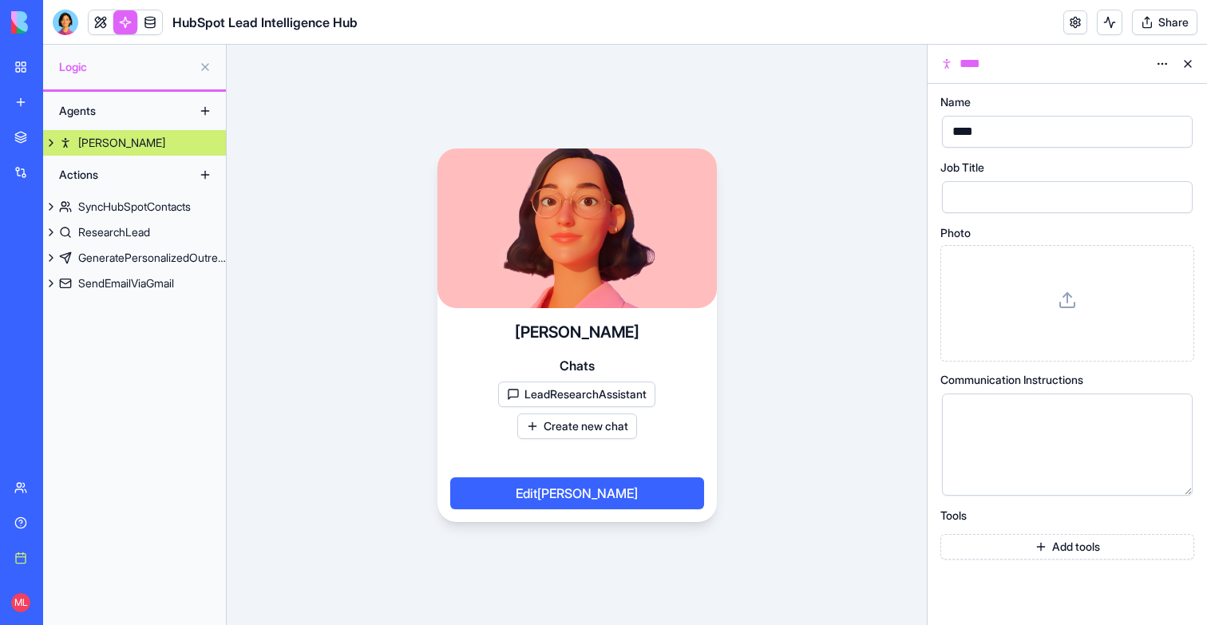
click at [113, 28] on link at bounding box center [125, 22] width 24 height 24
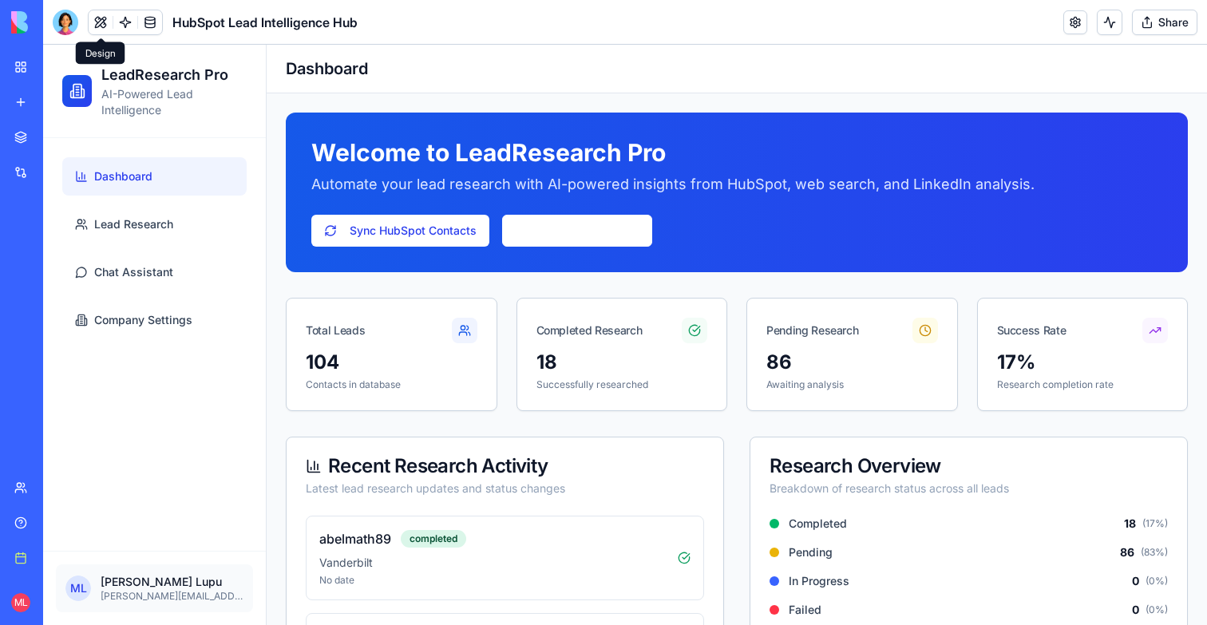
scroll to position [366, 0]
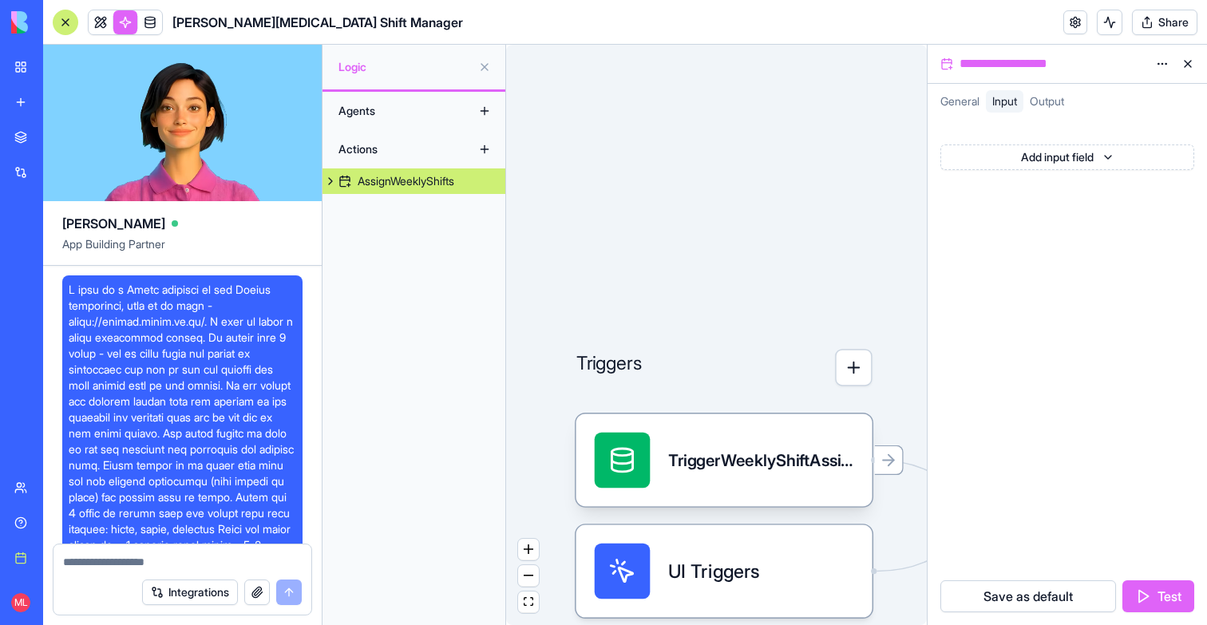
scroll to position [1026, 0]
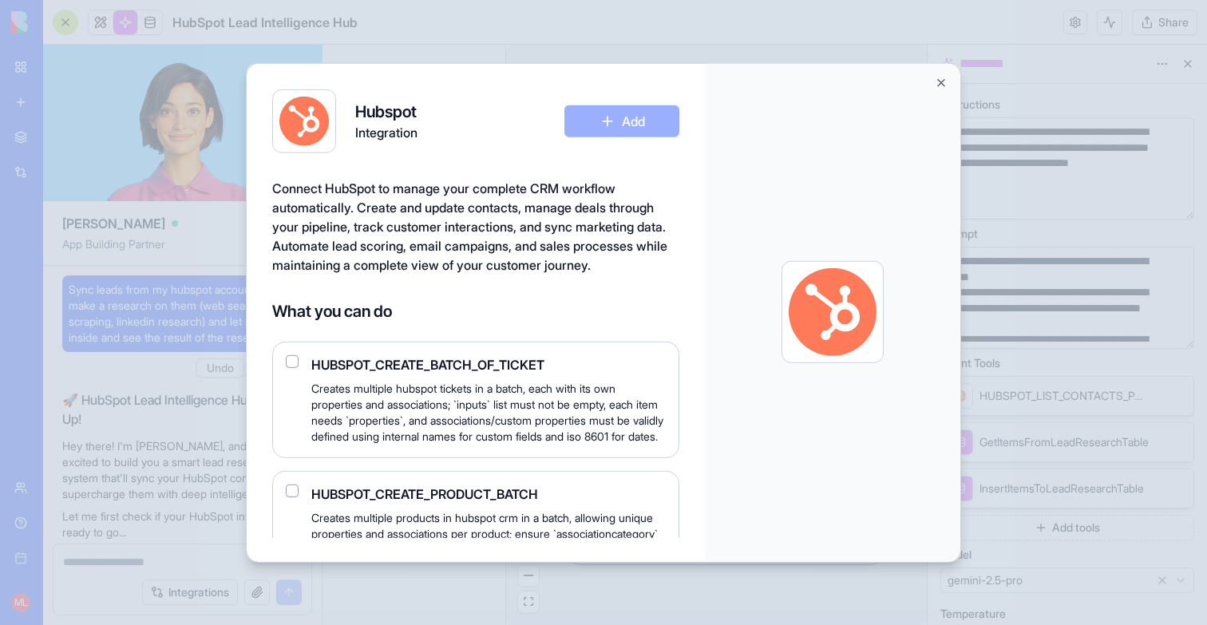
scroll to position [18254, 0]
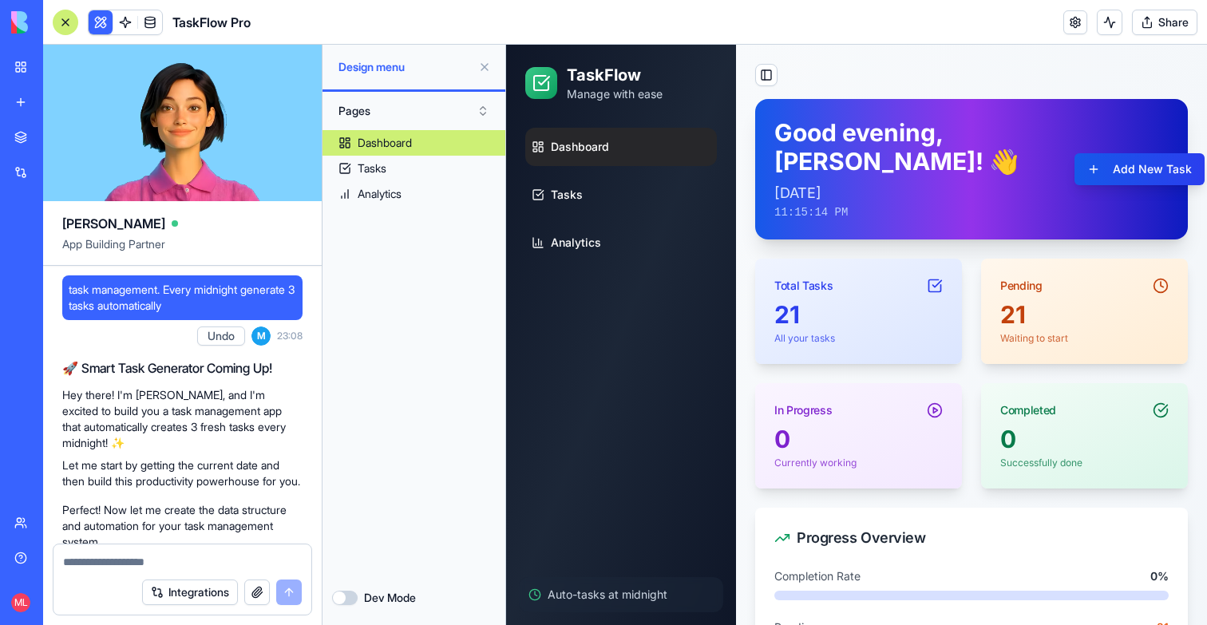
scroll to position [299, 0]
